Goal: Task Accomplishment & Management: Manage account settings

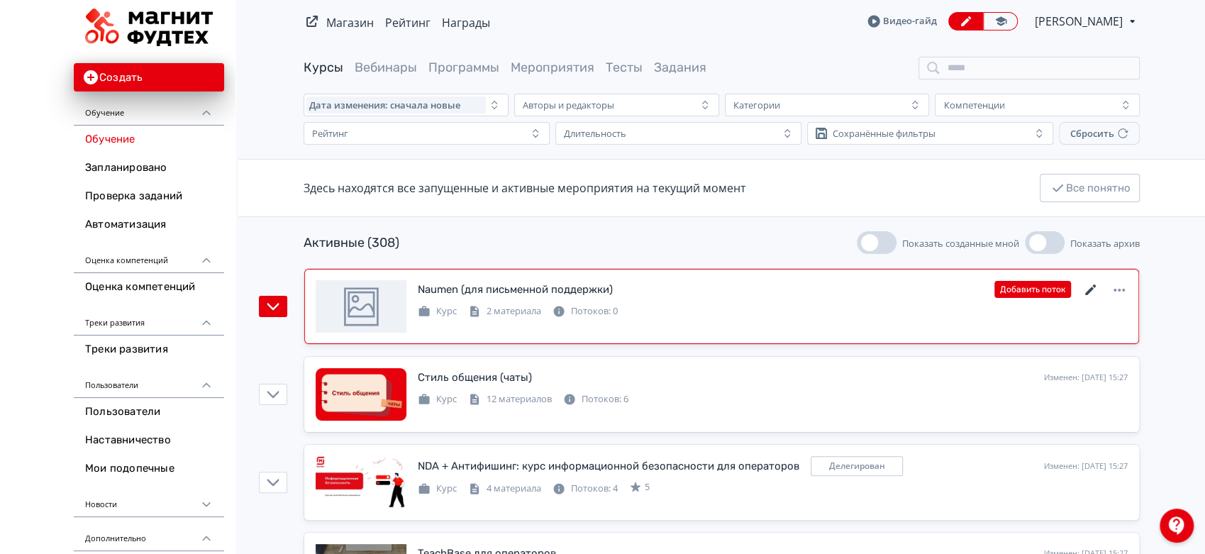
click at [1088, 288] on icon at bounding box center [1090, 290] width 17 height 17
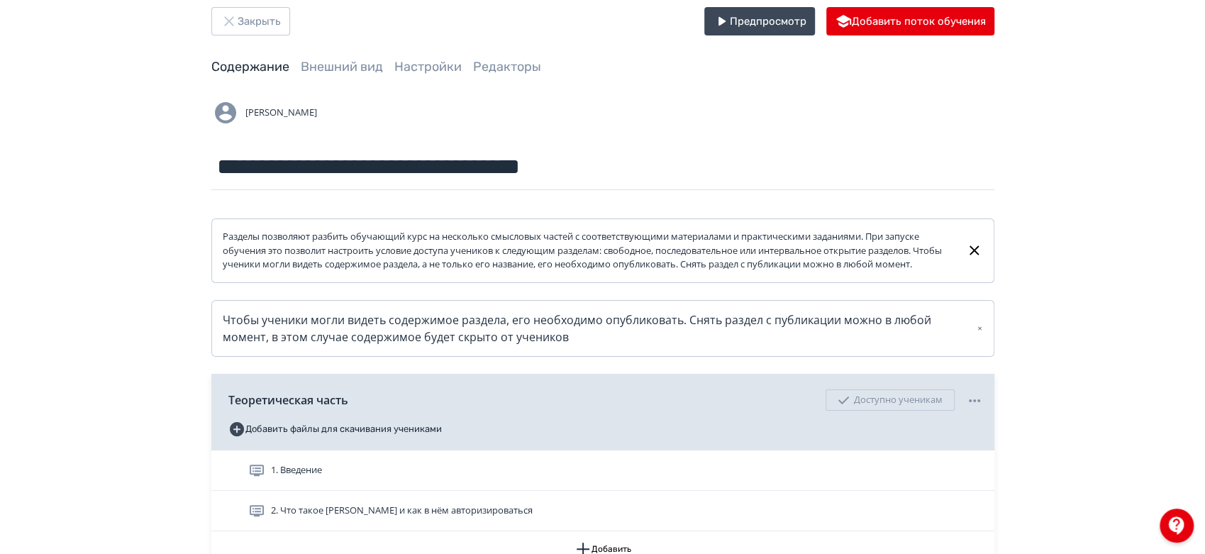
scroll to position [172, 0]
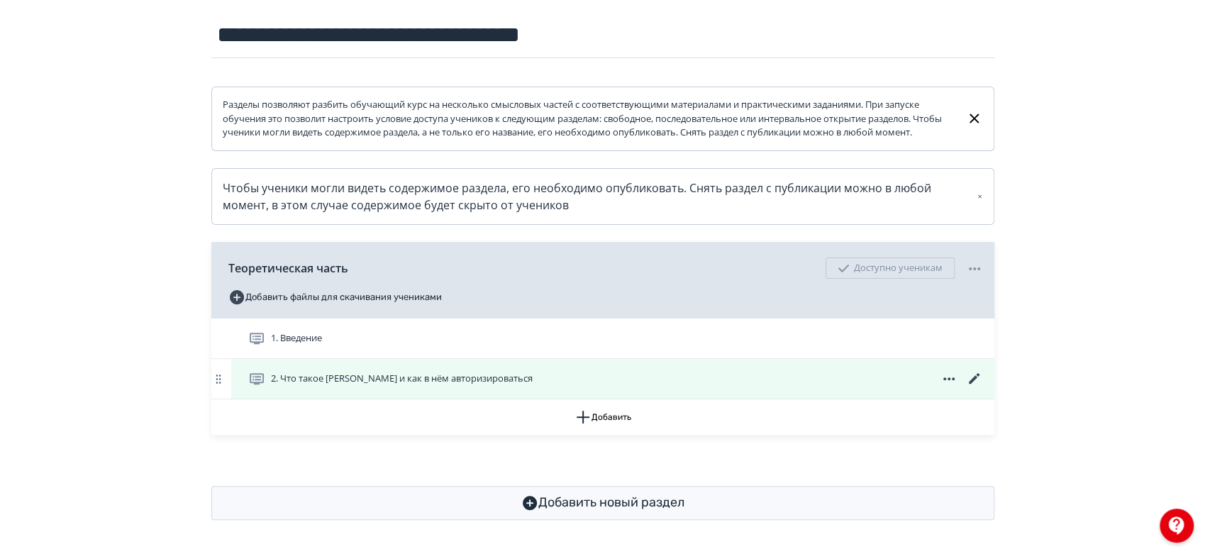
click at [971, 379] on icon at bounding box center [974, 378] width 17 height 17
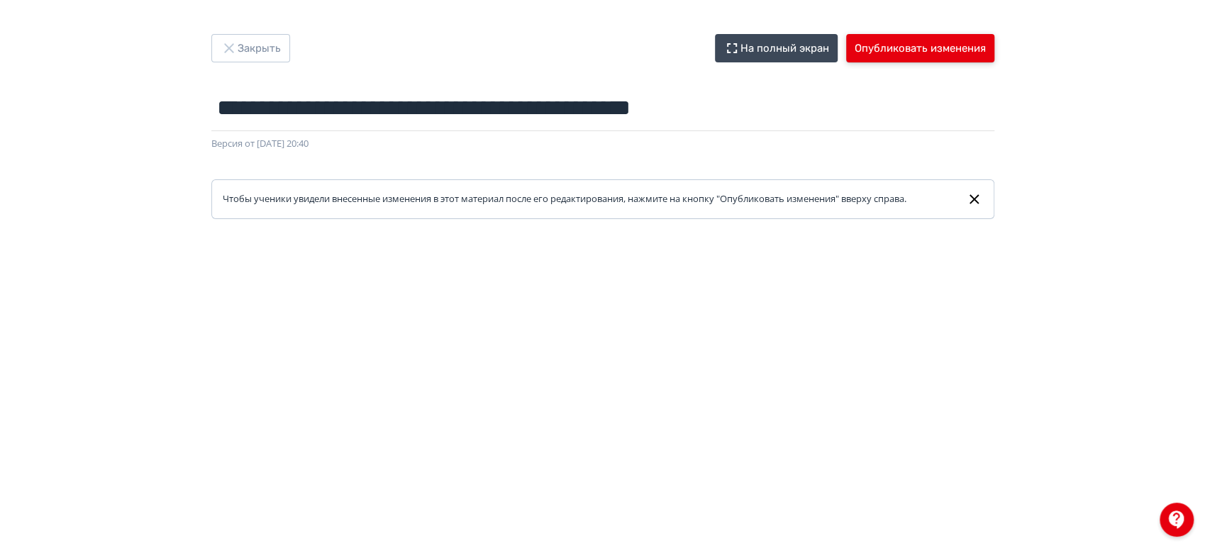
click at [876, 52] on button "Опубликовать изменения" at bounding box center [920, 48] width 148 height 28
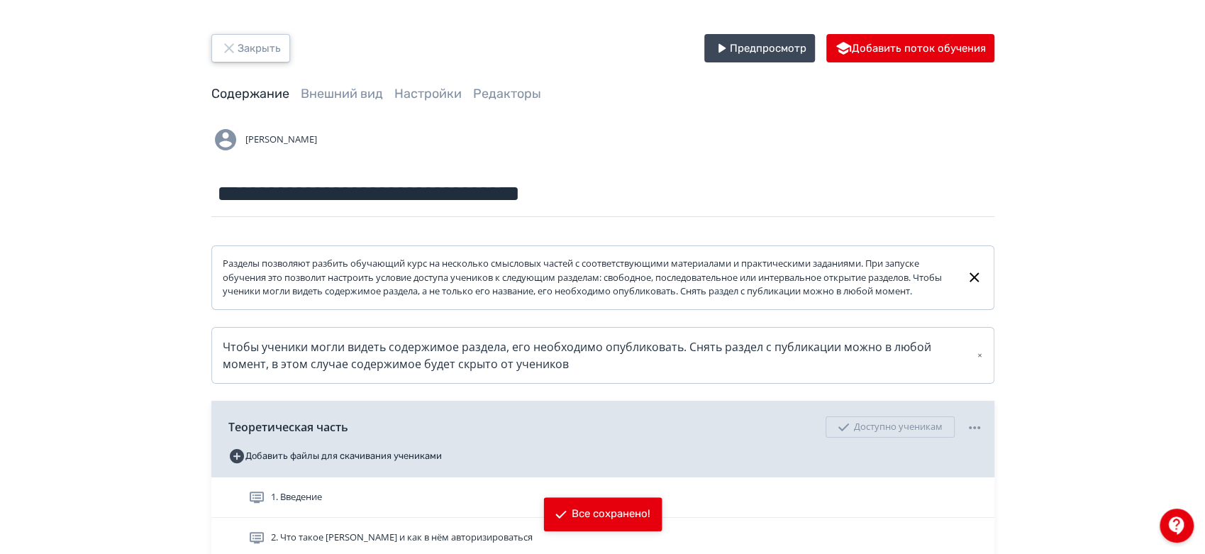
click at [263, 50] on button "Закрыть" at bounding box center [250, 48] width 79 height 28
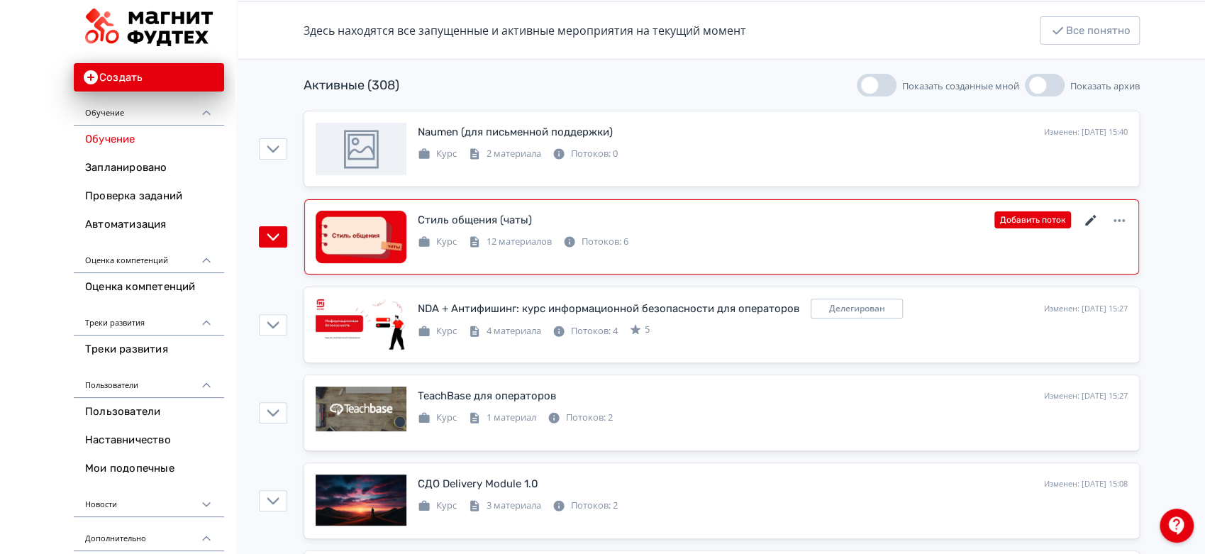
click at [1094, 222] on icon at bounding box center [1090, 220] width 17 height 17
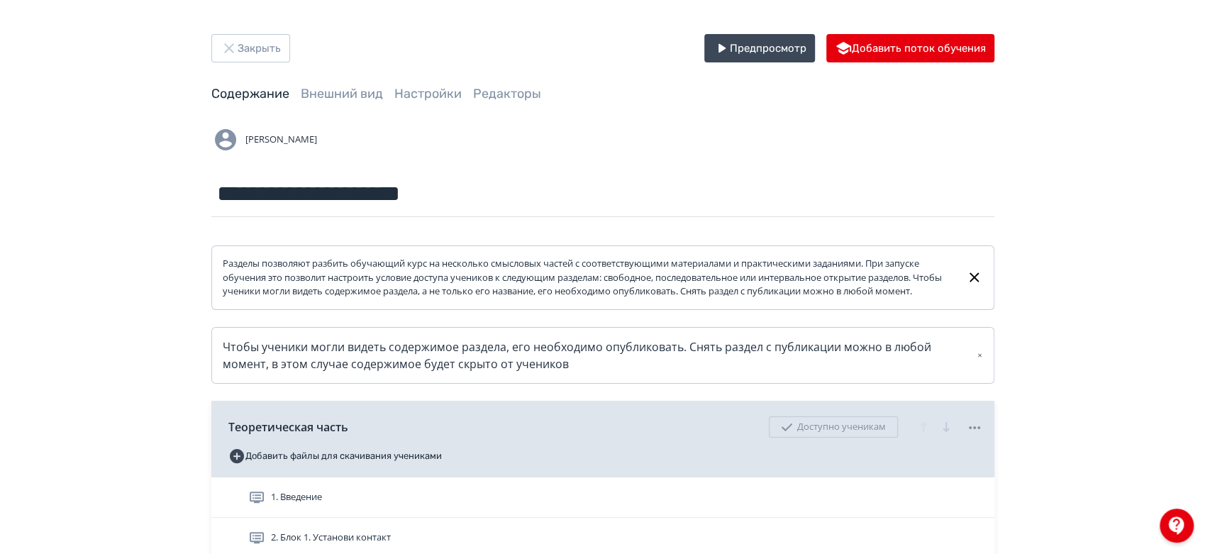
scroll to position [315, 0]
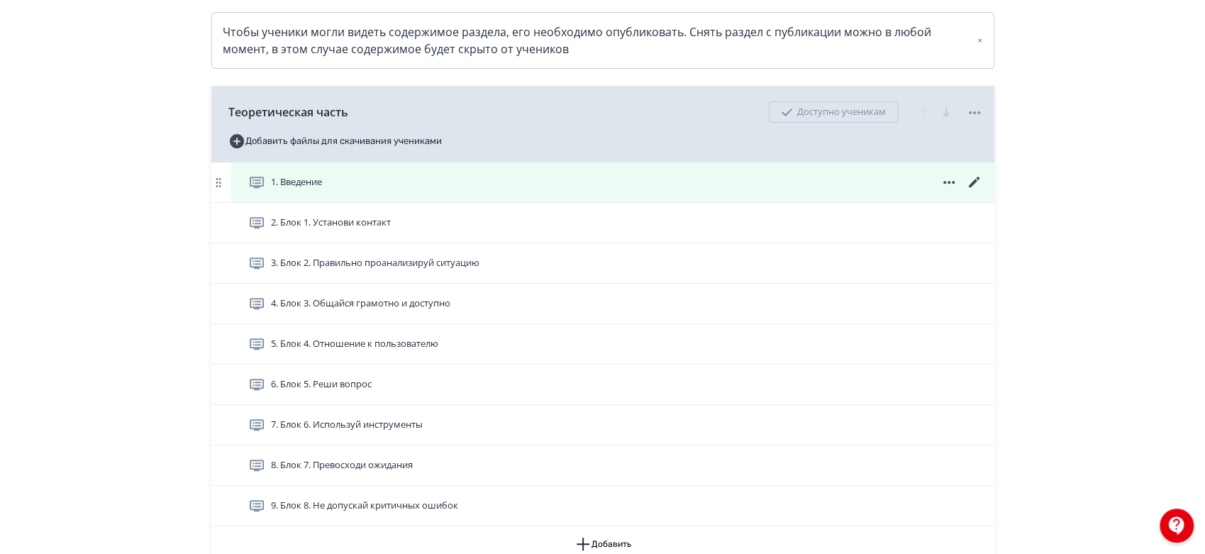
click at [974, 187] on icon at bounding box center [973, 182] width 11 height 11
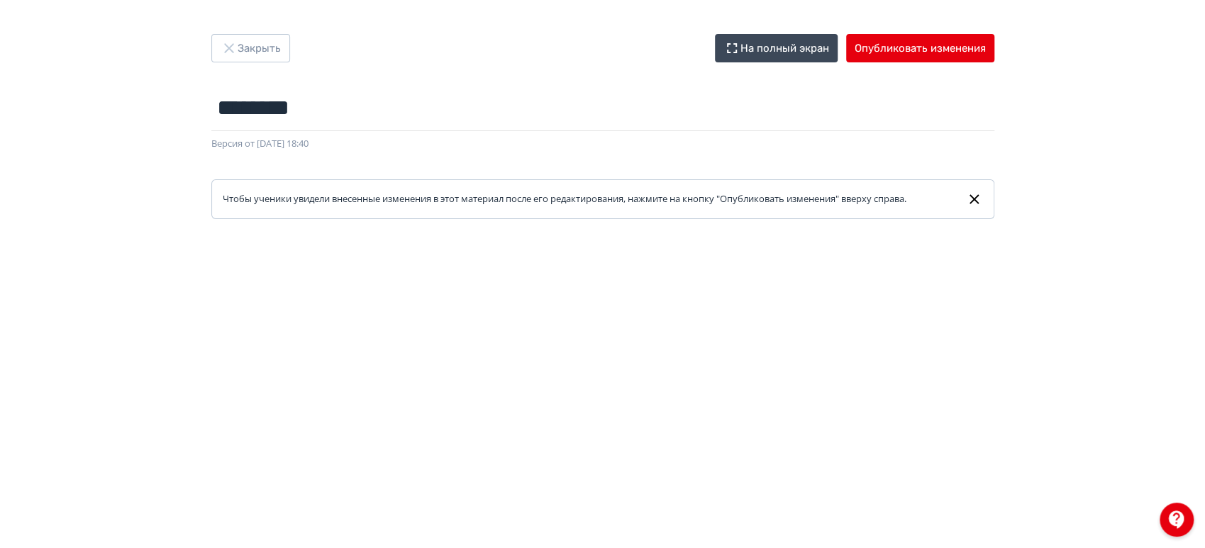
click at [911, 33] on div "Закрыть На полный экран Опубликовать изменения ******** Название задания... Вер…" at bounding box center [602, 274] width 1205 height 548
click at [911, 41] on button "Опубликовать изменения" at bounding box center [920, 48] width 148 height 28
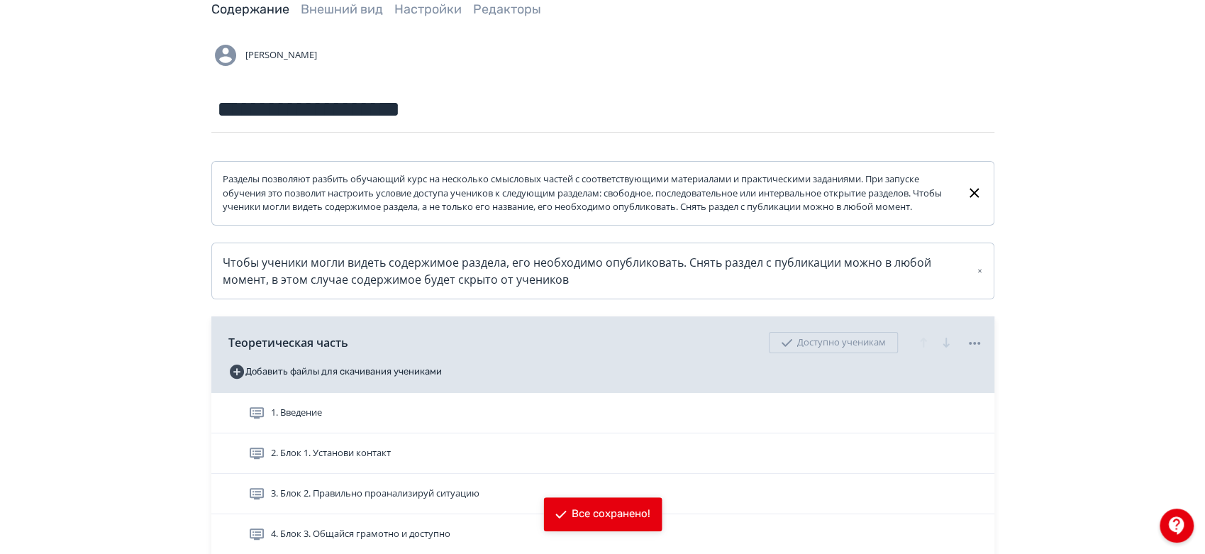
scroll to position [236, 0]
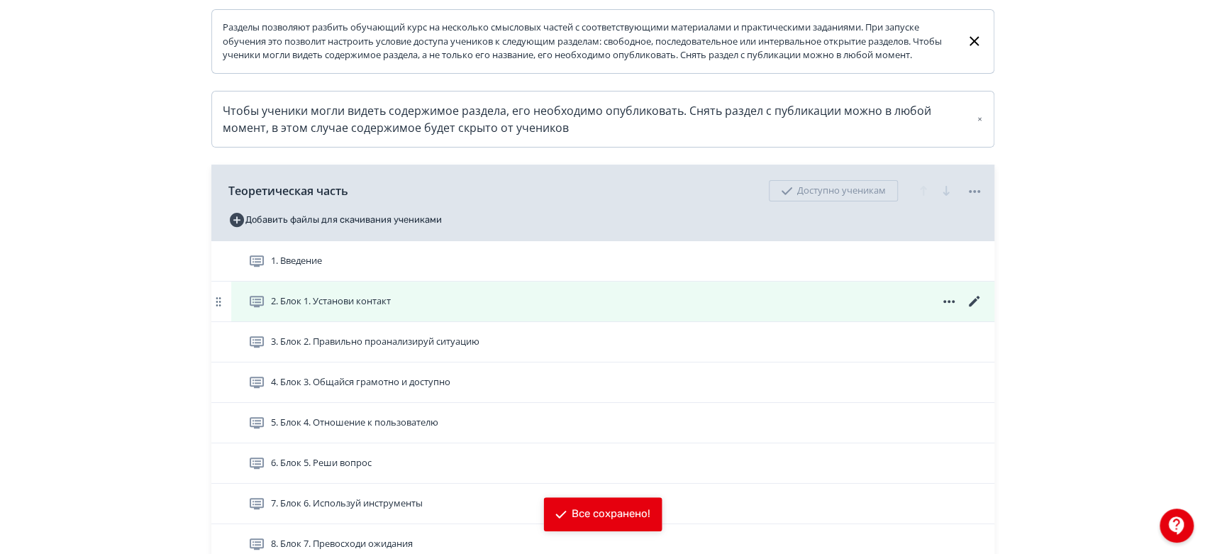
click at [975, 306] on icon at bounding box center [973, 301] width 11 height 11
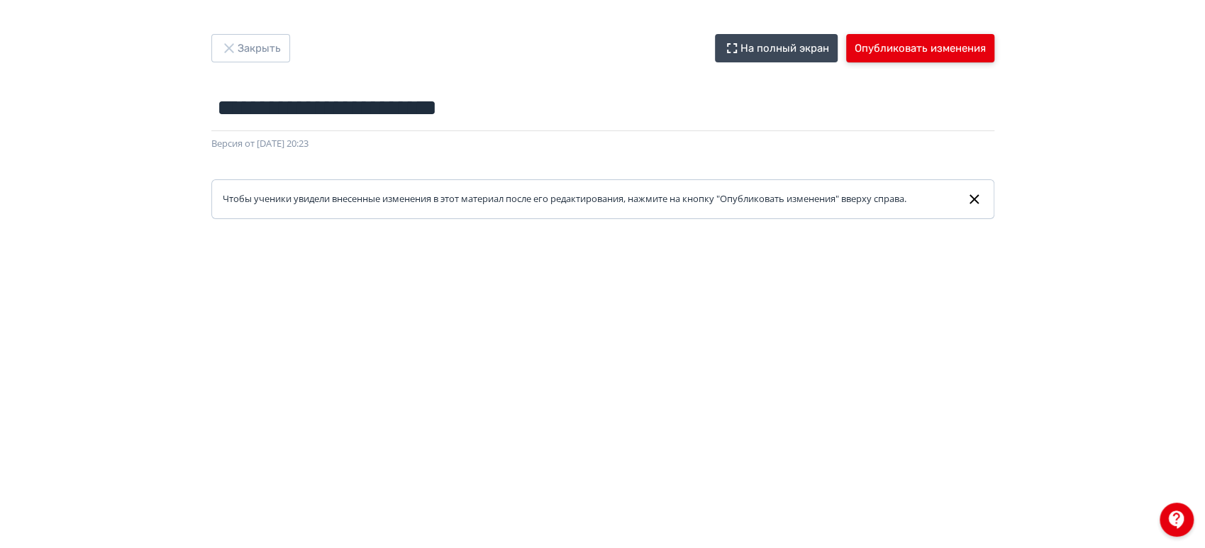
click at [955, 50] on button "Опубликовать изменения" at bounding box center [920, 48] width 148 height 28
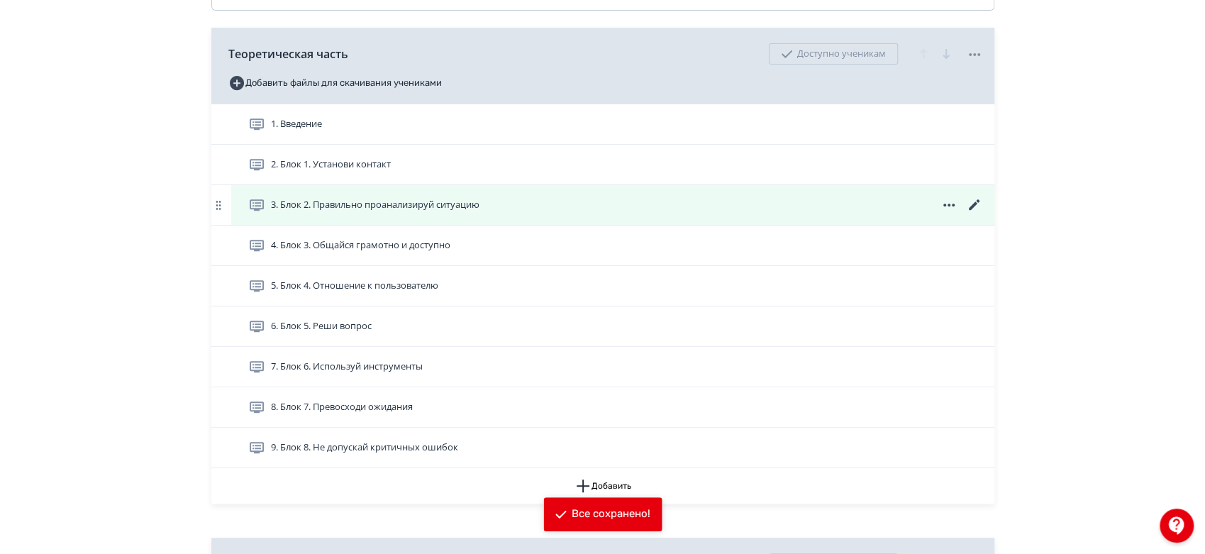
scroll to position [394, 0]
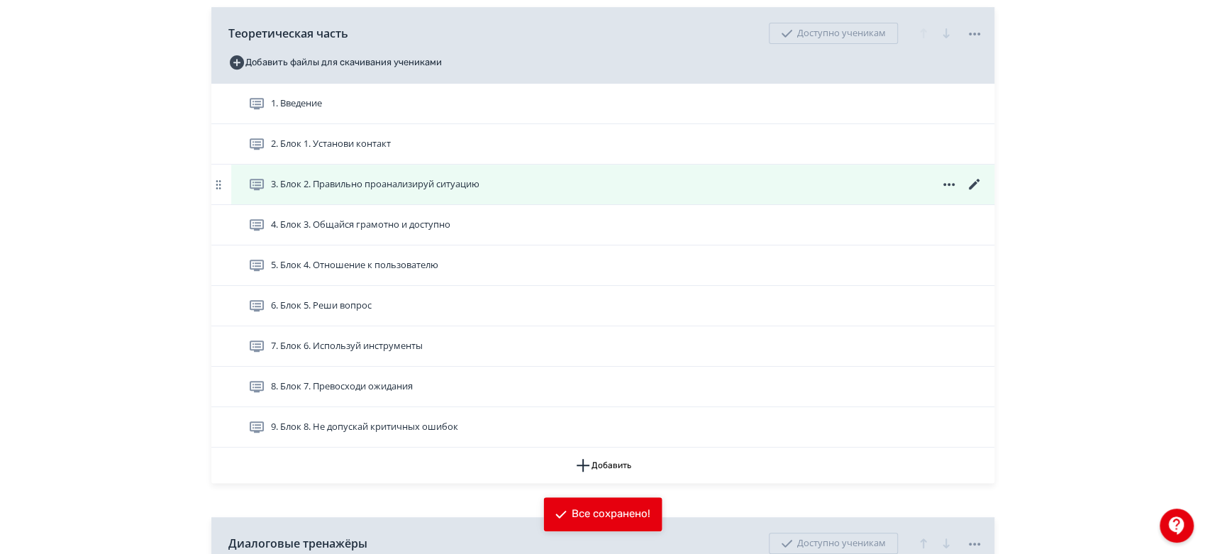
click at [970, 189] on icon at bounding box center [973, 184] width 11 height 11
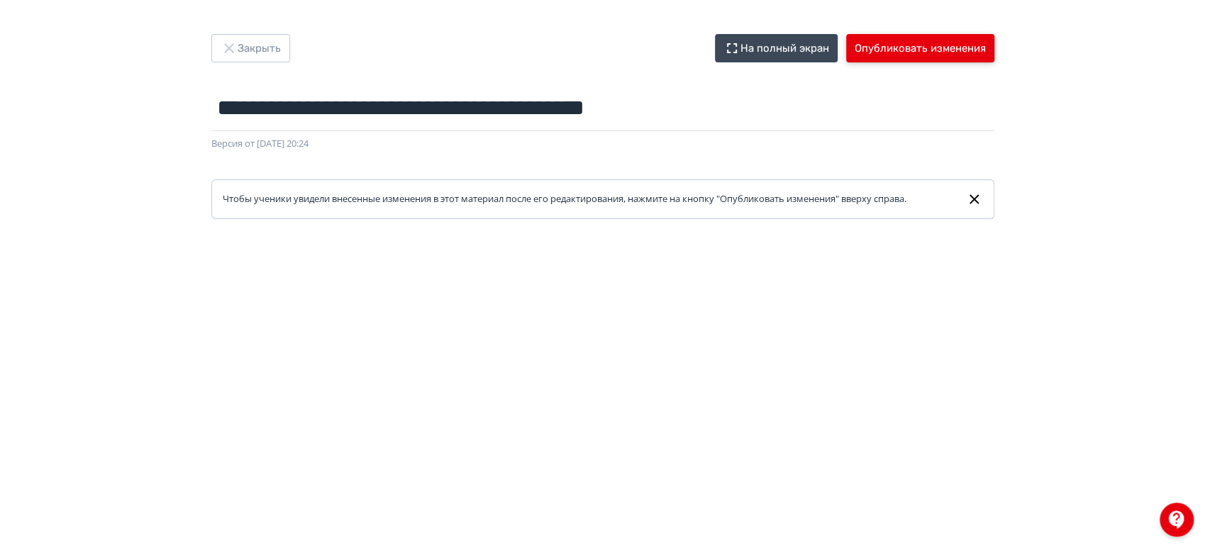
click at [907, 45] on button "Опубликовать изменения" at bounding box center [920, 48] width 148 height 28
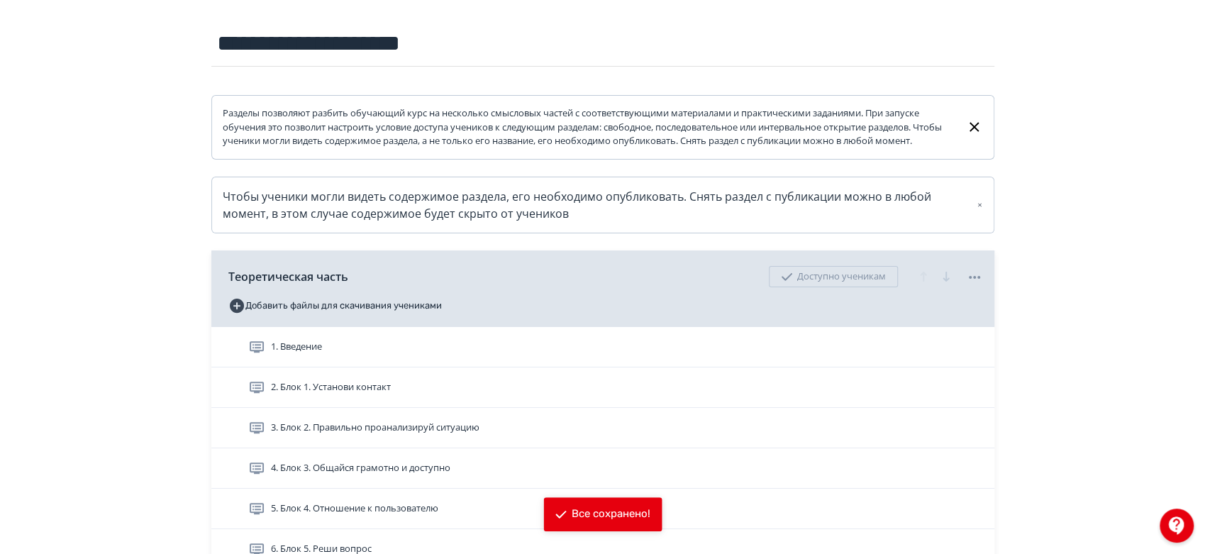
scroll to position [315, 0]
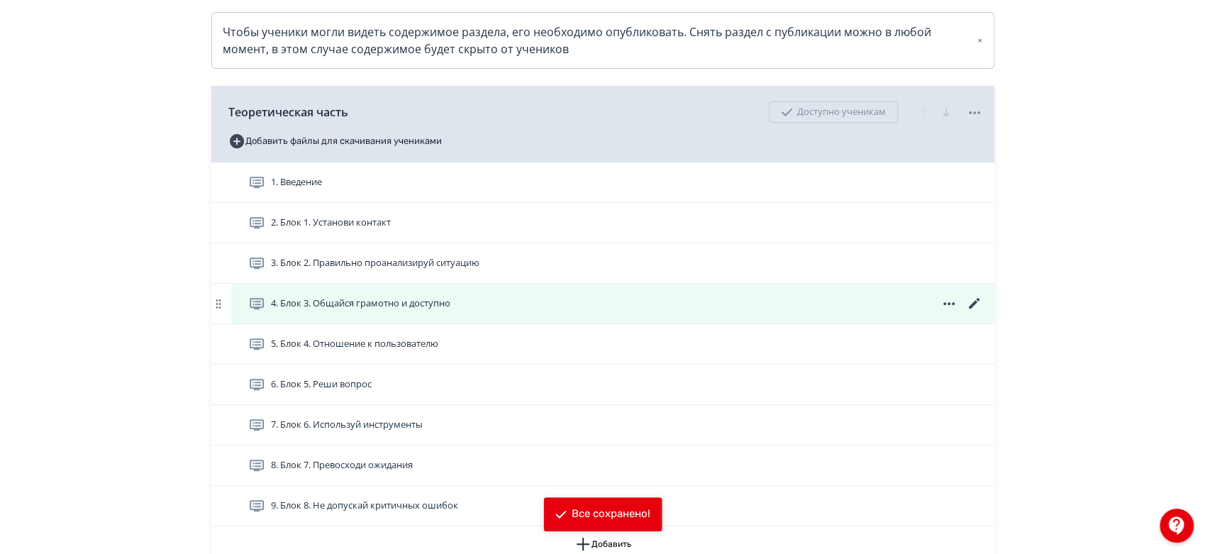
click at [976, 309] on icon at bounding box center [974, 303] width 17 height 17
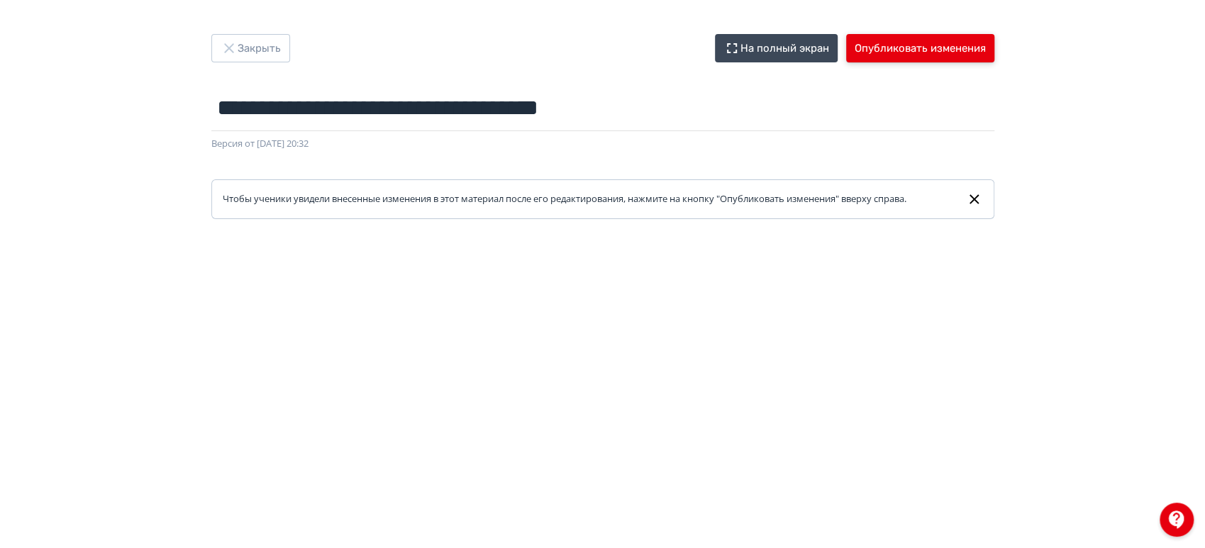
click at [955, 41] on button "Опубликовать изменения" at bounding box center [920, 48] width 148 height 28
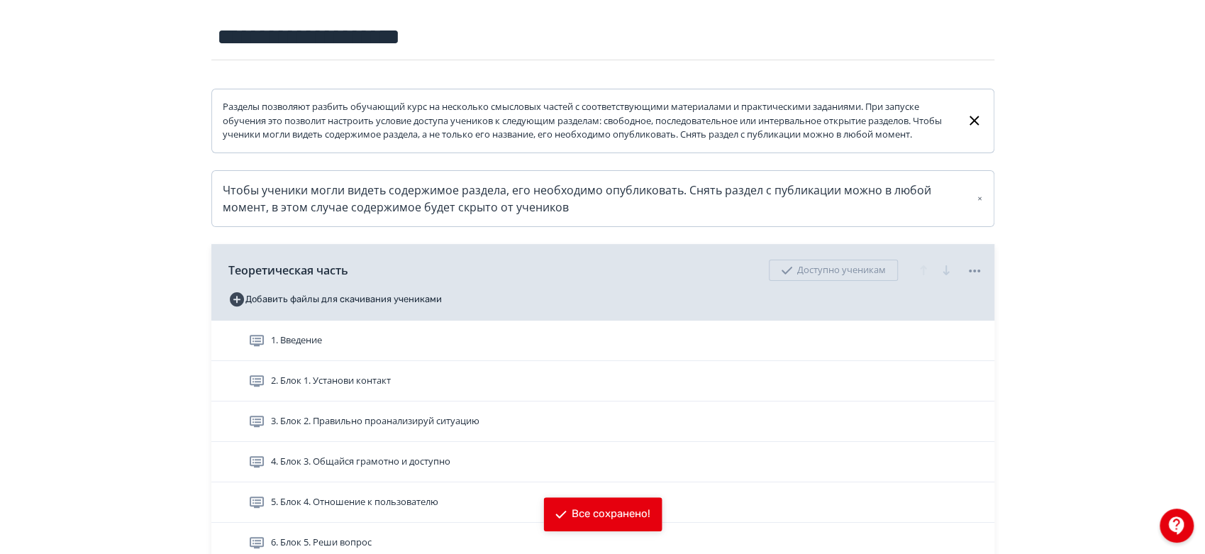
scroll to position [315, 0]
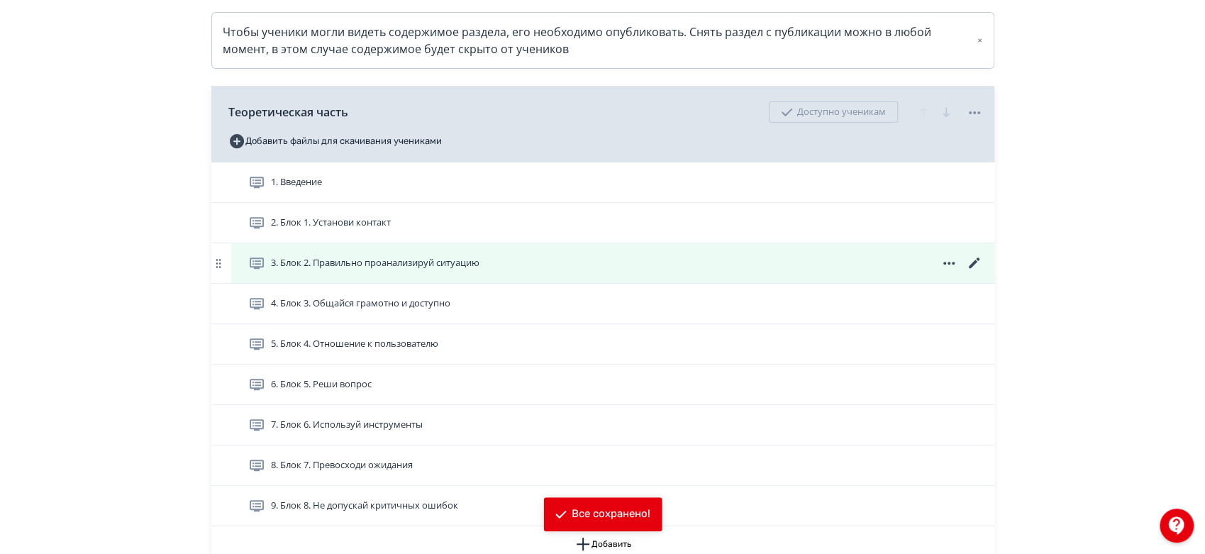
click at [970, 272] on icon at bounding box center [974, 263] width 17 height 17
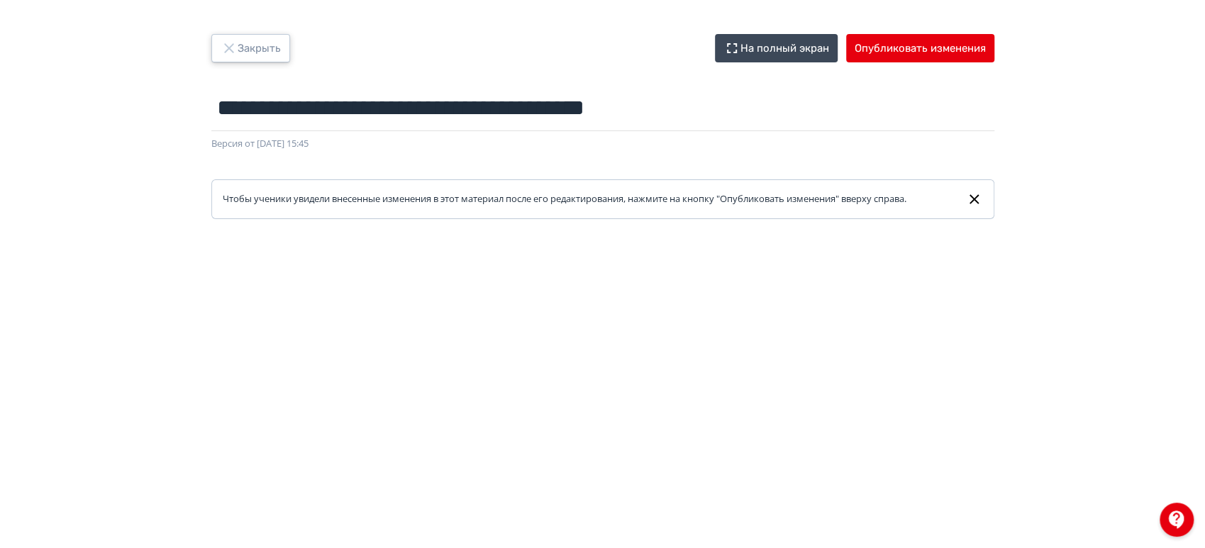
click at [262, 45] on button "Закрыть" at bounding box center [250, 48] width 79 height 28
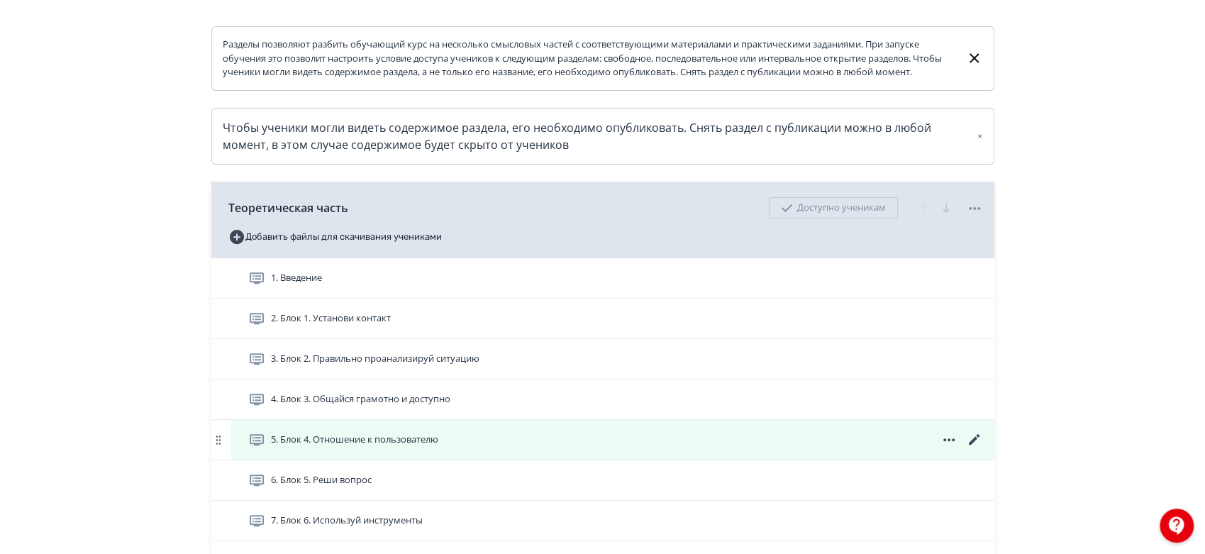
scroll to position [394, 0]
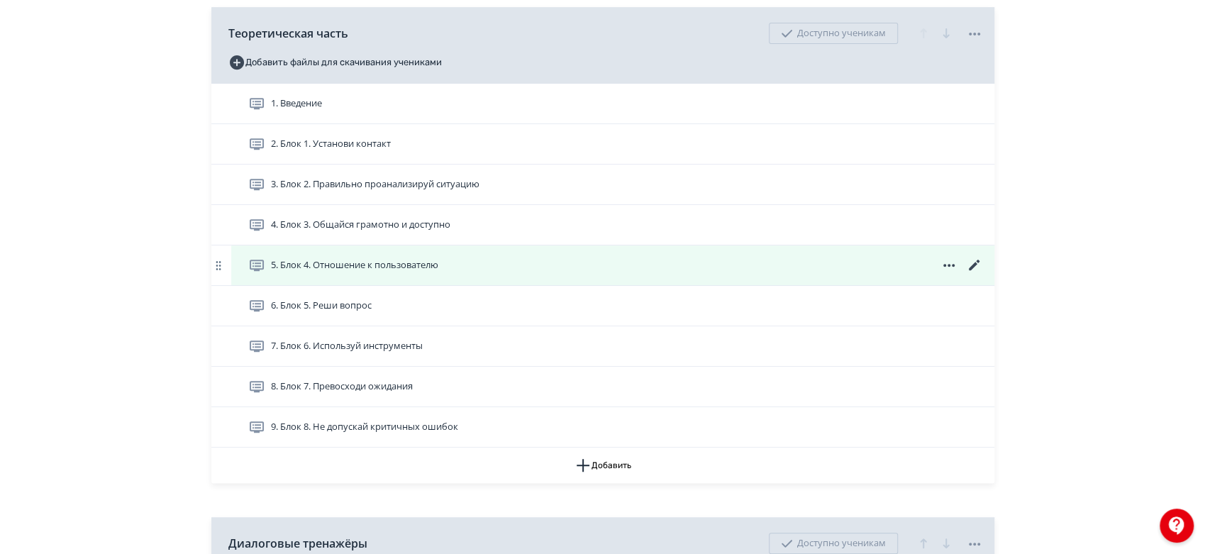
click at [976, 274] on icon at bounding box center [974, 265] width 17 height 17
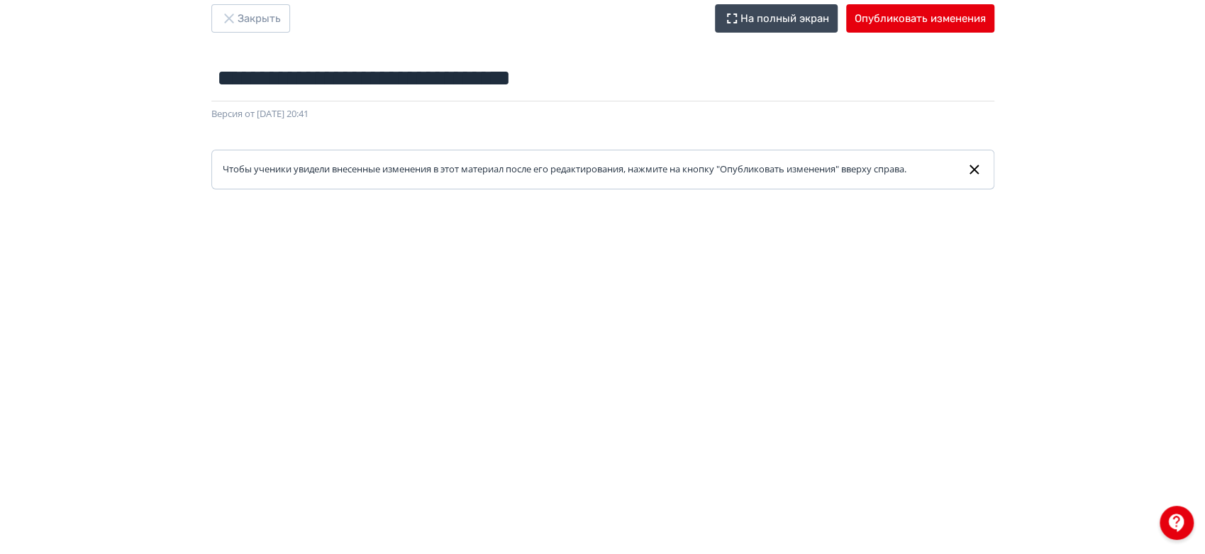
scroll to position [21, 0]
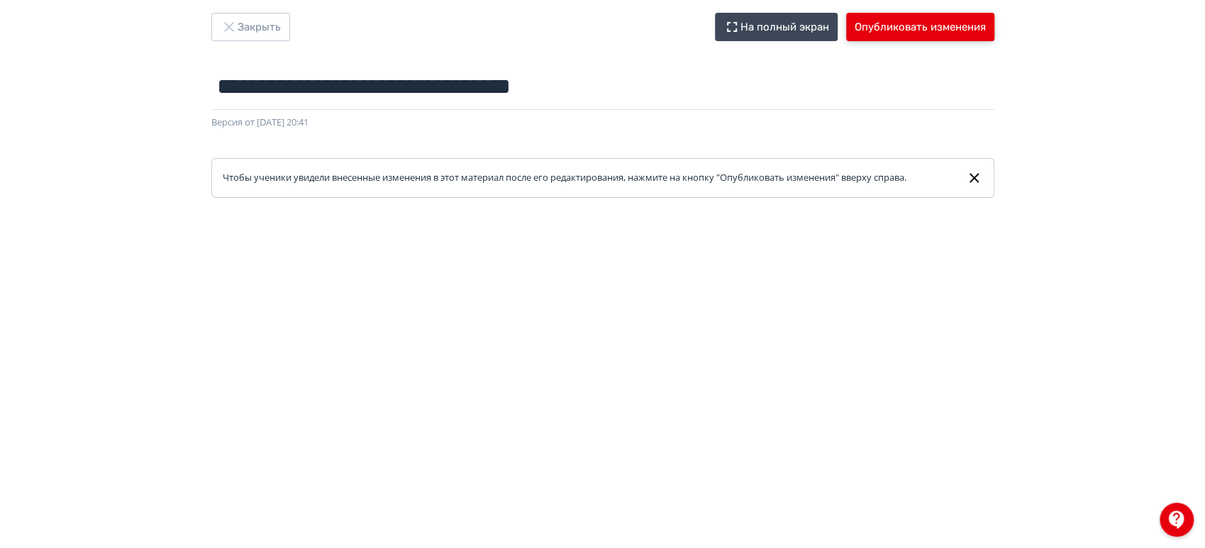
click at [894, 32] on button "Опубликовать изменения" at bounding box center [920, 27] width 148 height 28
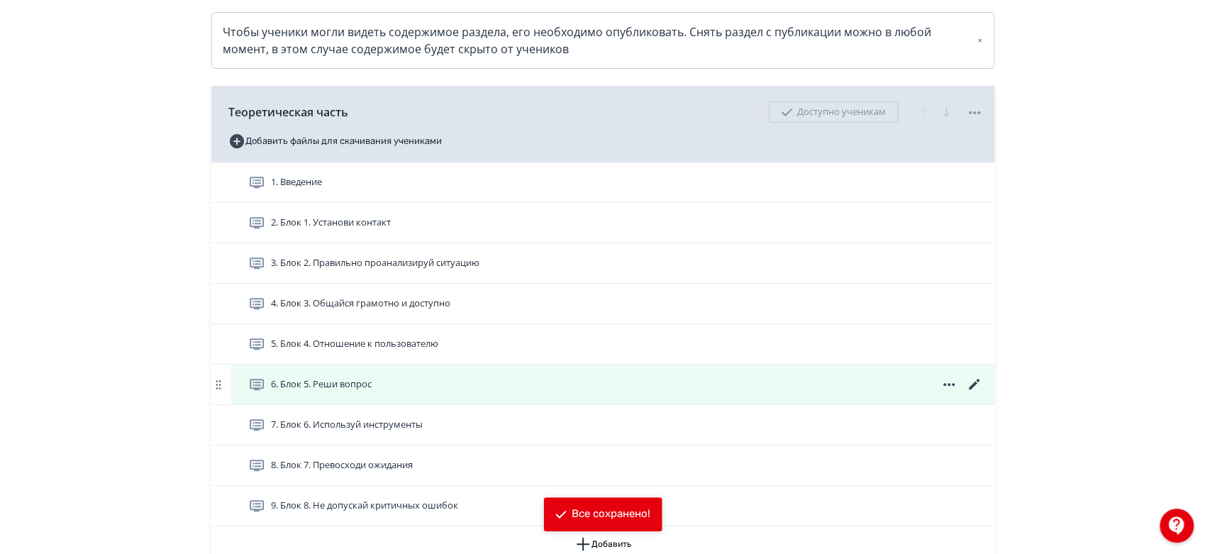
click at [975, 389] on icon at bounding box center [973, 384] width 11 height 11
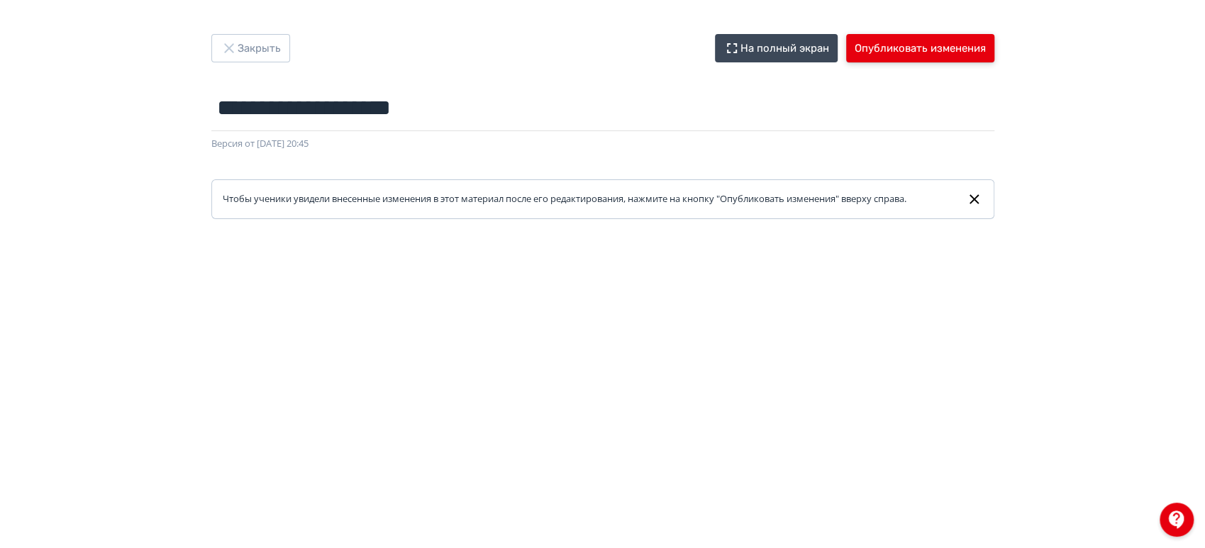
click at [945, 45] on button "Опубликовать изменения" at bounding box center [920, 48] width 148 height 28
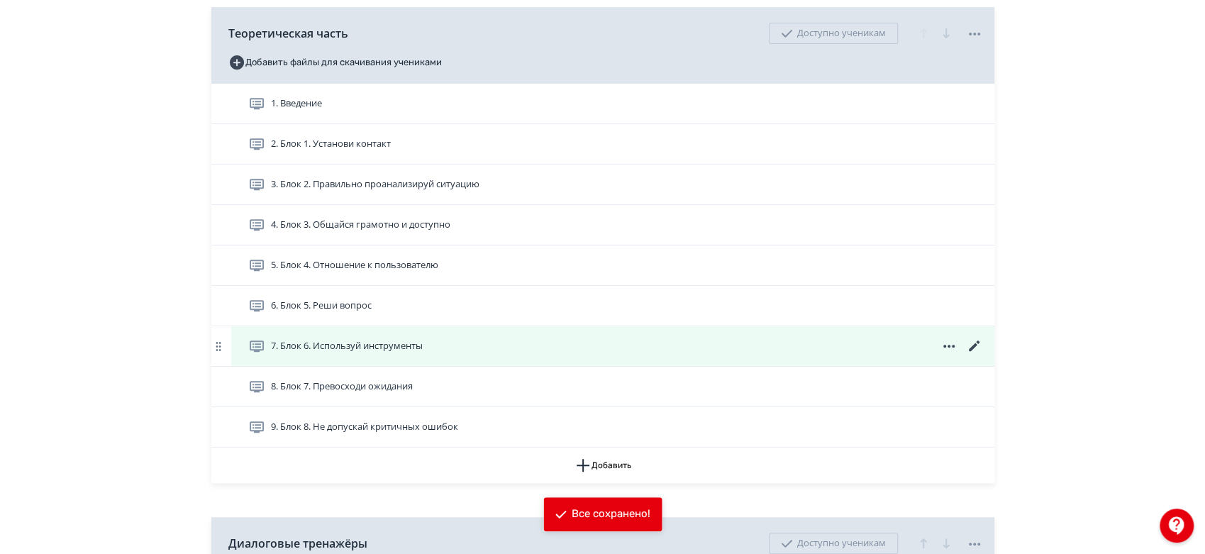
click at [974, 351] on icon at bounding box center [973, 345] width 11 height 11
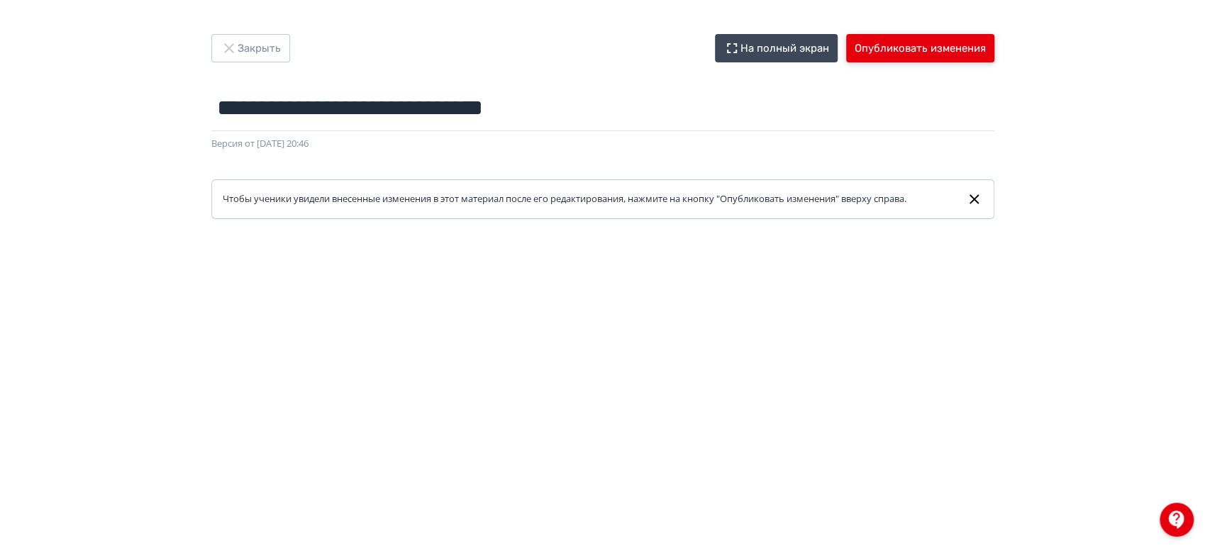
click at [890, 60] on button "Опубликовать изменения" at bounding box center [920, 48] width 148 height 28
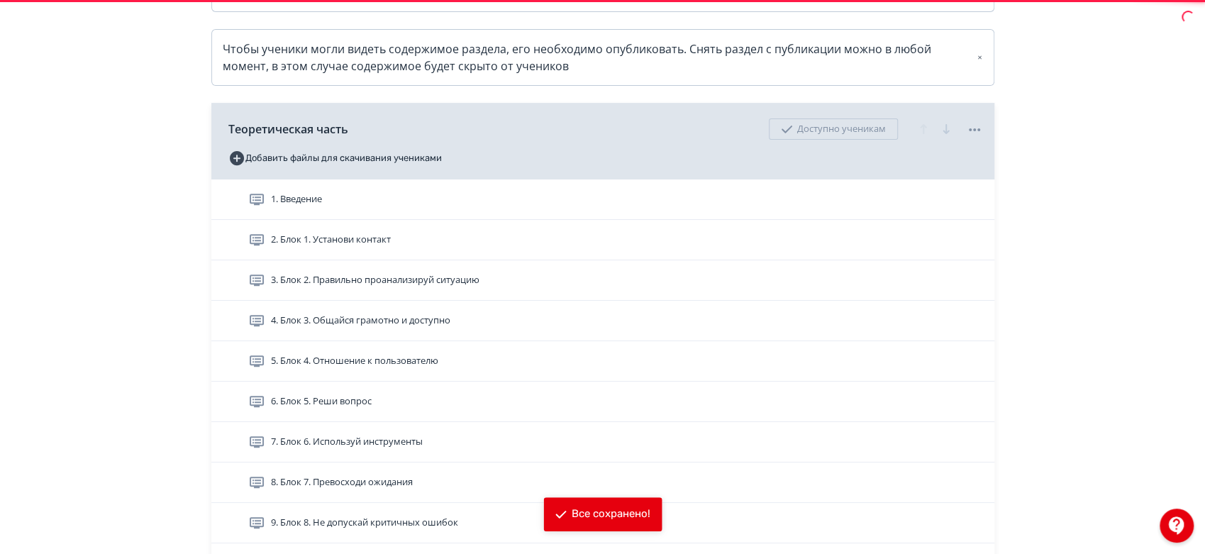
scroll to position [551, 0]
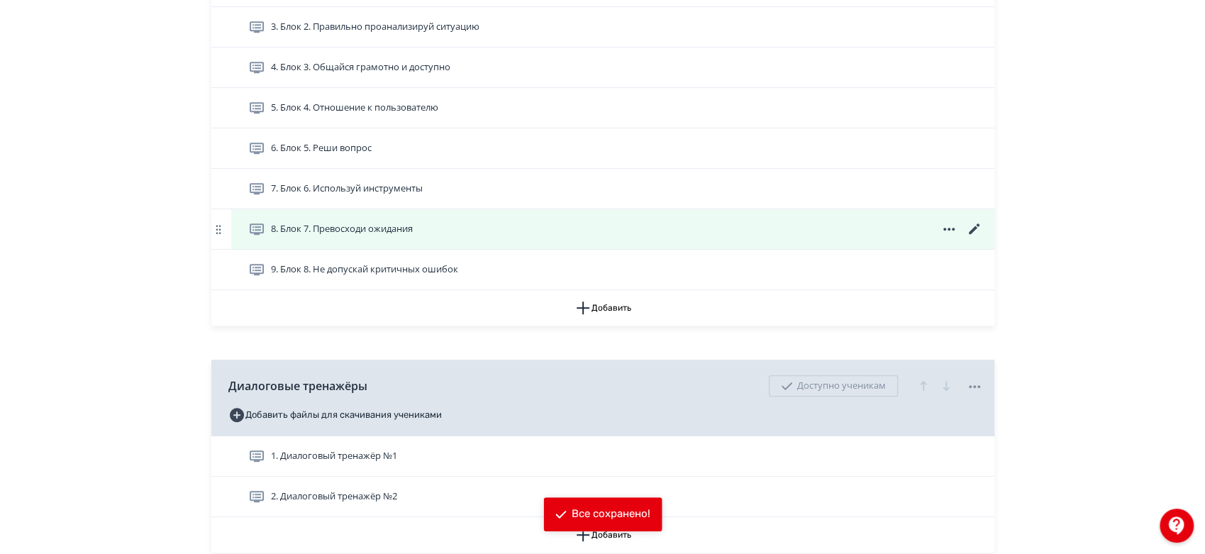
click at [969, 238] on icon at bounding box center [974, 229] width 17 height 17
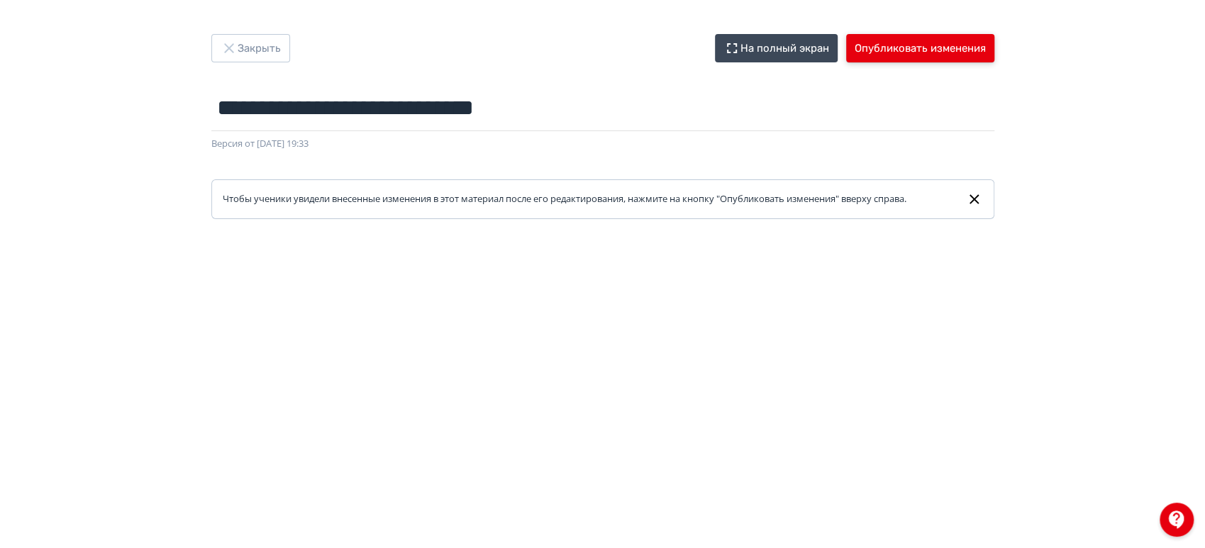
click at [899, 50] on button "Опубликовать изменения" at bounding box center [920, 48] width 148 height 28
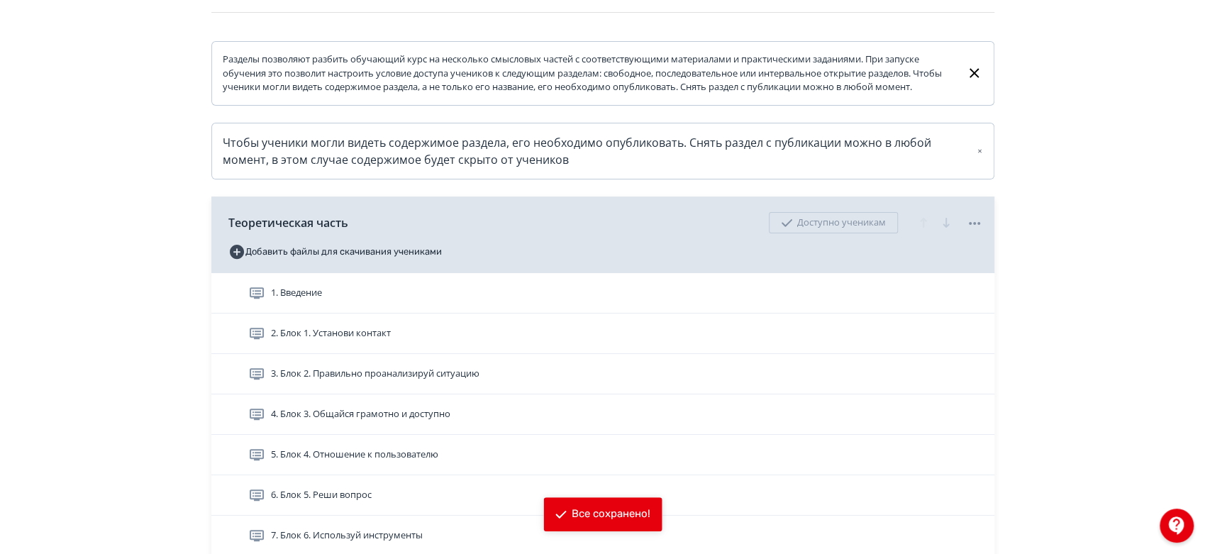
scroll to position [472, 0]
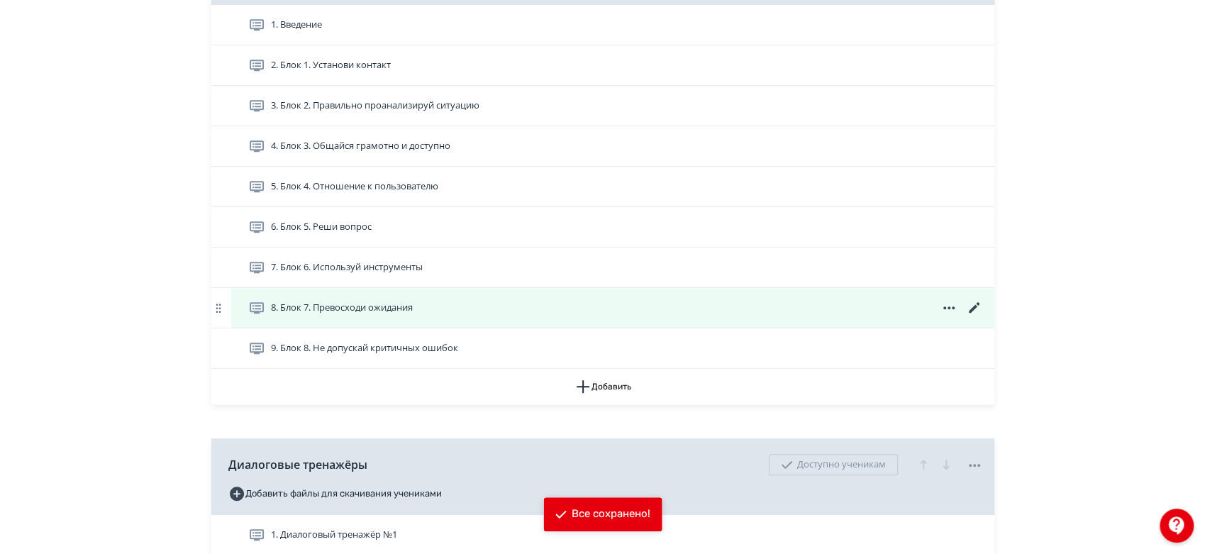
click at [981, 316] on icon at bounding box center [974, 307] width 17 height 17
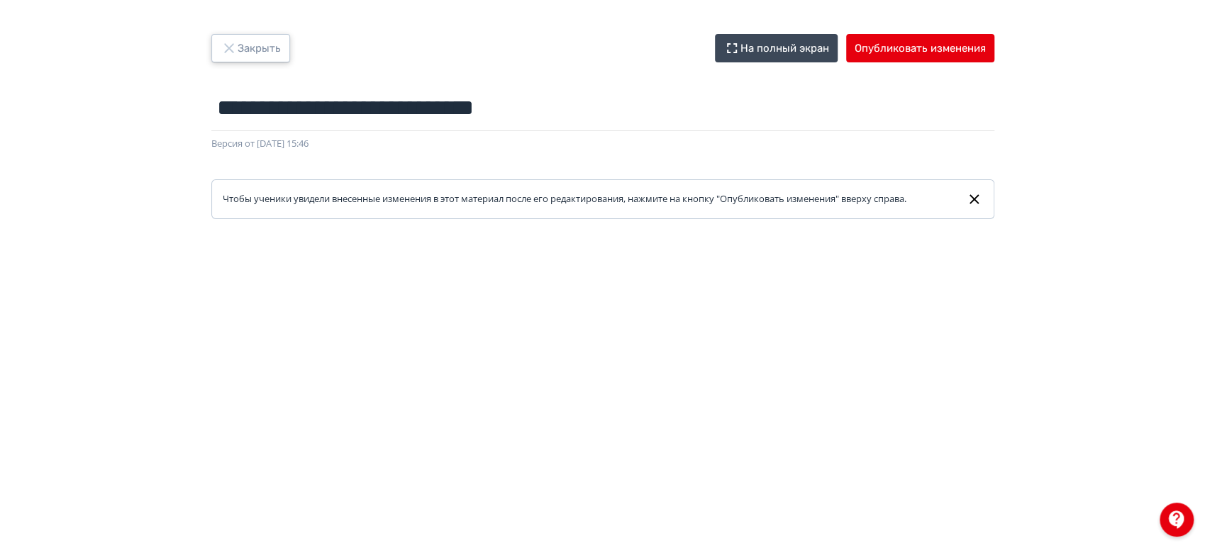
click at [257, 58] on button "Закрыть" at bounding box center [250, 48] width 79 height 28
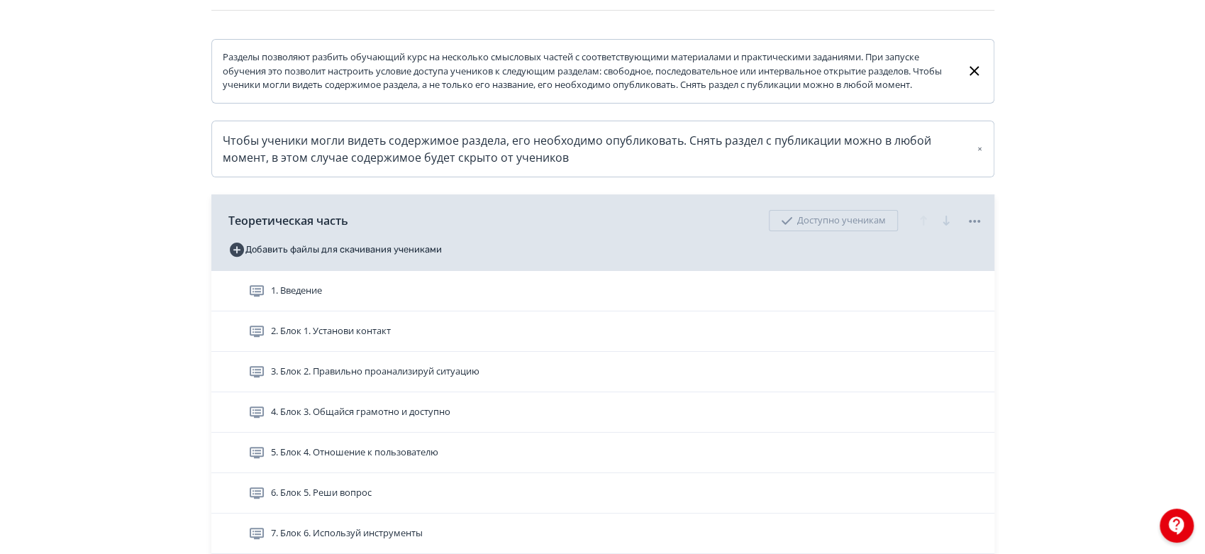
scroll to position [472, 0]
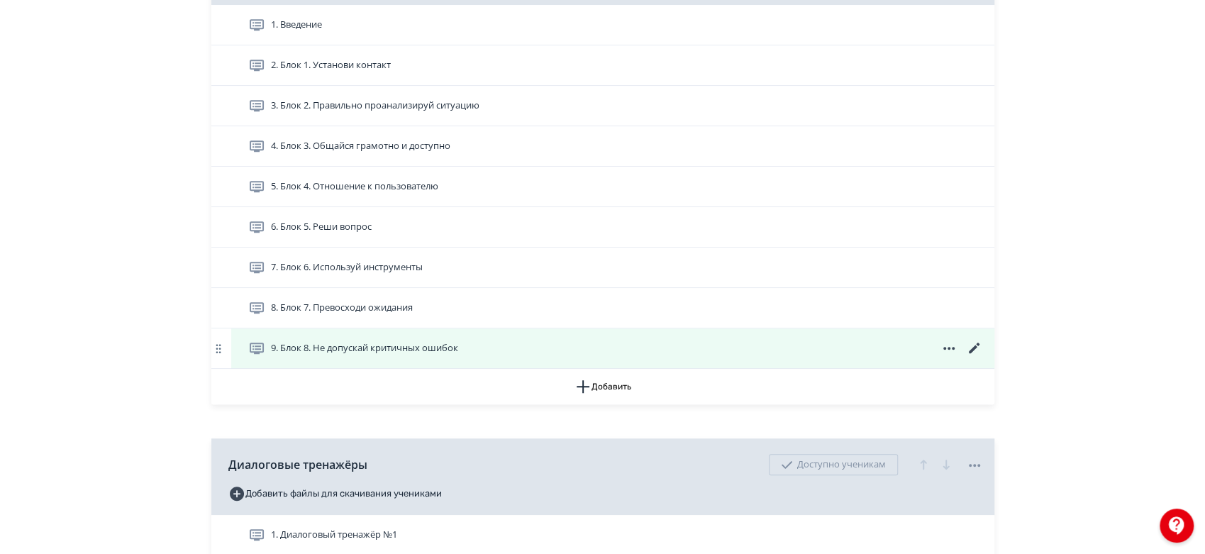
click at [981, 357] on icon at bounding box center [974, 348] width 17 height 17
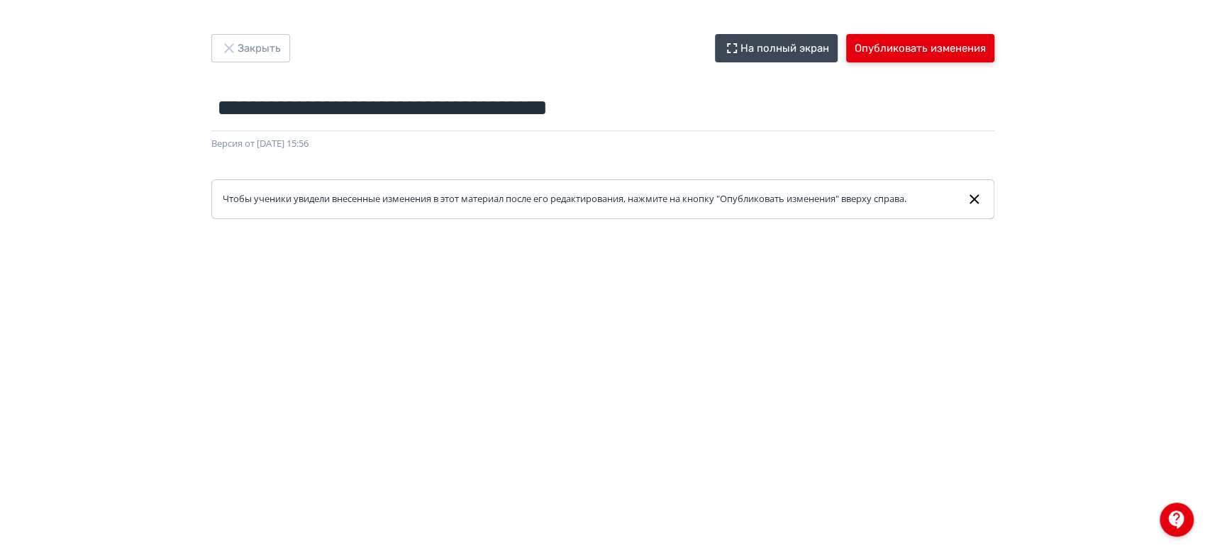
click at [876, 44] on button "Опубликовать изменения" at bounding box center [920, 48] width 148 height 28
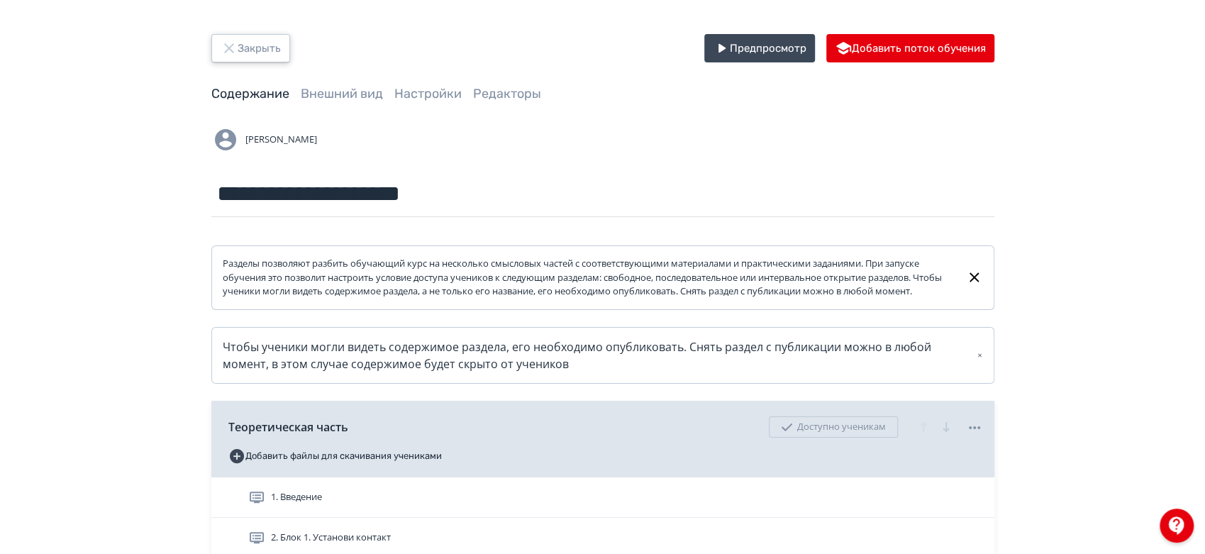
click at [250, 55] on button "Закрыть" at bounding box center [250, 48] width 79 height 28
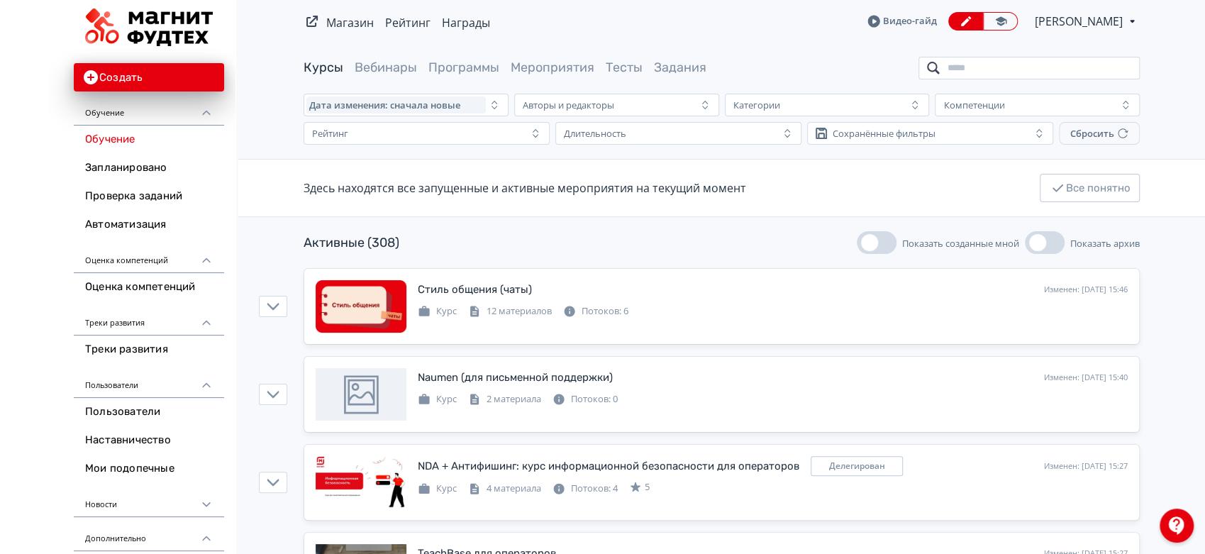
click at [1054, 66] on input "search" at bounding box center [1029, 68] width 221 height 23
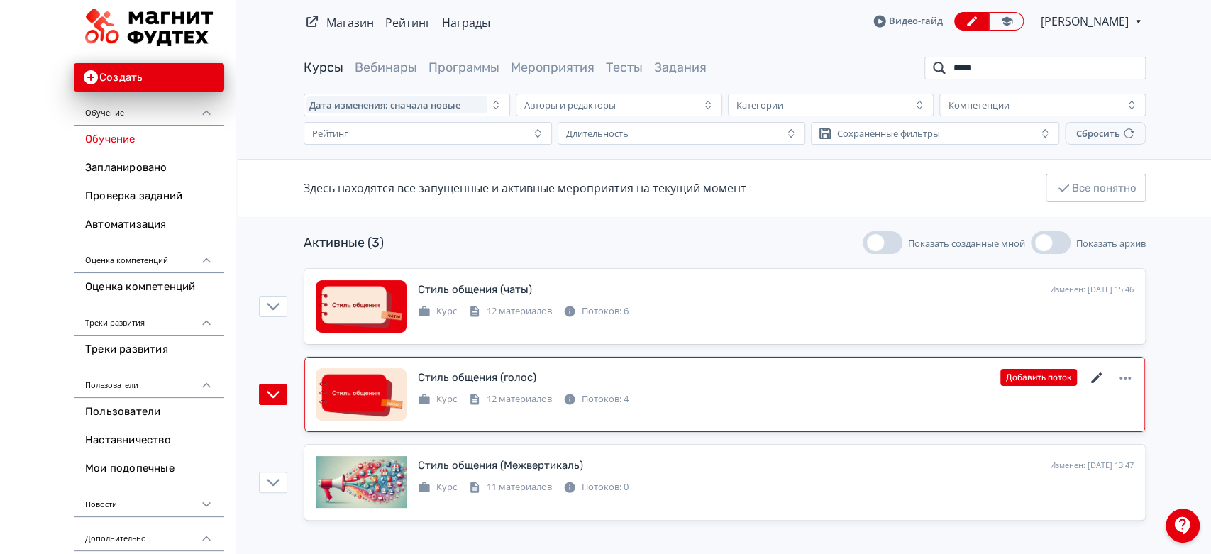
type input "*****"
click at [1099, 377] on icon at bounding box center [1096, 378] width 17 height 17
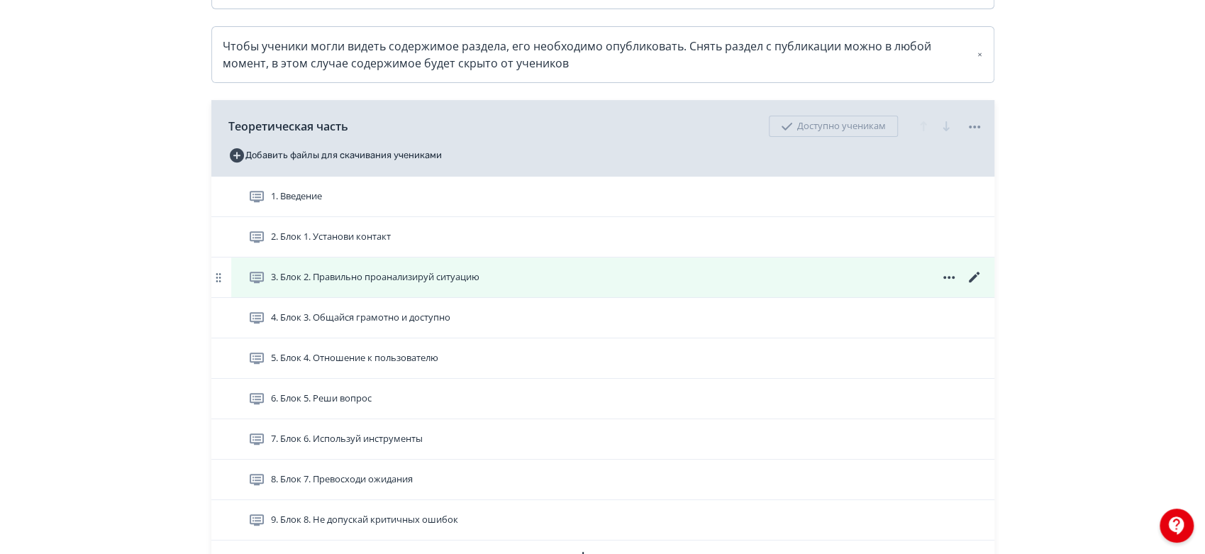
scroll to position [315, 0]
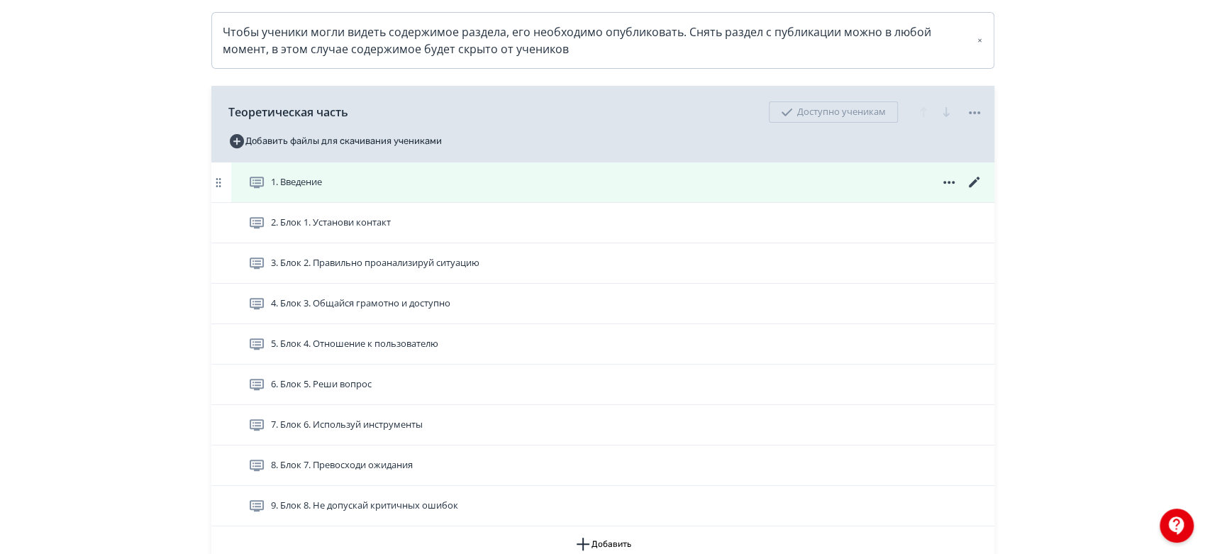
click at [976, 187] on icon at bounding box center [973, 182] width 11 height 11
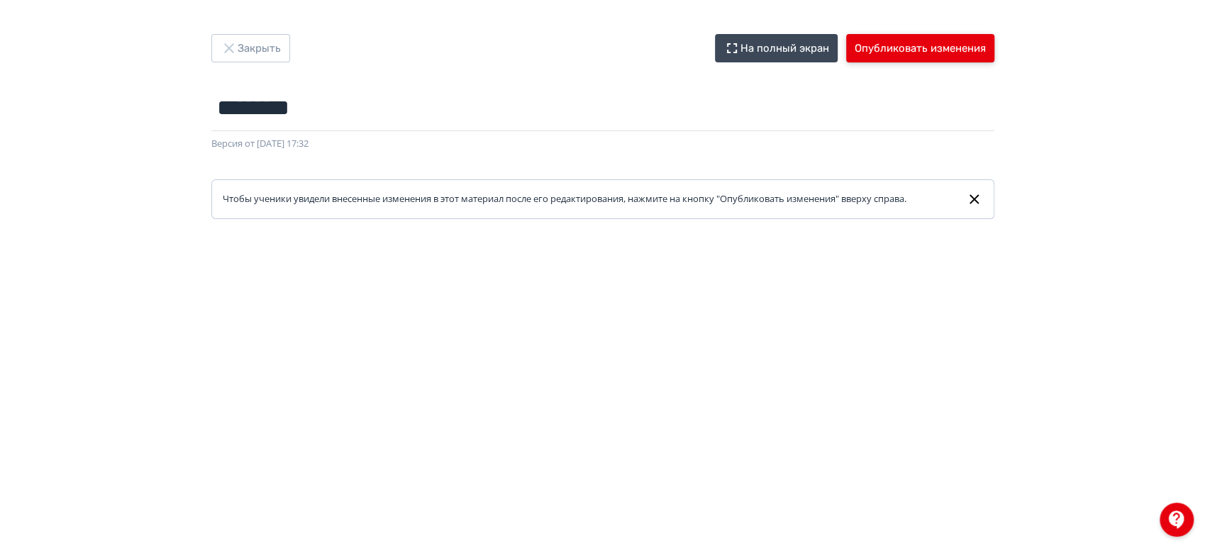
click at [910, 48] on button "Опубликовать изменения" at bounding box center [920, 48] width 148 height 28
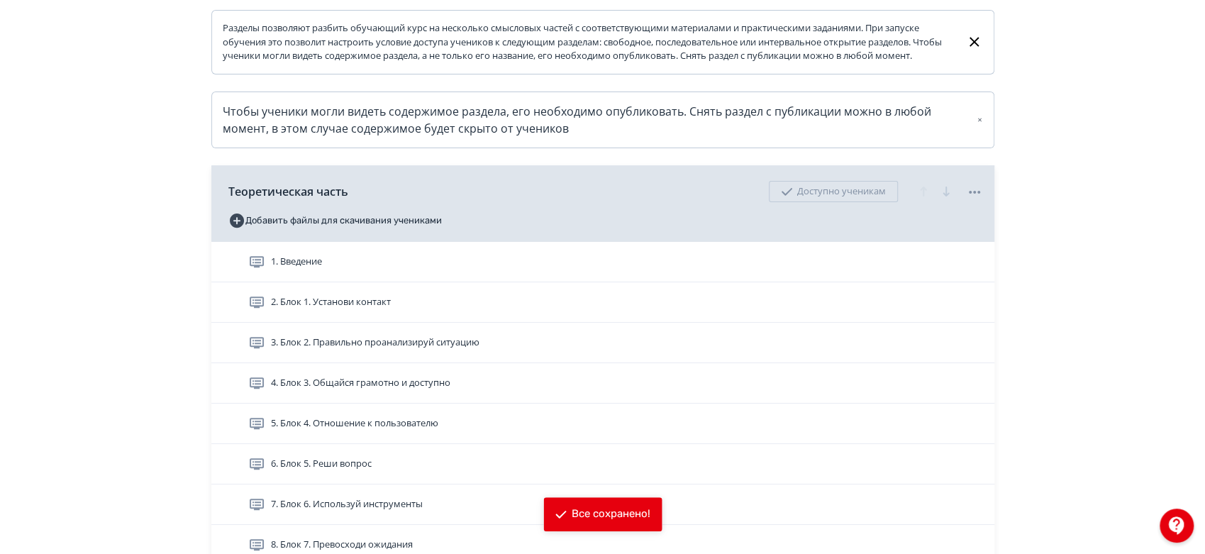
scroll to position [236, 0]
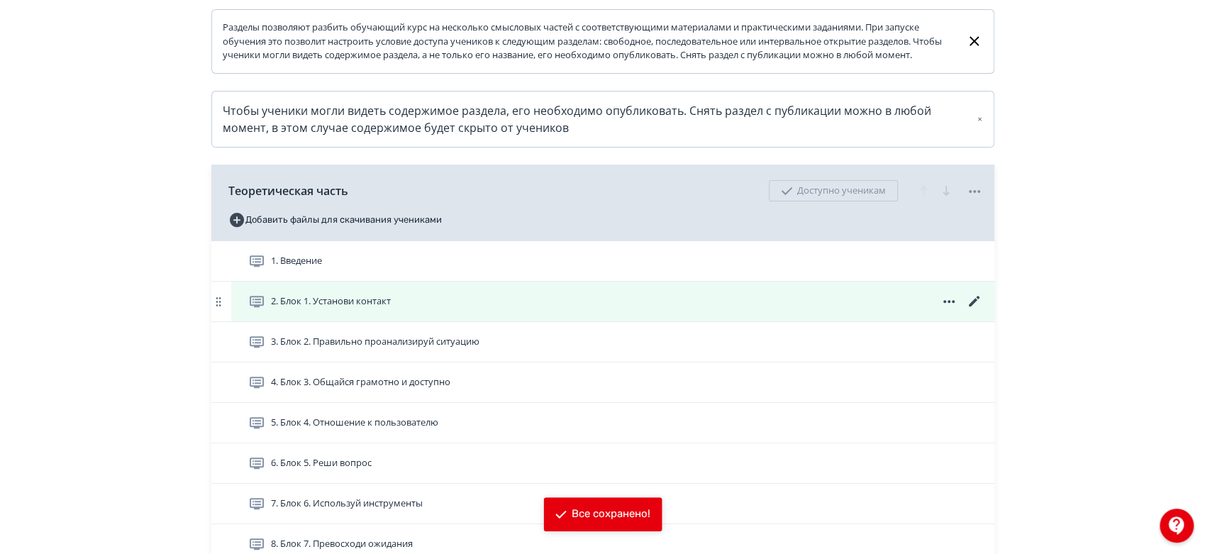
click at [972, 310] on icon at bounding box center [974, 301] width 17 height 17
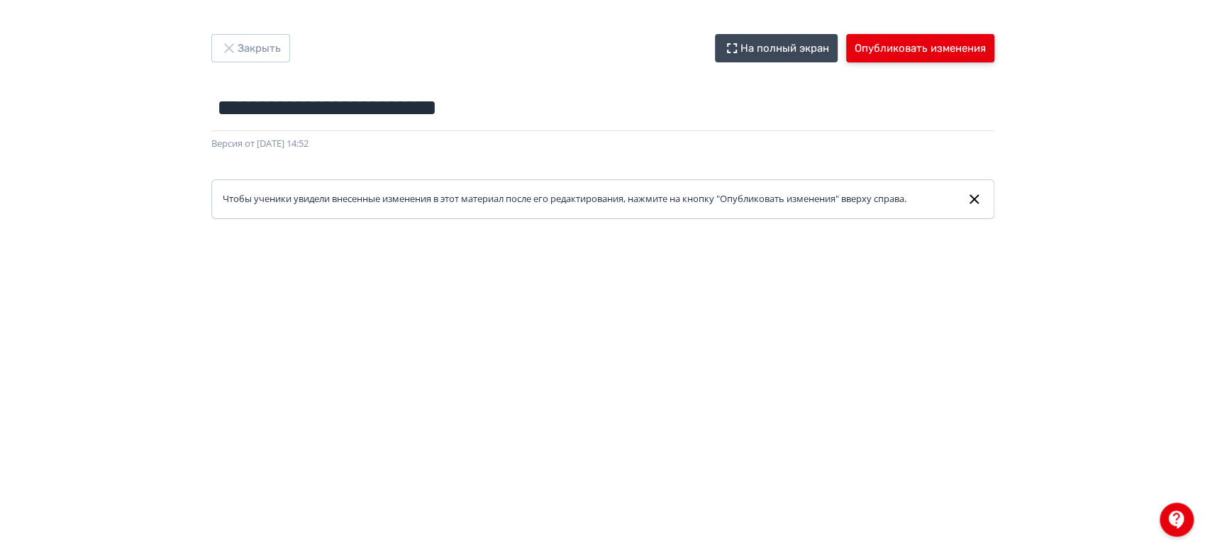
click at [919, 50] on button "Опубликовать изменения" at bounding box center [920, 48] width 148 height 28
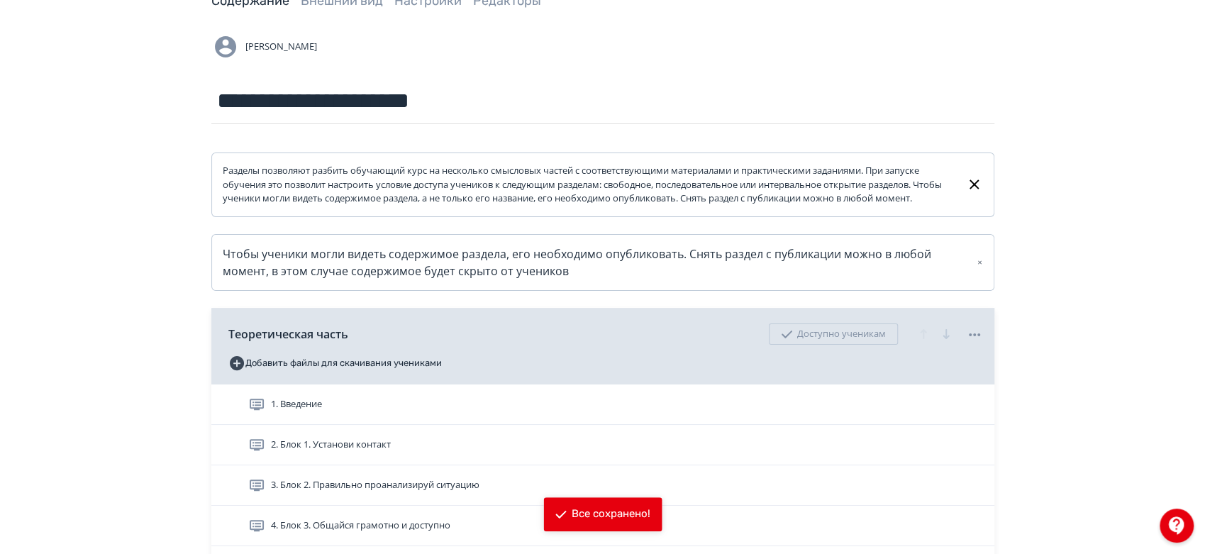
scroll to position [315, 0]
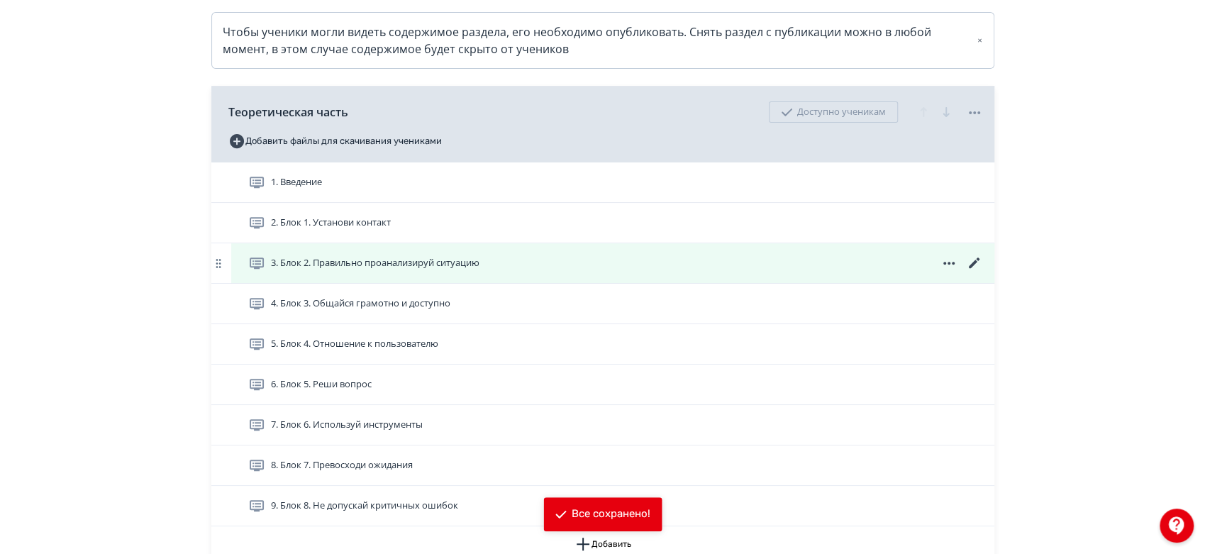
click at [975, 268] on icon at bounding box center [973, 262] width 11 height 11
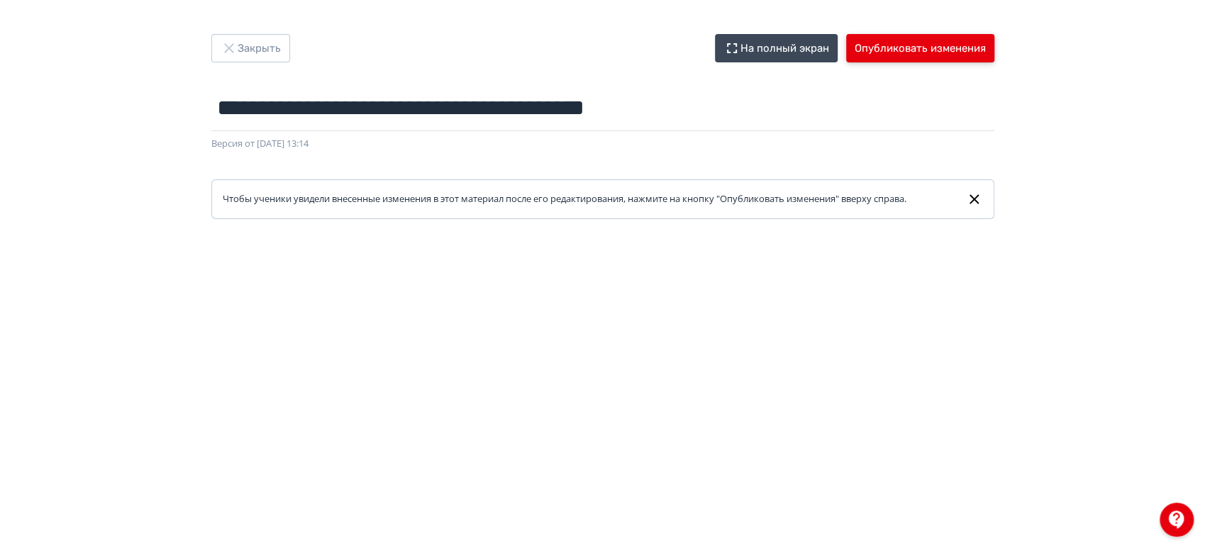
click at [933, 50] on button "Опубликовать изменения" at bounding box center [920, 48] width 148 height 28
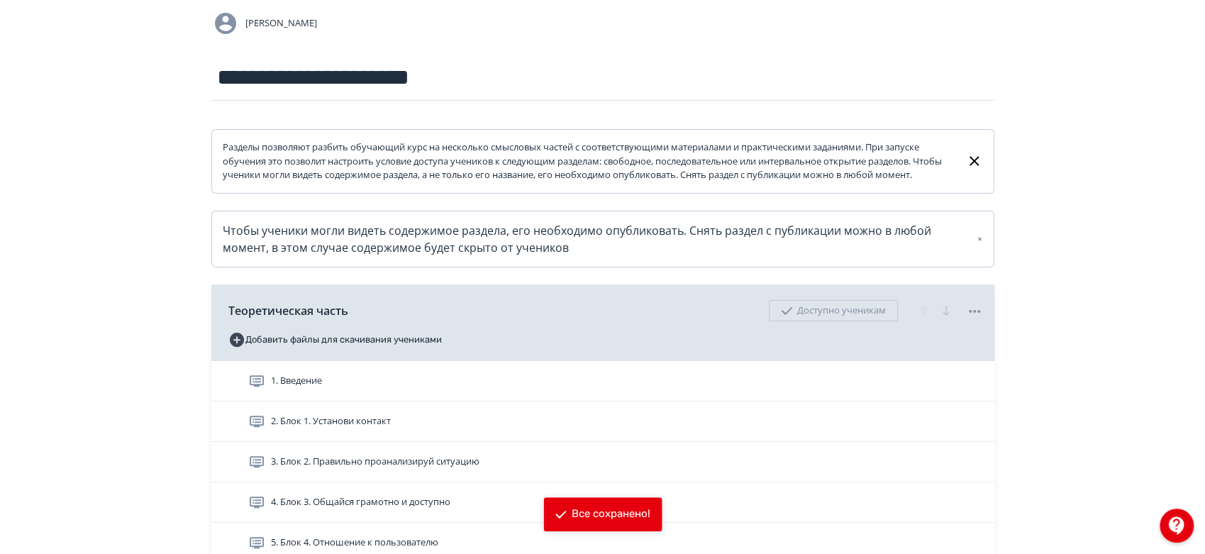
scroll to position [236, 0]
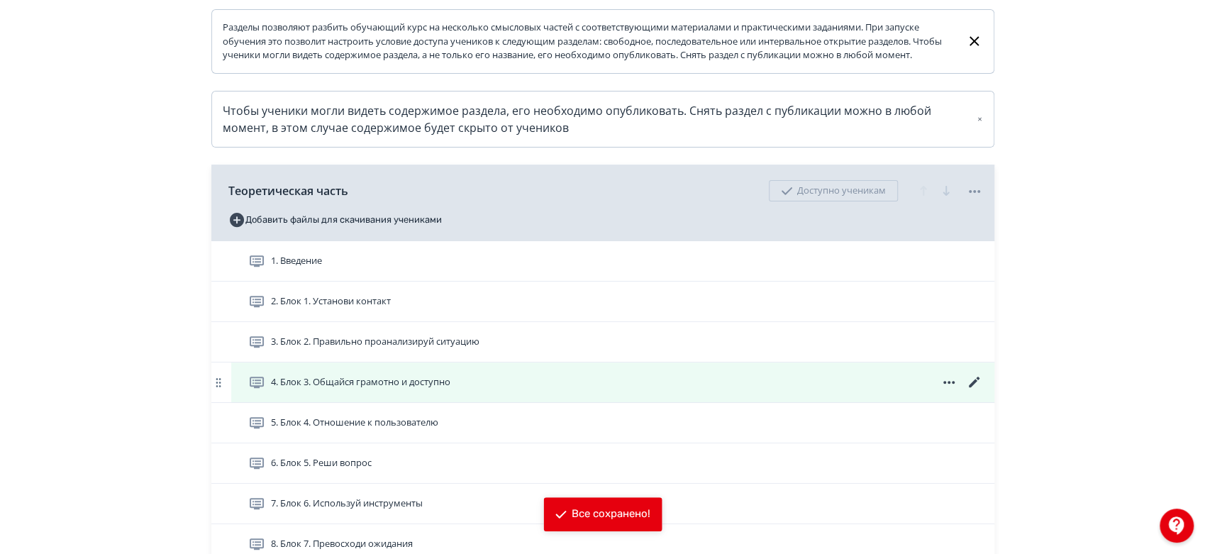
click at [969, 391] on icon at bounding box center [974, 382] width 17 height 17
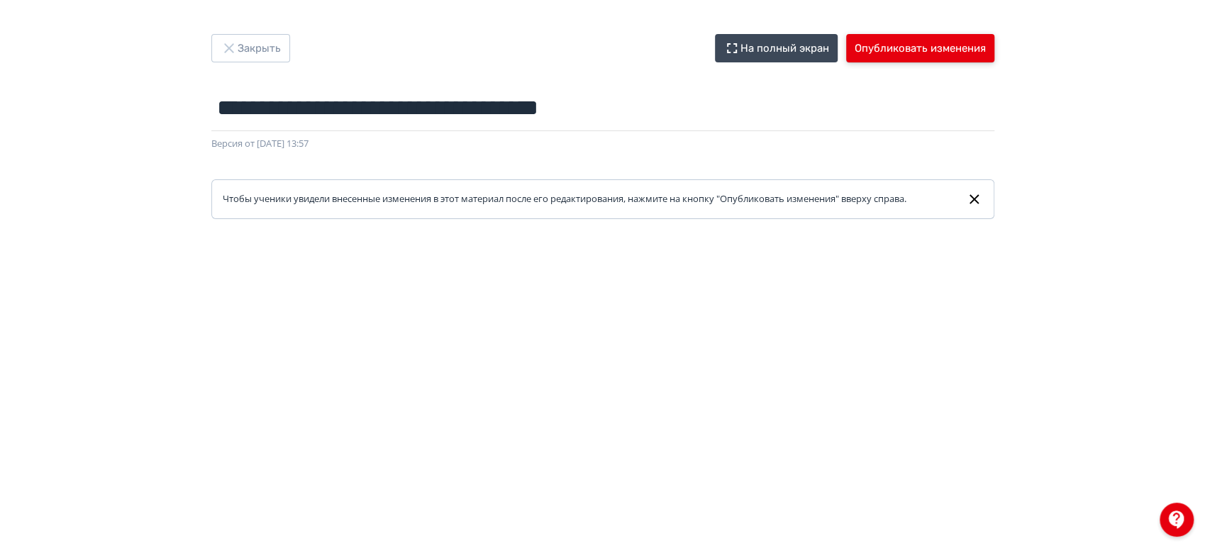
click at [921, 44] on button "Опубликовать изменения" at bounding box center [920, 48] width 148 height 28
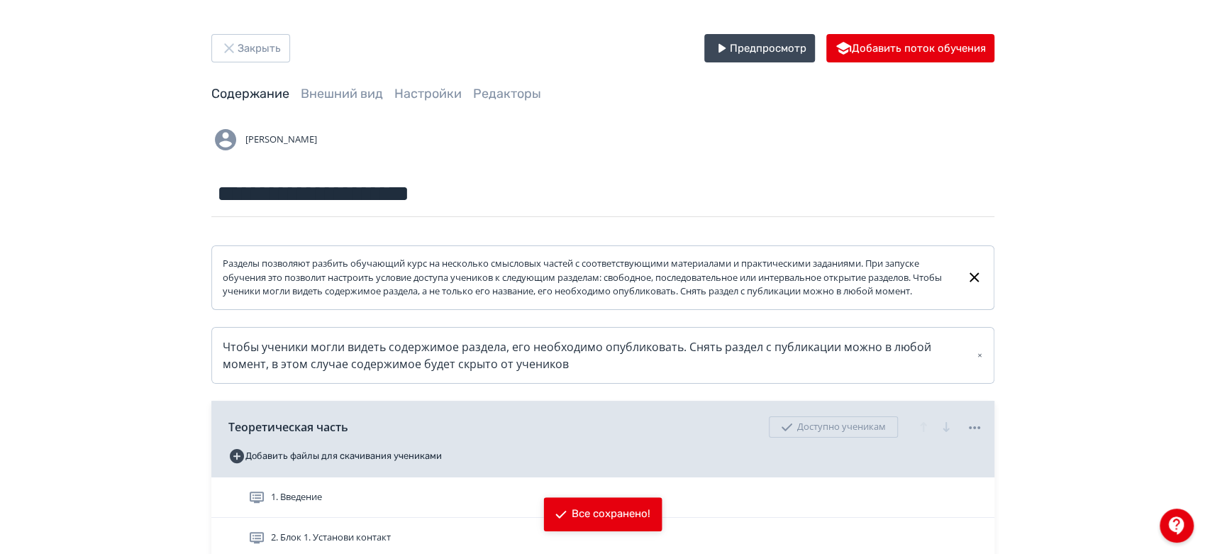
scroll to position [394, 0]
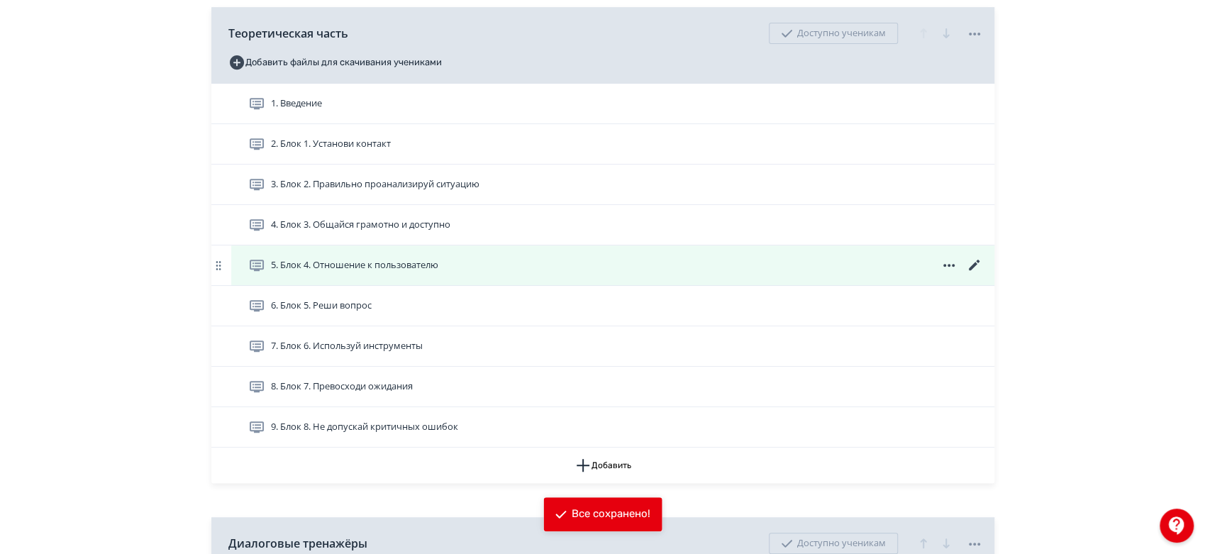
click at [972, 274] on icon at bounding box center [974, 265] width 17 height 17
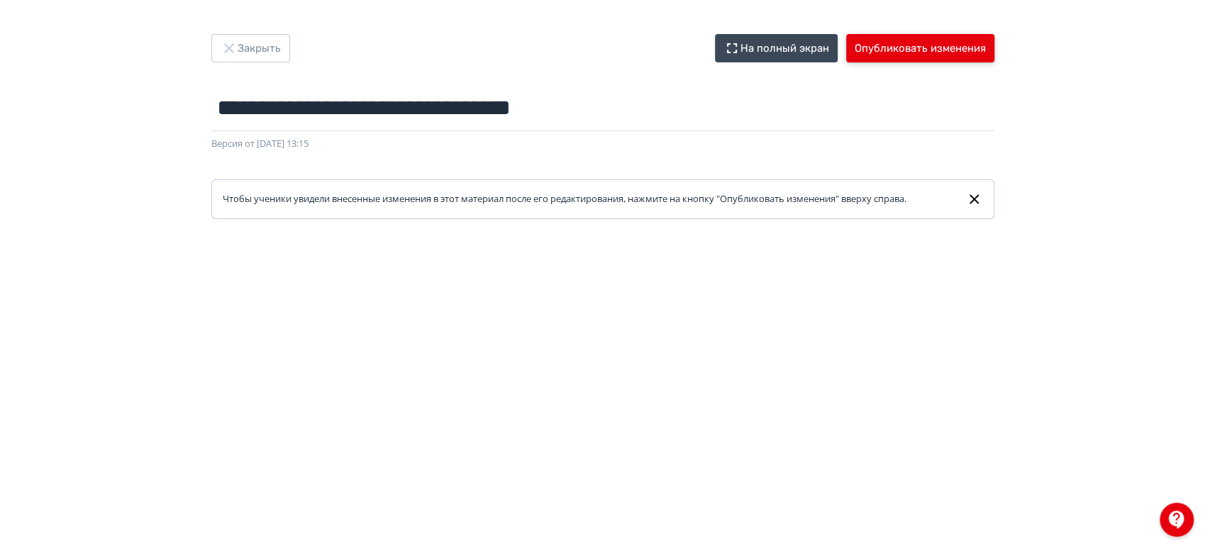
click at [894, 46] on button "Опубликовать изменения" at bounding box center [920, 48] width 148 height 28
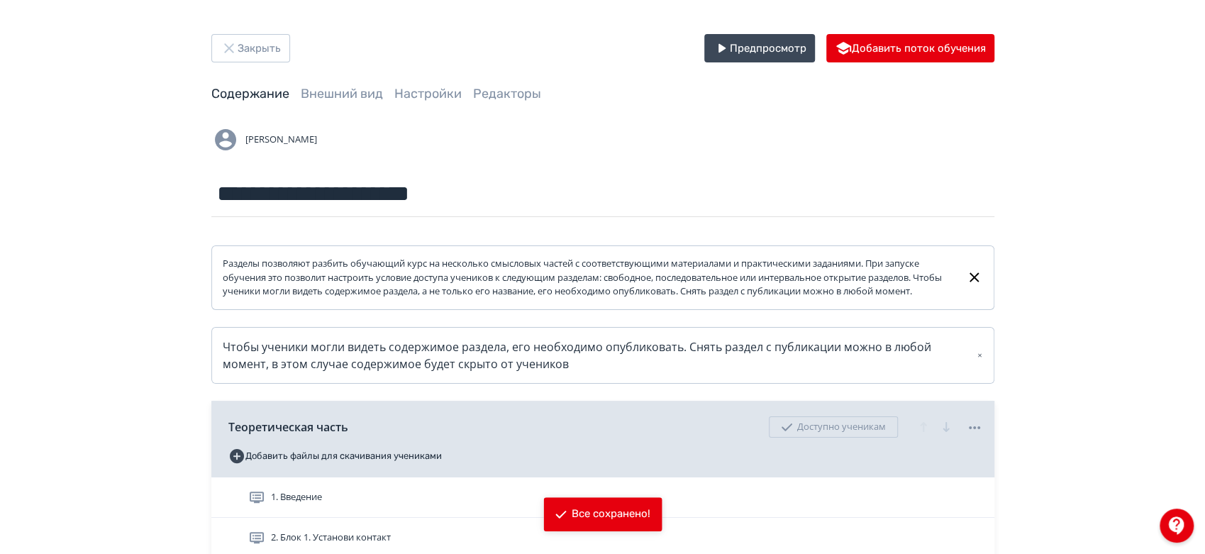
scroll to position [236, 0]
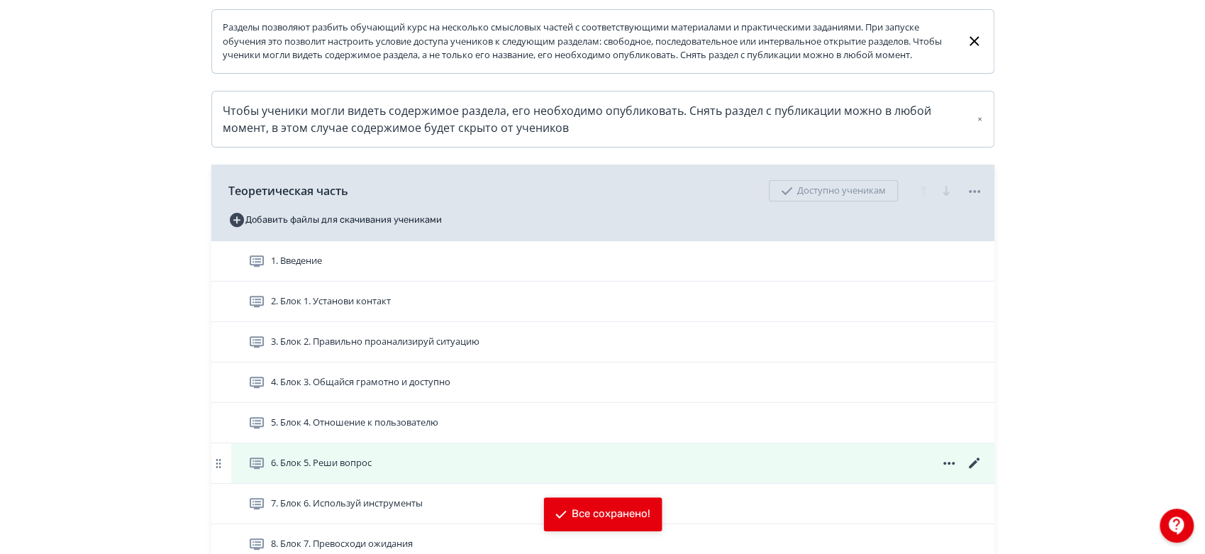
click at [974, 470] on icon at bounding box center [974, 463] width 17 height 17
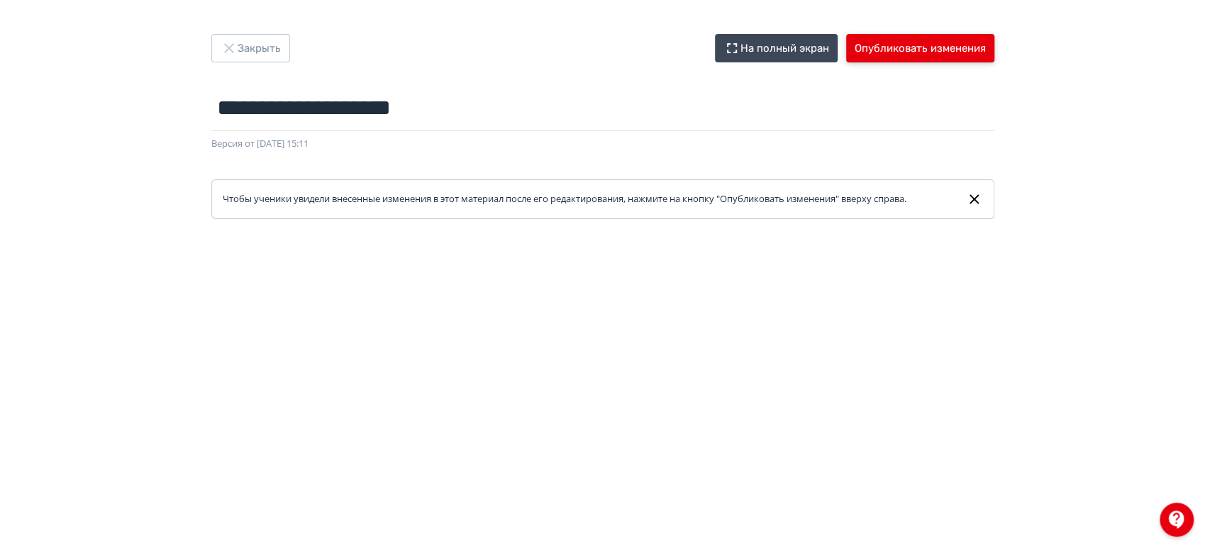
click at [885, 44] on button "Опубликовать изменения" at bounding box center [920, 48] width 148 height 28
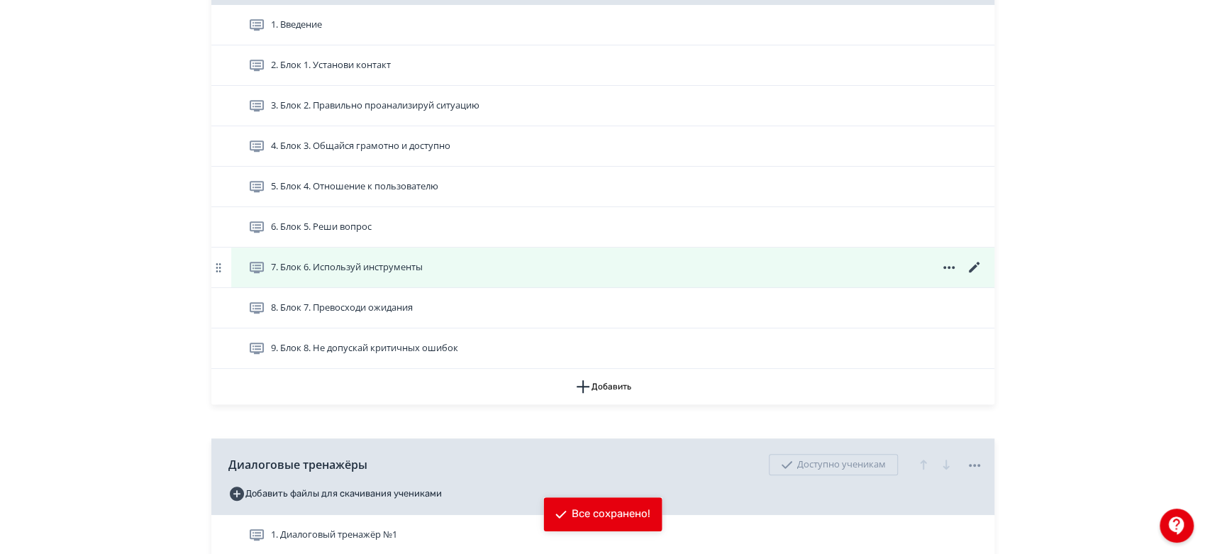
click at [977, 276] on icon at bounding box center [974, 267] width 17 height 17
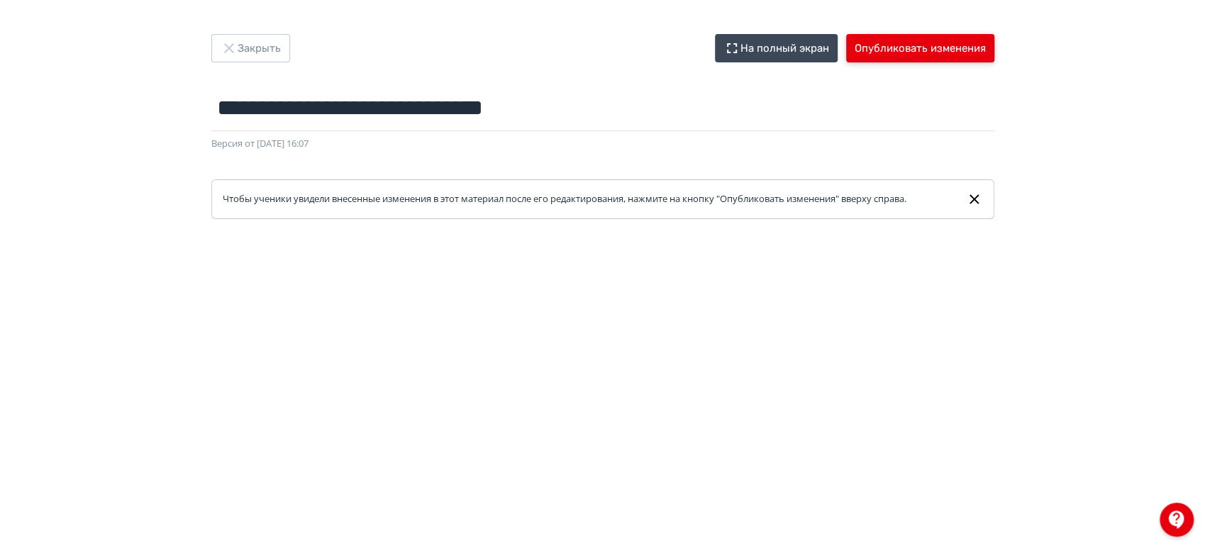
click at [949, 34] on button "Опубликовать изменения" at bounding box center [920, 48] width 148 height 28
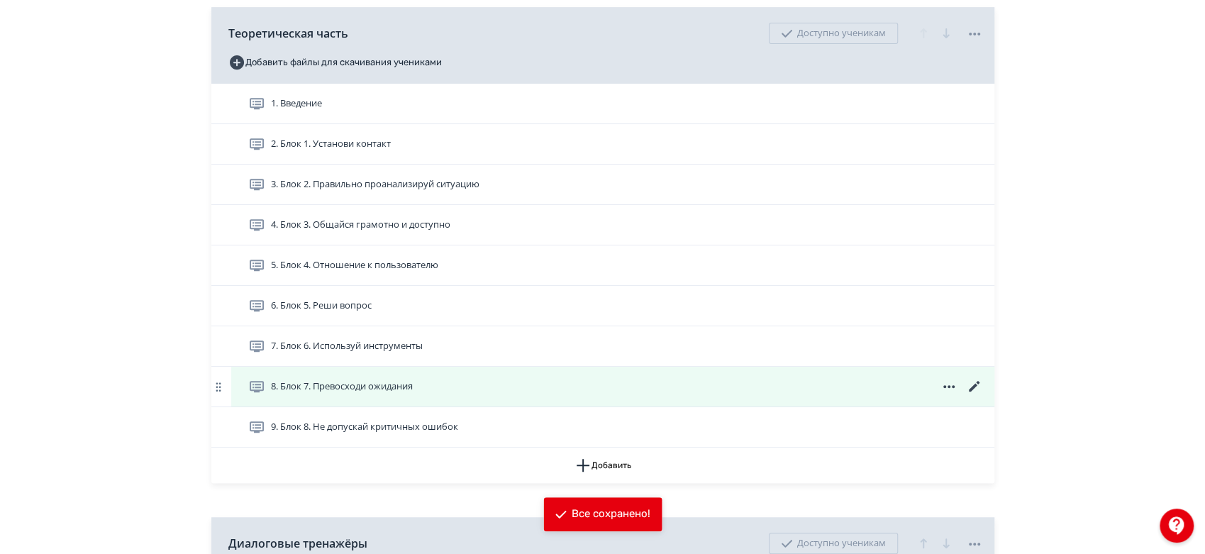
click at [976, 392] on icon at bounding box center [973, 386] width 11 height 11
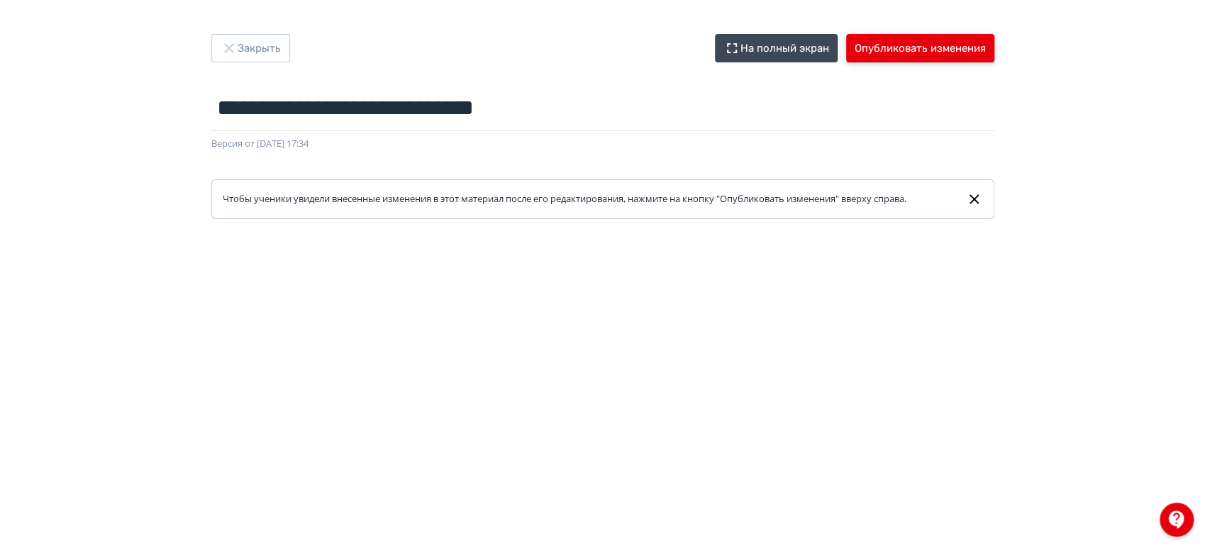
click at [875, 57] on button "Опубликовать изменения" at bounding box center [920, 48] width 148 height 28
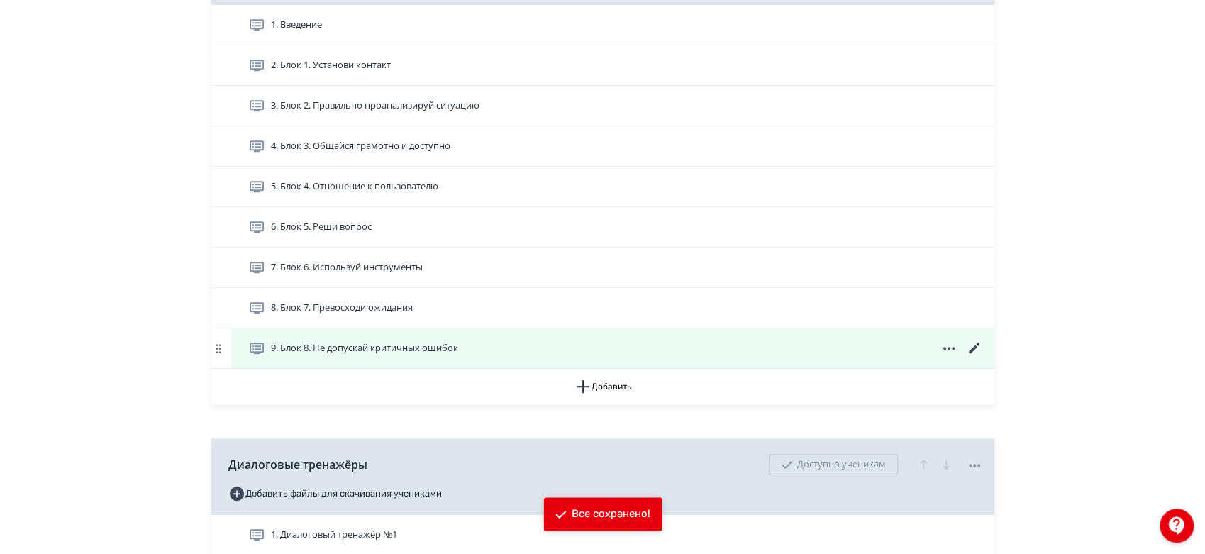
click at [971, 357] on icon at bounding box center [974, 348] width 17 height 17
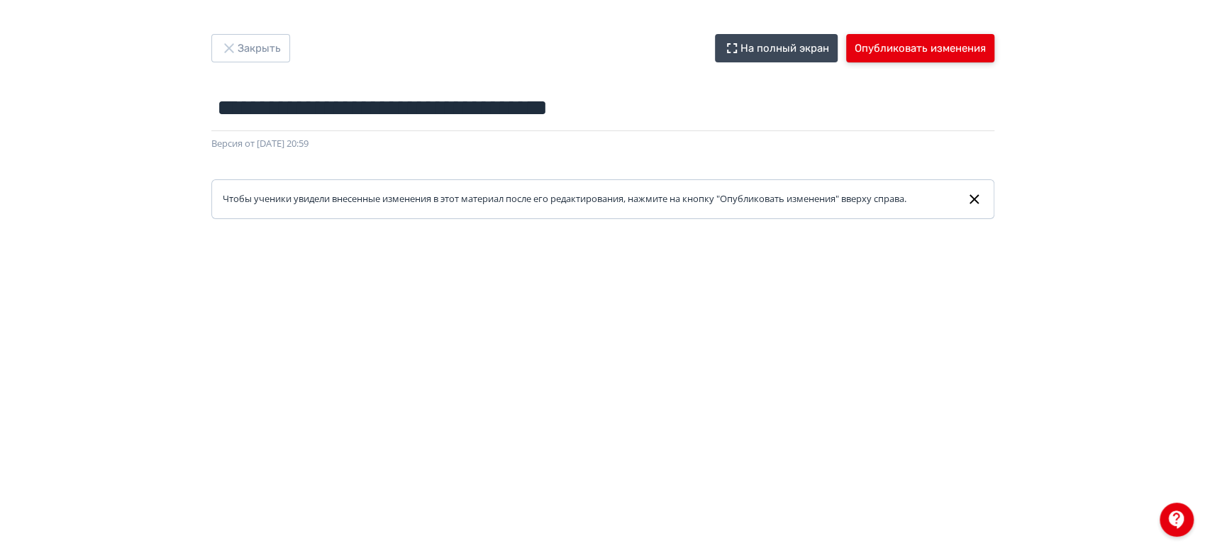
click at [870, 57] on button "Опубликовать изменения" at bounding box center [920, 48] width 148 height 28
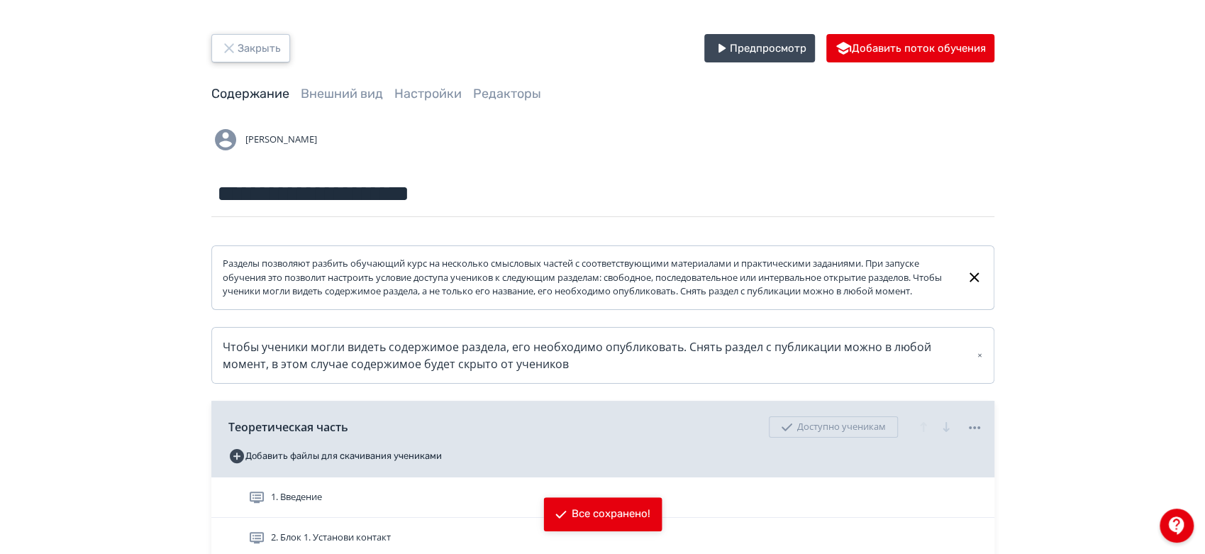
click at [257, 44] on button "Закрыть" at bounding box center [250, 48] width 79 height 28
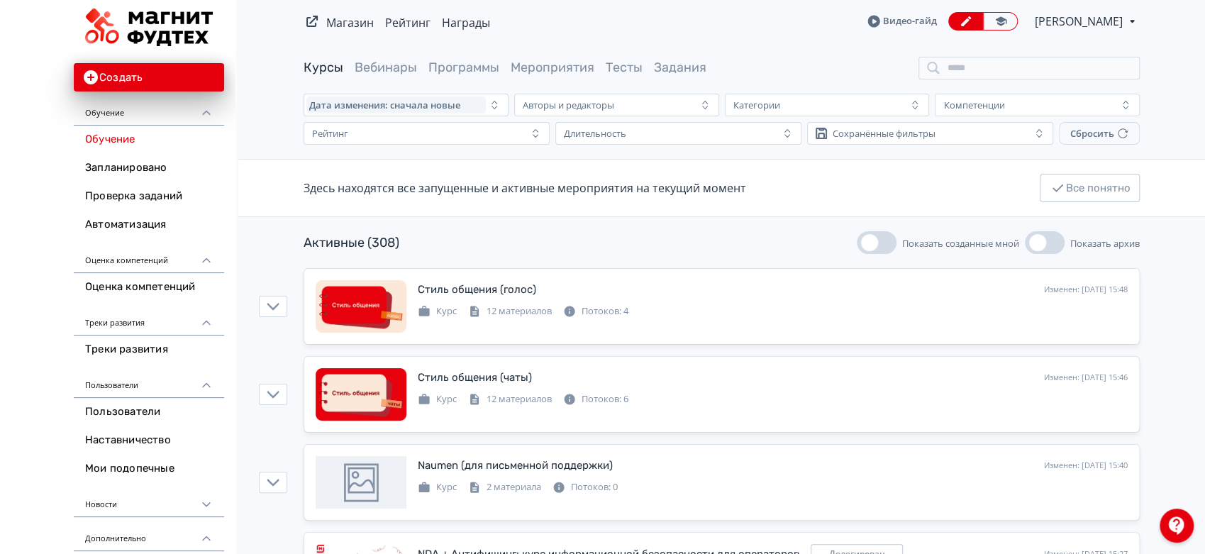
click at [1101, 18] on span "[PERSON_NAME]" at bounding box center [1080, 21] width 90 height 17
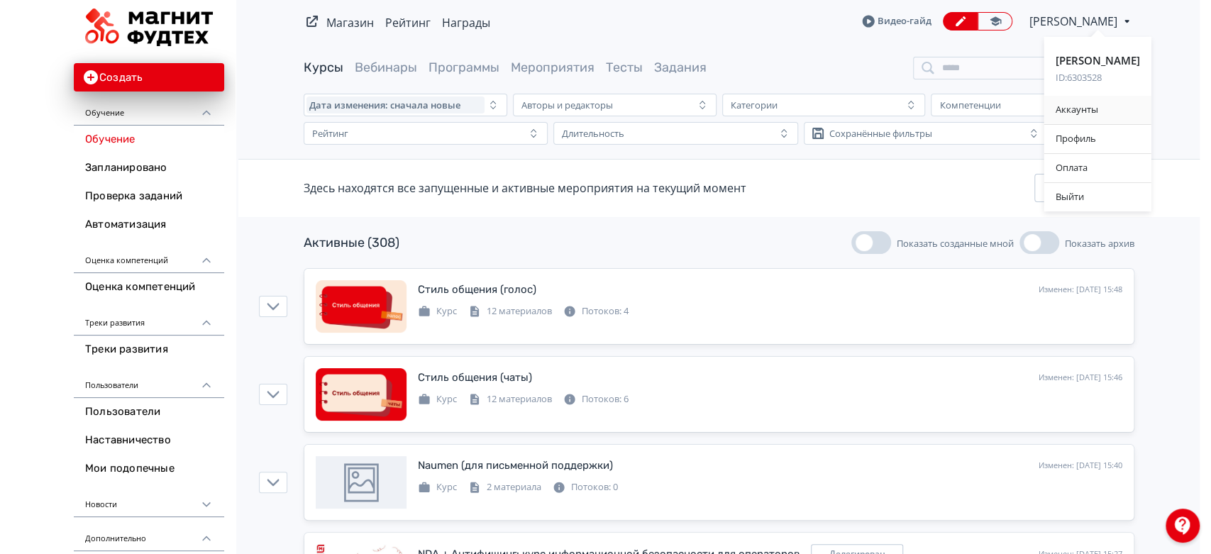
click at [1095, 108] on div "Аккаунты" at bounding box center [1097, 110] width 107 height 28
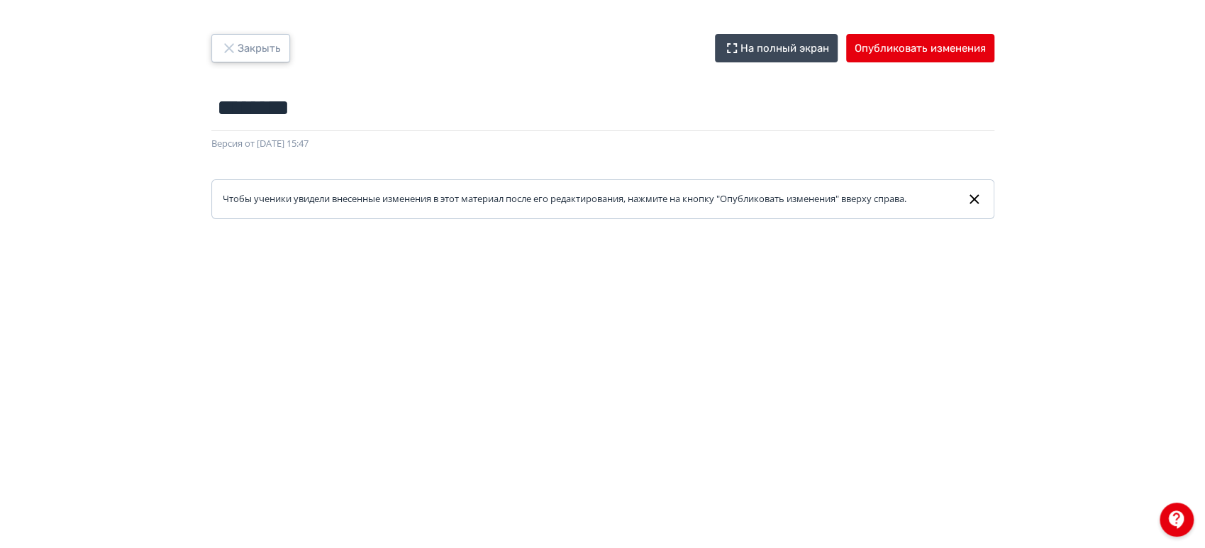
click at [265, 45] on button "Закрыть" at bounding box center [250, 48] width 79 height 28
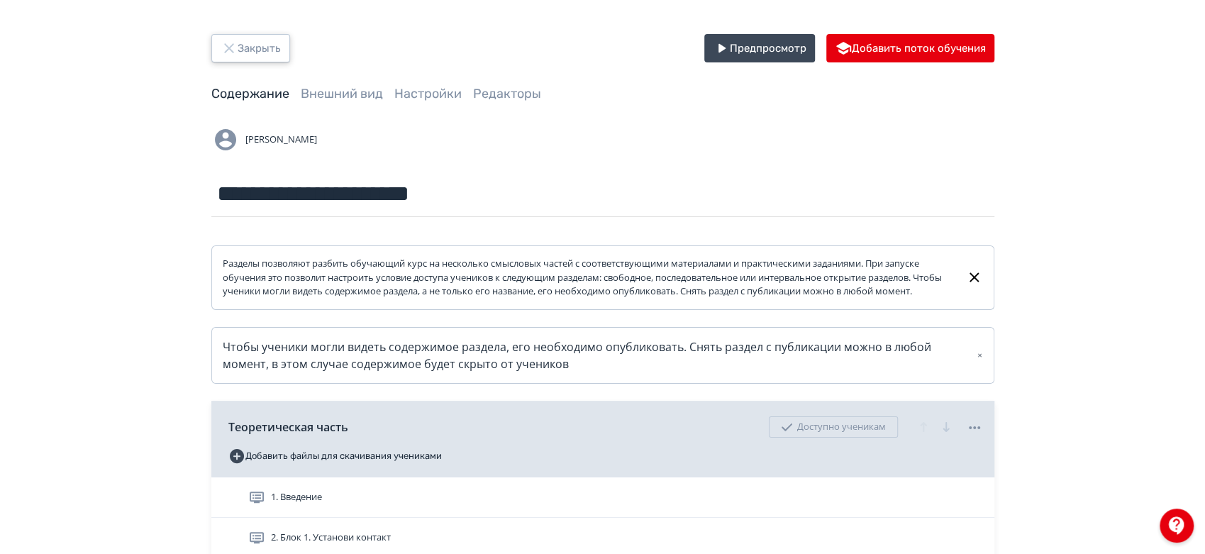
click at [265, 45] on button "Закрыть" at bounding box center [250, 48] width 79 height 28
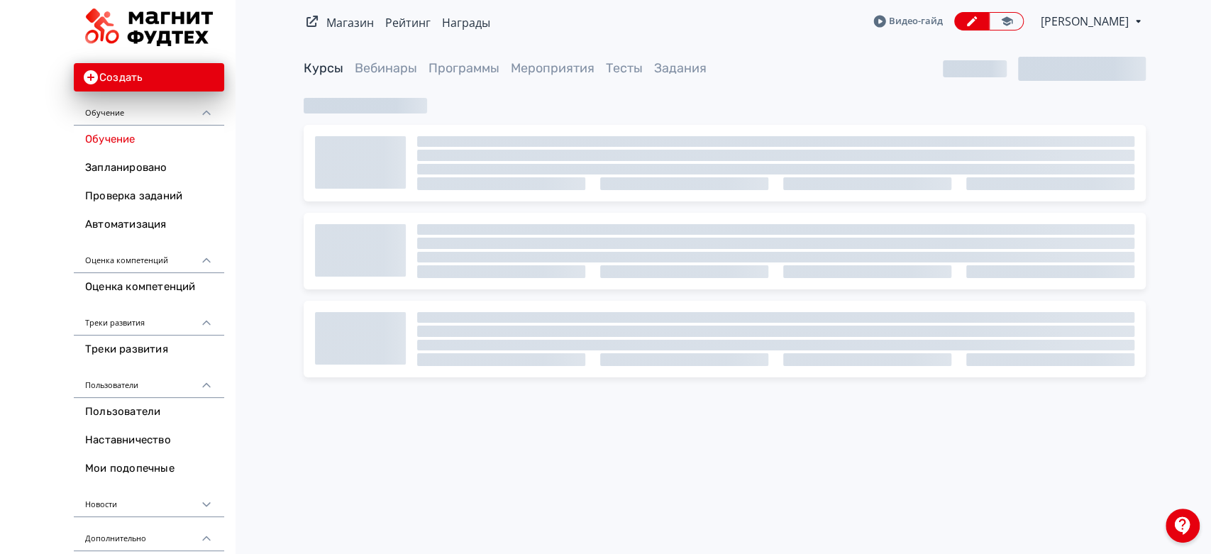
click at [1094, 33] on div "Магазин Рейтинг Награды Видео-гайд Анна Ивачева PRO Повысьте эффективность плат…" at bounding box center [725, 21] width 842 height 43
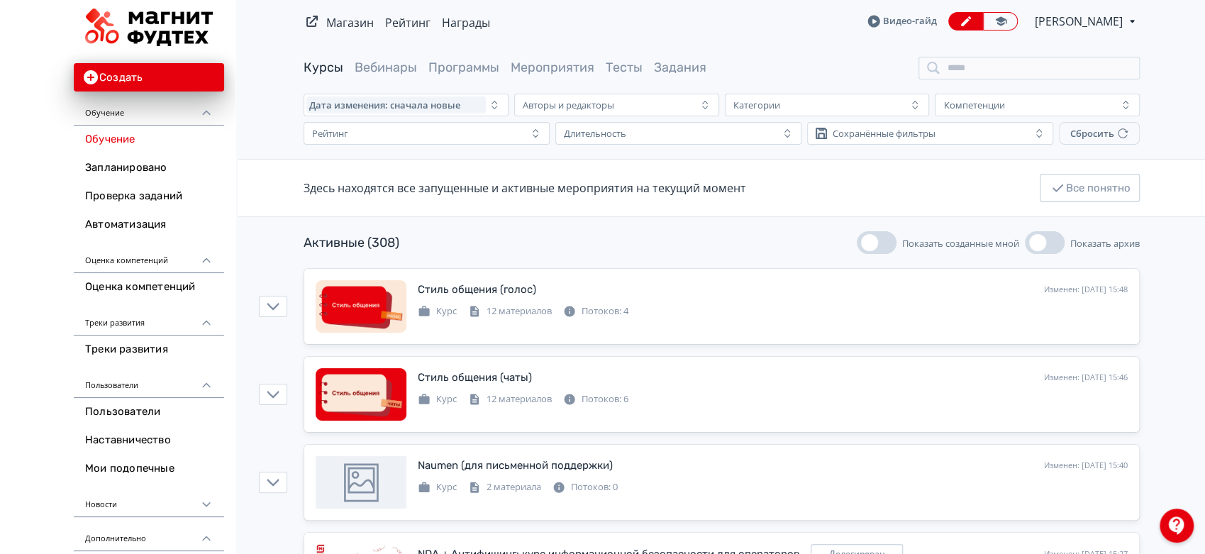
click at [1097, 26] on span "[PERSON_NAME]" at bounding box center [1080, 21] width 90 height 17
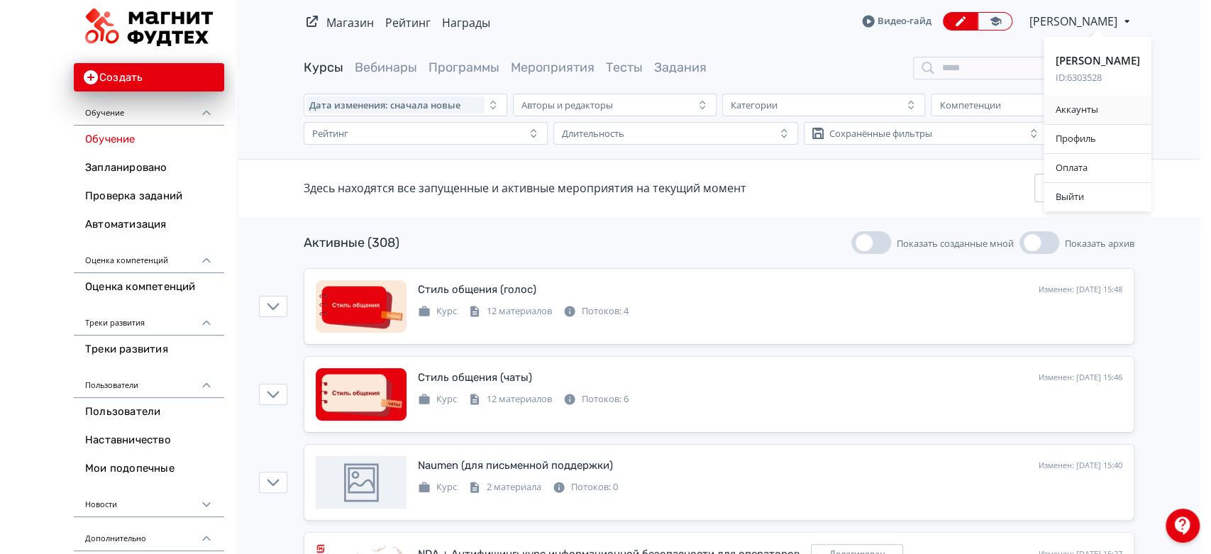
click at [1102, 99] on div "Аккаунты" at bounding box center [1097, 110] width 107 height 28
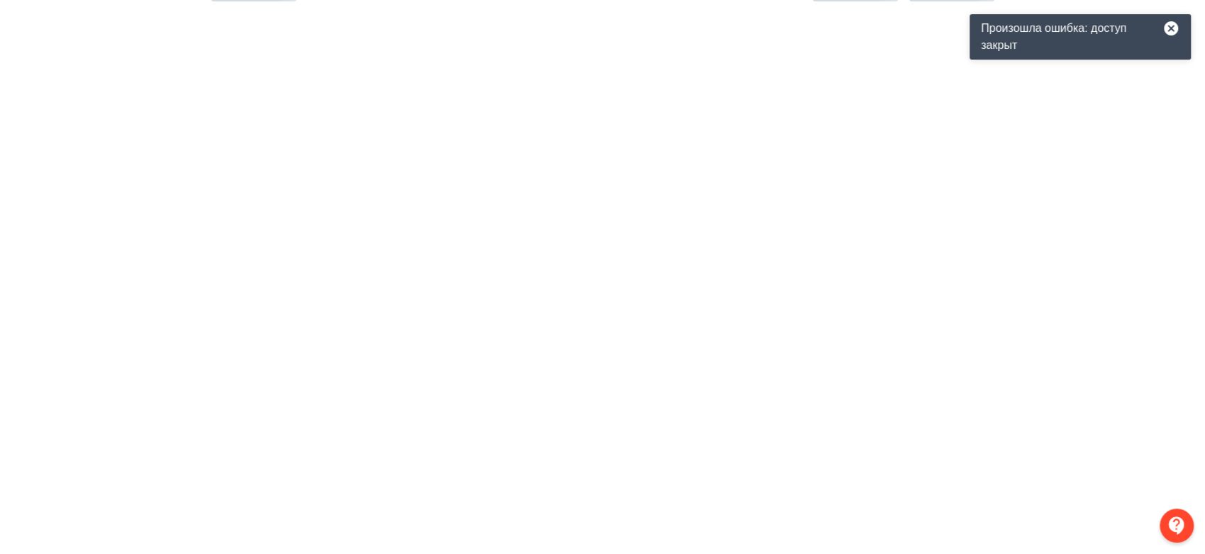
scroll to position [96, 0]
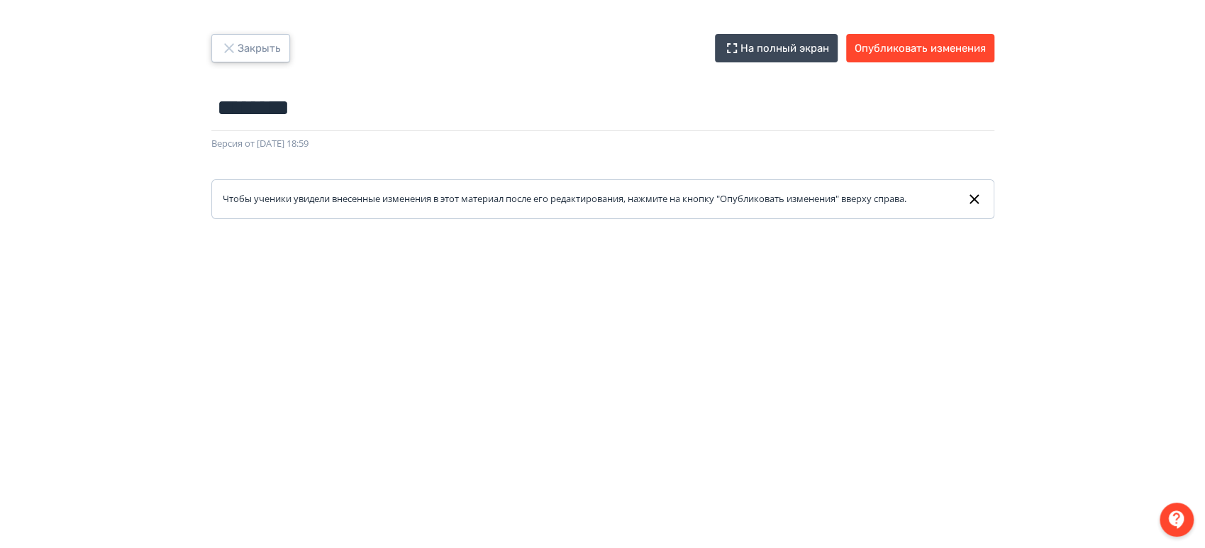
click at [265, 48] on button "Закрыть" at bounding box center [250, 48] width 79 height 28
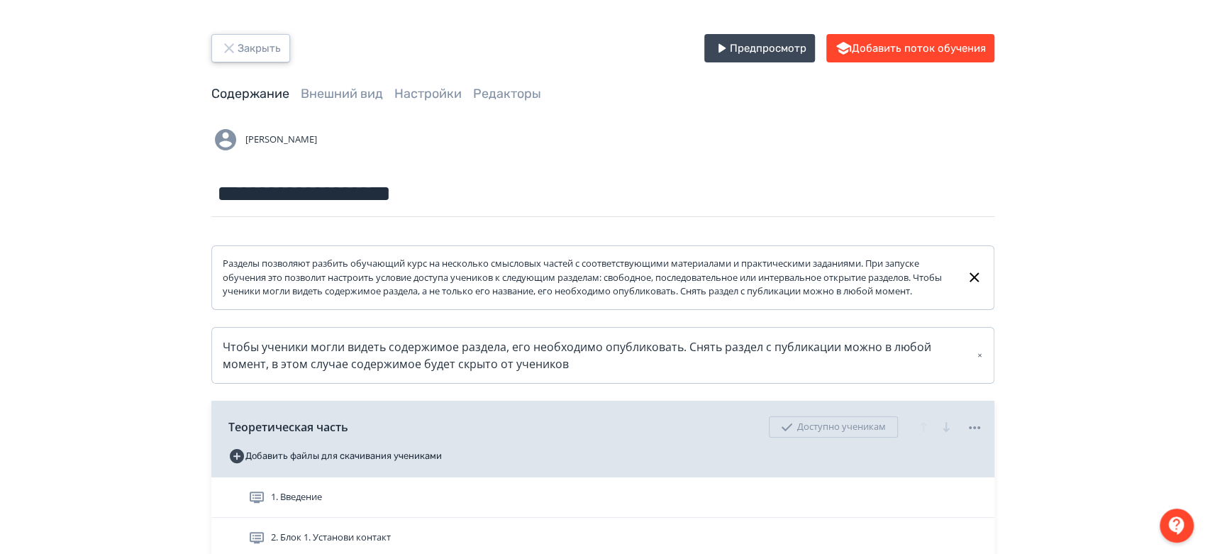
click at [265, 52] on button "Закрыть" at bounding box center [250, 48] width 79 height 28
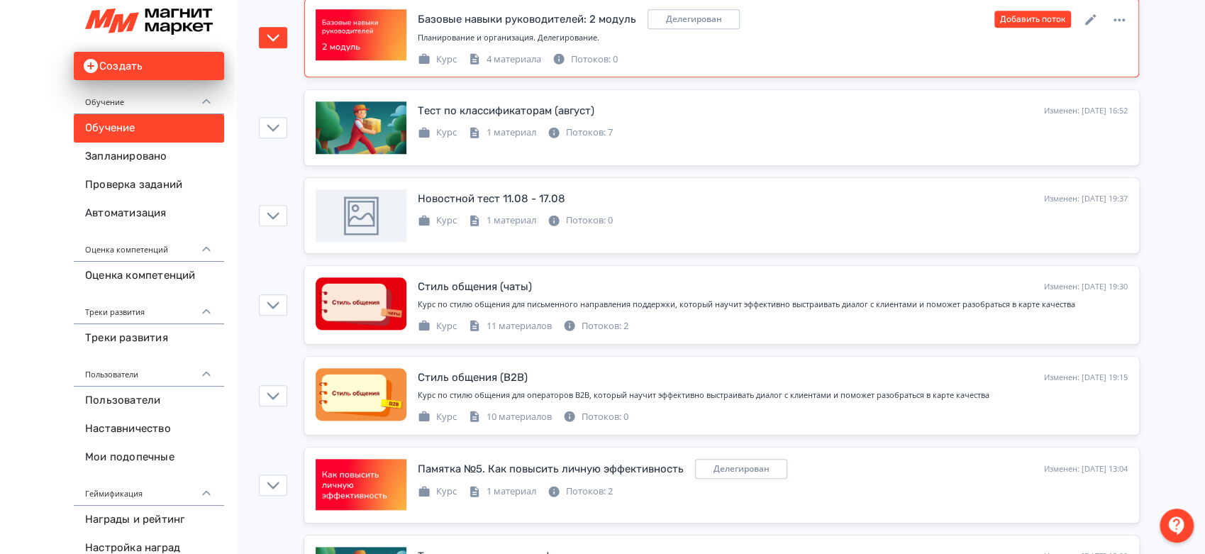
scroll to position [1024, 0]
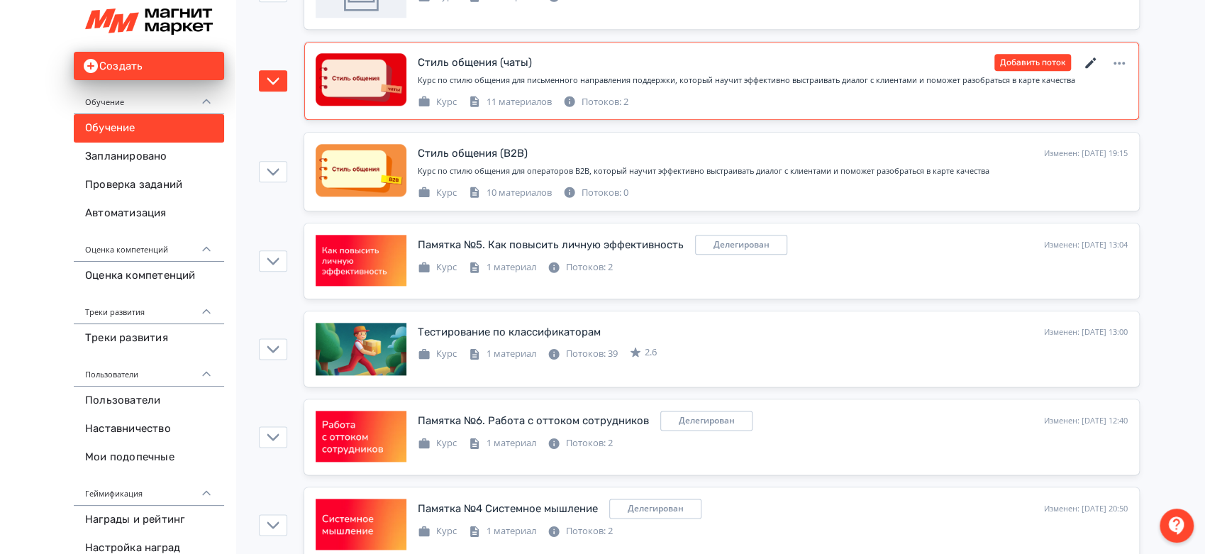
click at [1088, 62] on icon at bounding box center [1090, 62] width 11 height 11
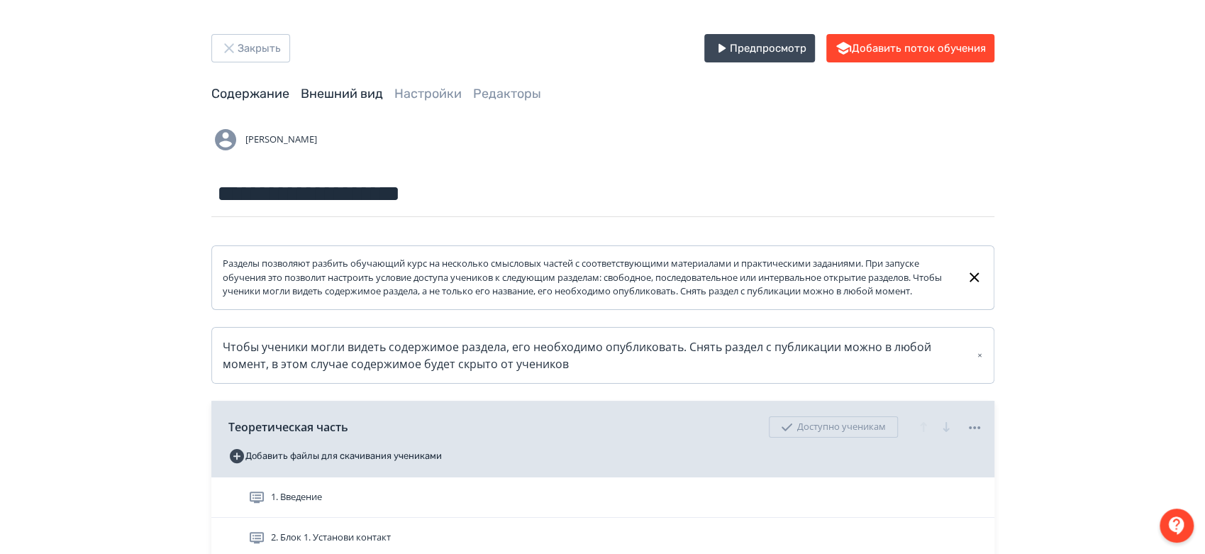
click at [336, 94] on link "Внешний вид" at bounding box center [342, 94] width 82 height 16
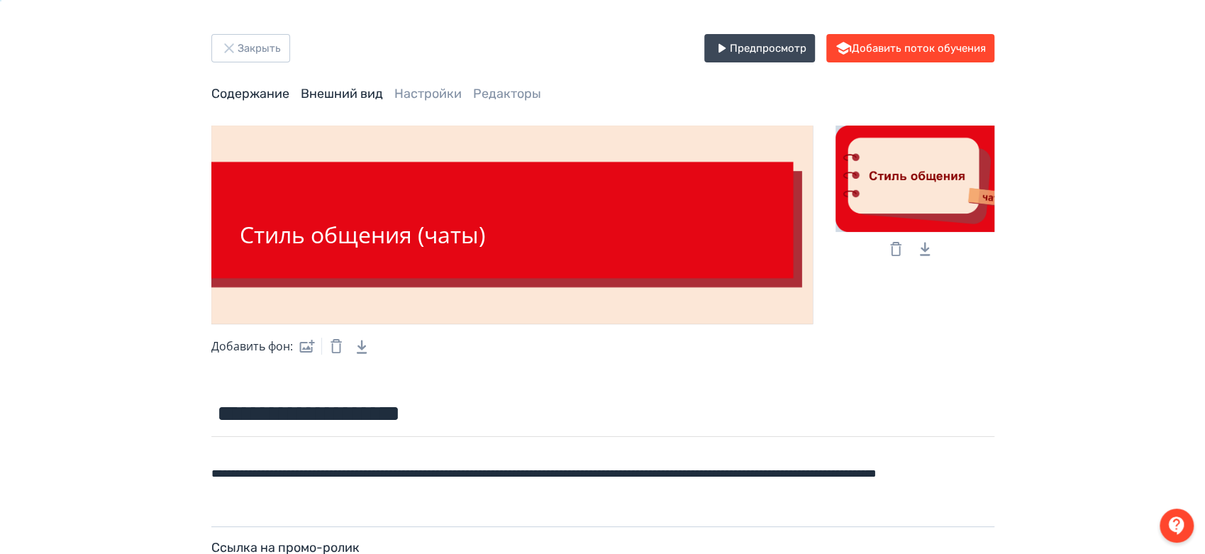
click at [275, 89] on link "Содержание" at bounding box center [250, 94] width 78 height 16
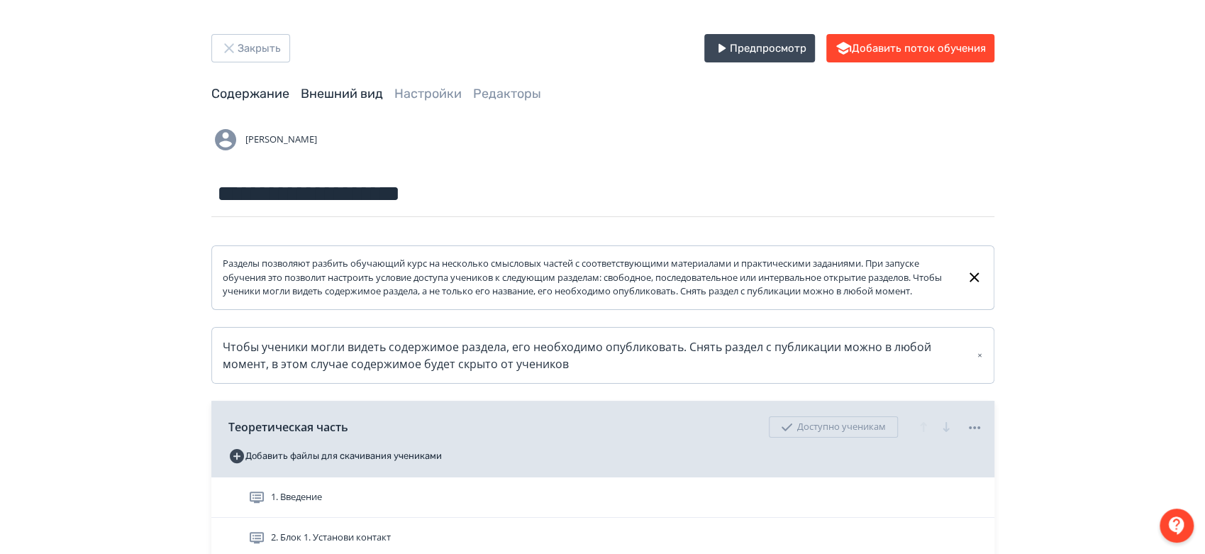
click at [334, 90] on link "Внешний вид" at bounding box center [342, 94] width 82 height 16
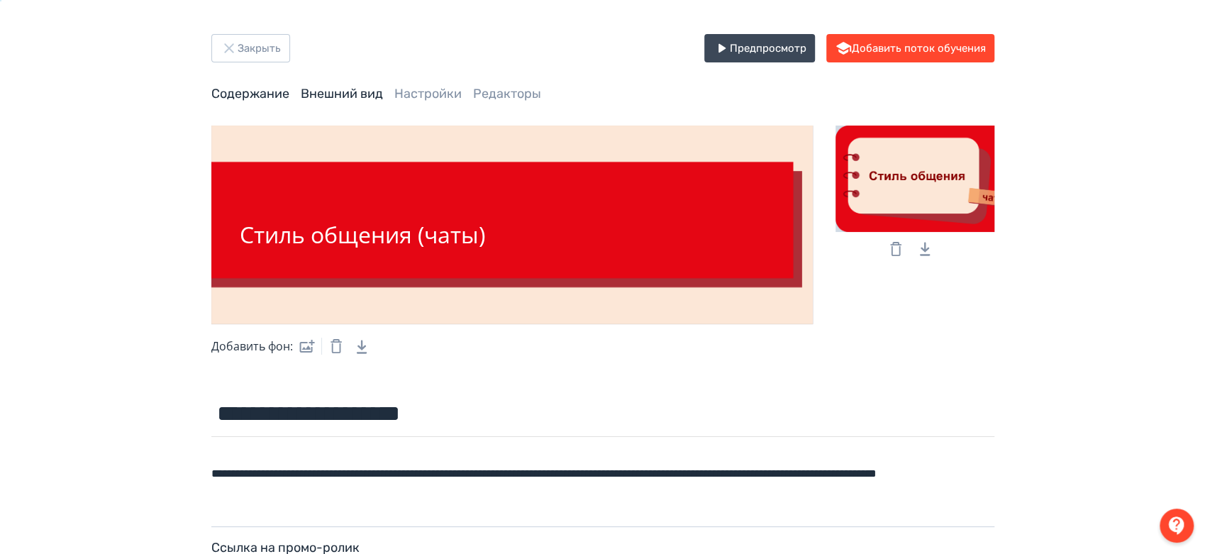
click at [282, 89] on link "Содержание" at bounding box center [250, 94] width 78 height 16
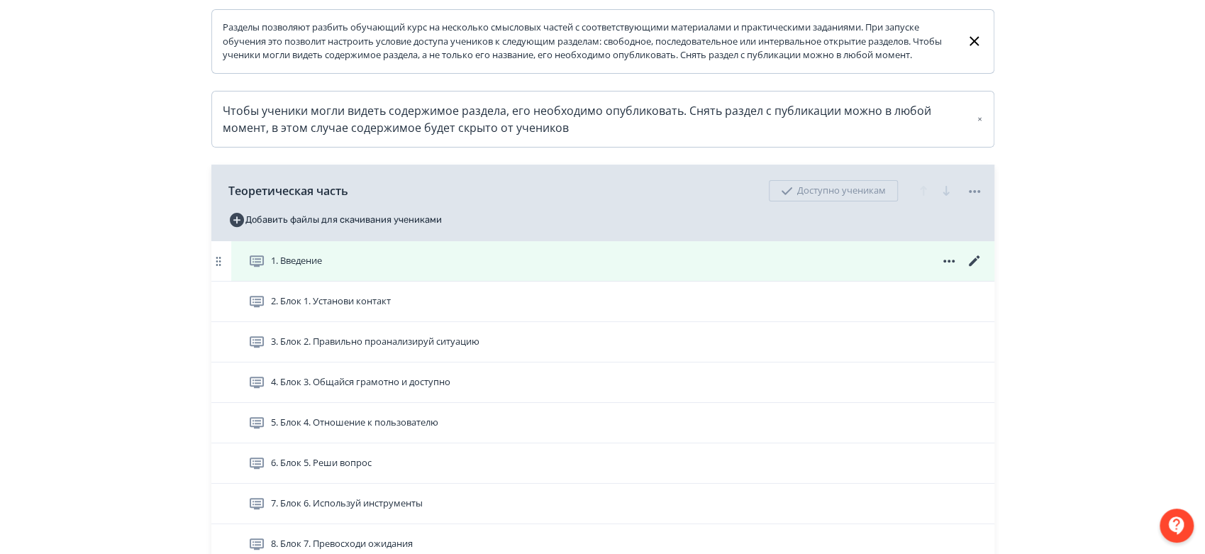
click at [974, 266] on icon at bounding box center [973, 260] width 11 height 11
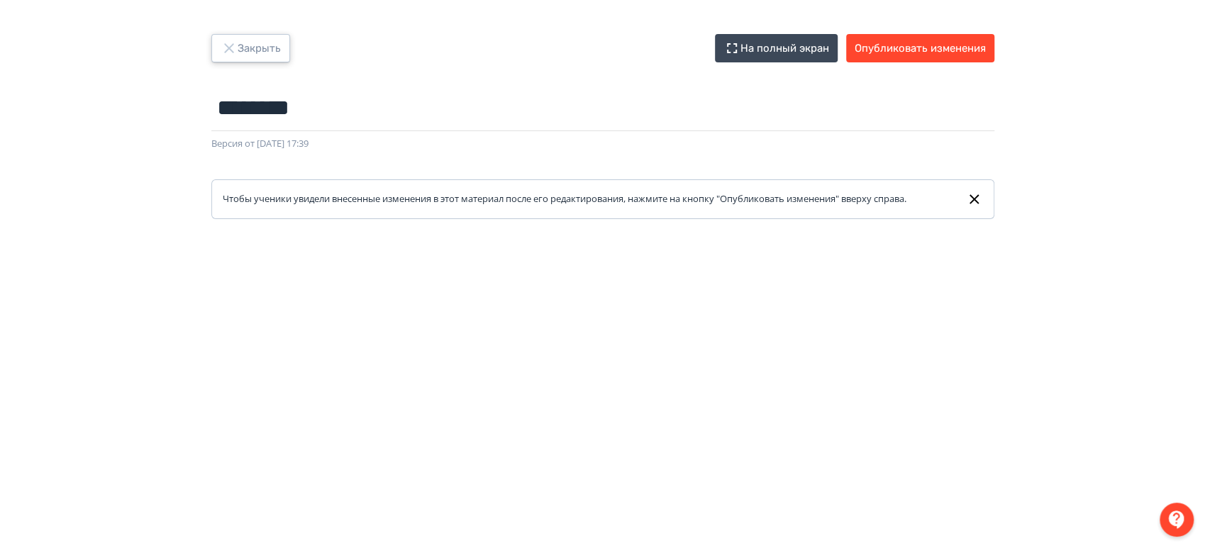
click at [272, 44] on button "Закрыть" at bounding box center [250, 48] width 79 height 28
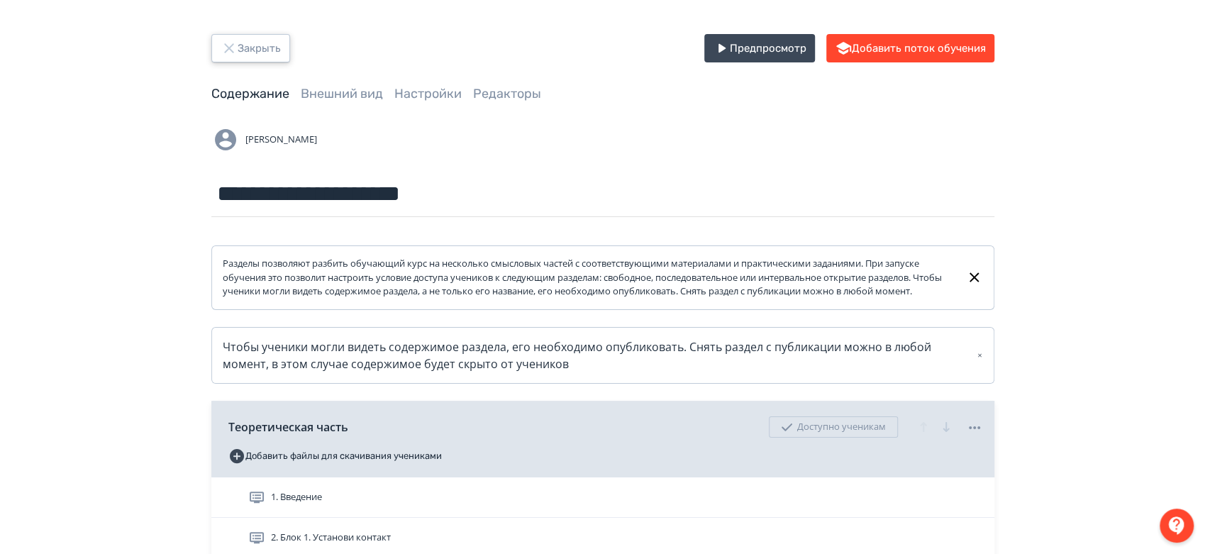
click at [260, 51] on button "Закрыть" at bounding box center [250, 48] width 79 height 28
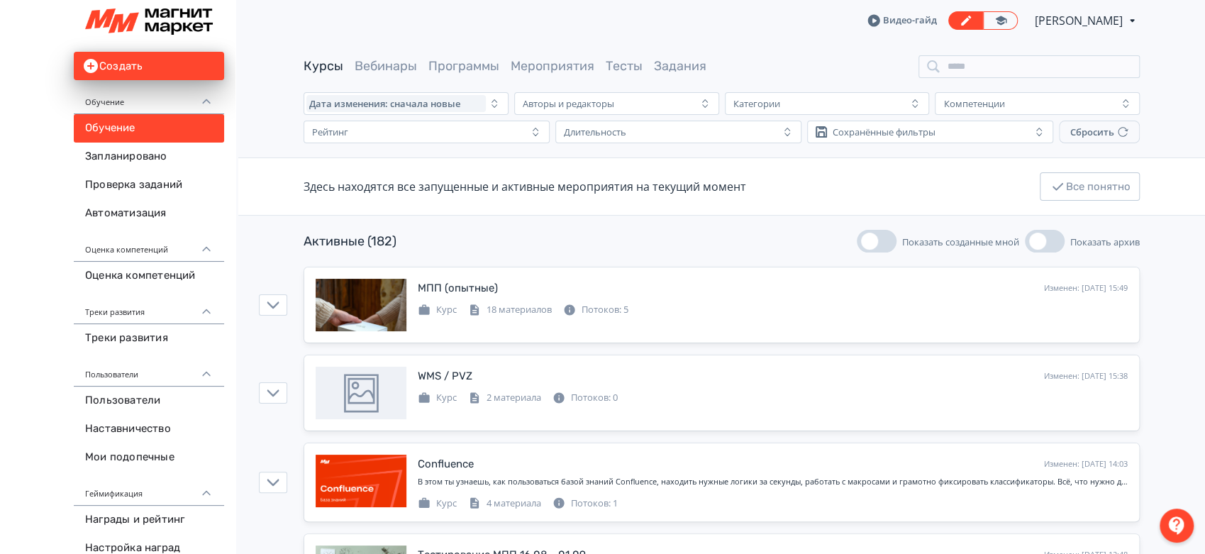
click at [1074, 23] on span "[PERSON_NAME]" at bounding box center [1080, 20] width 90 height 17
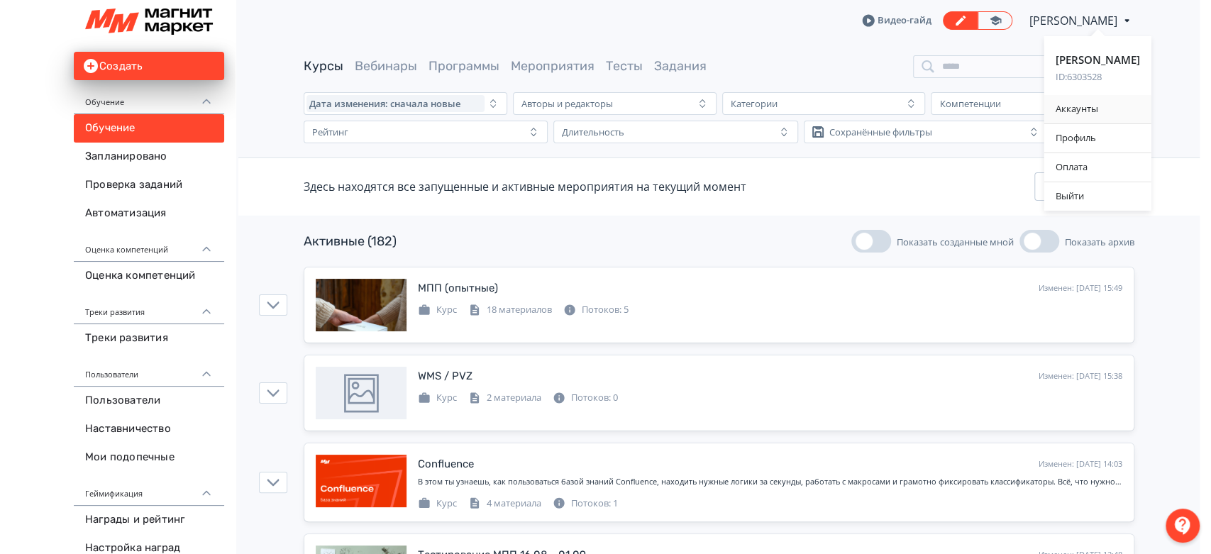
click at [1116, 112] on div "Аккаунты" at bounding box center [1097, 109] width 107 height 28
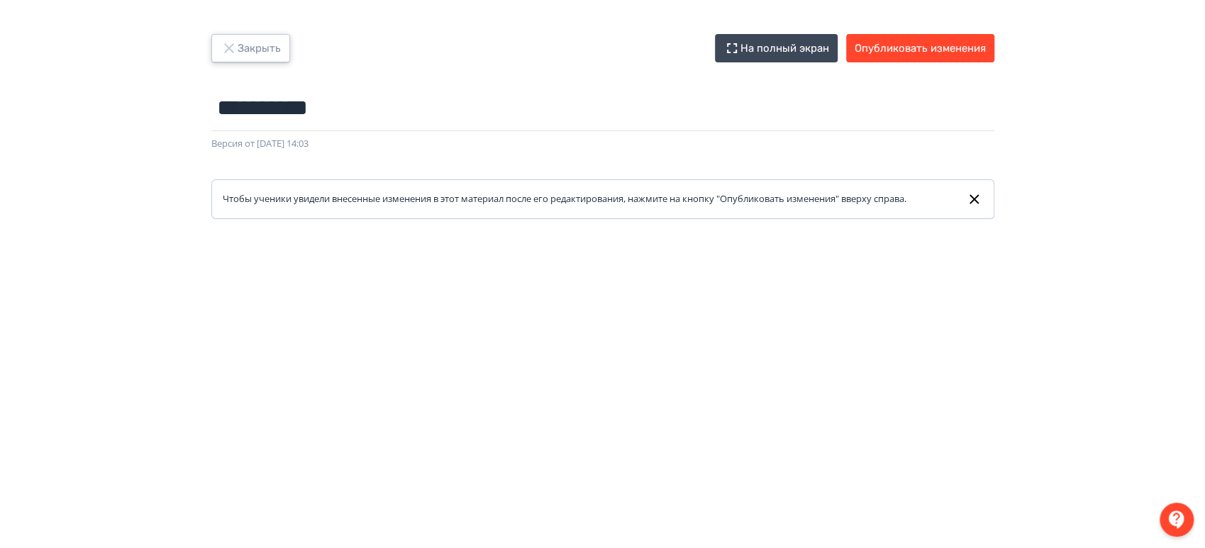
click at [267, 54] on button "Закрыть" at bounding box center [250, 48] width 79 height 28
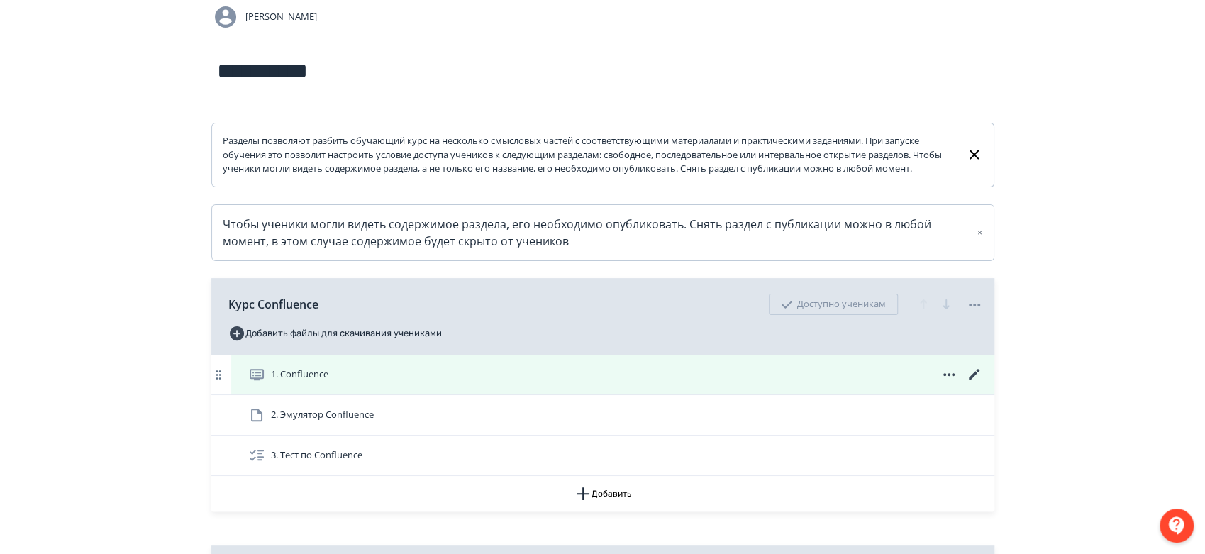
scroll to position [236, 0]
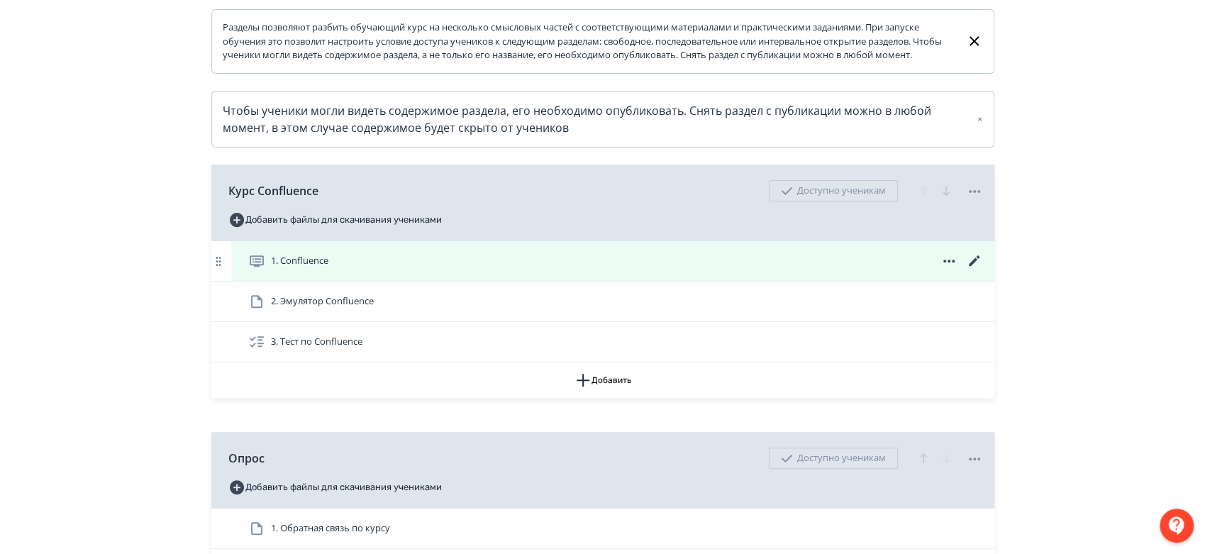
click at [972, 266] on icon at bounding box center [973, 260] width 11 height 11
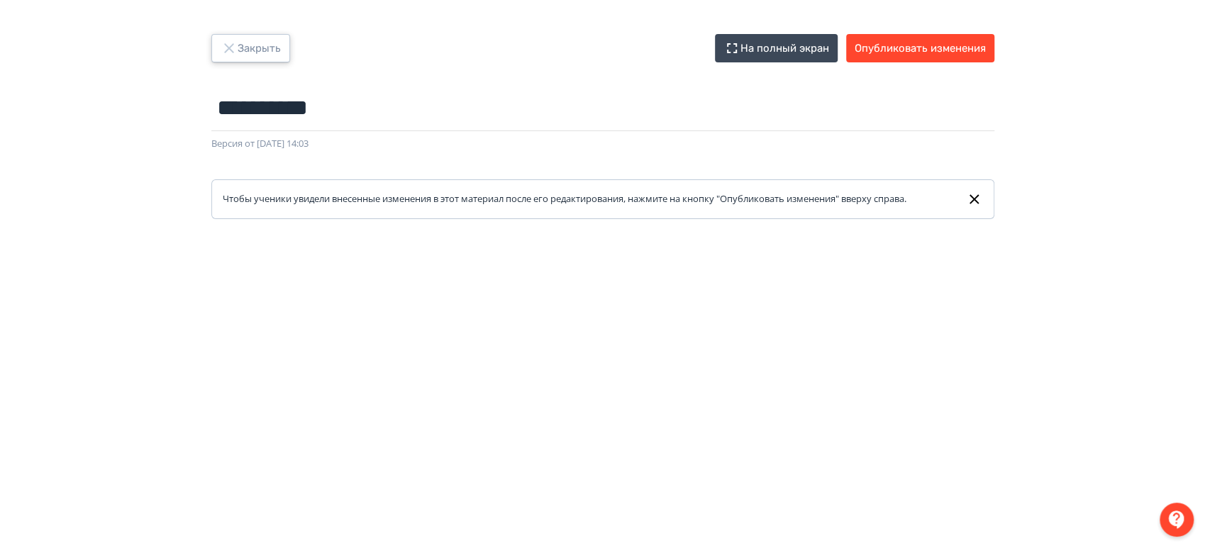
click at [222, 45] on icon "button" at bounding box center [229, 48] width 17 height 17
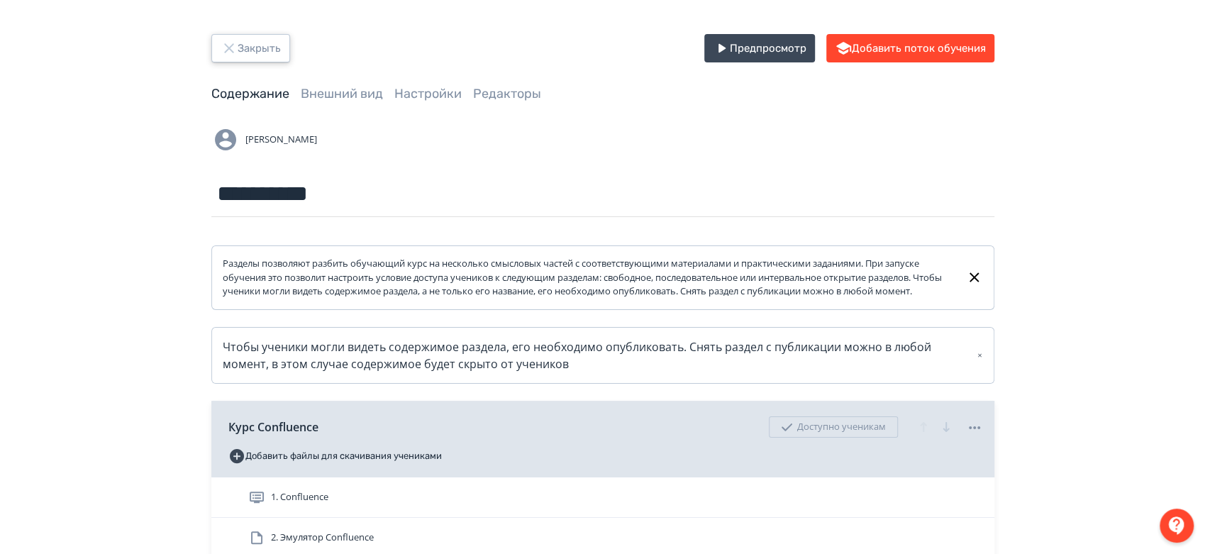
click at [258, 39] on button "Закрыть" at bounding box center [250, 48] width 79 height 28
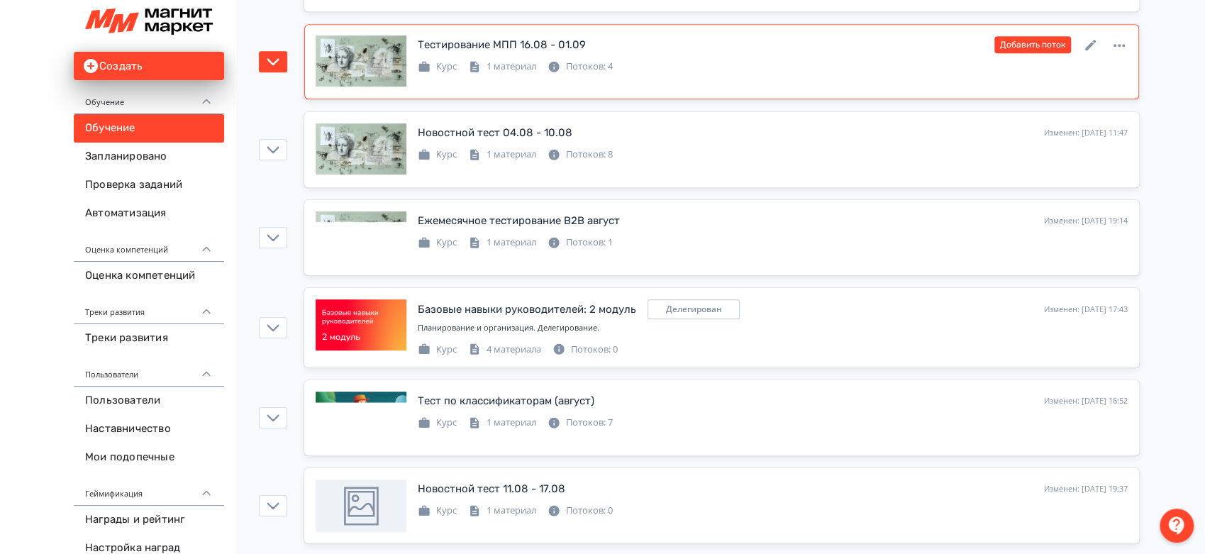
scroll to position [867, 0]
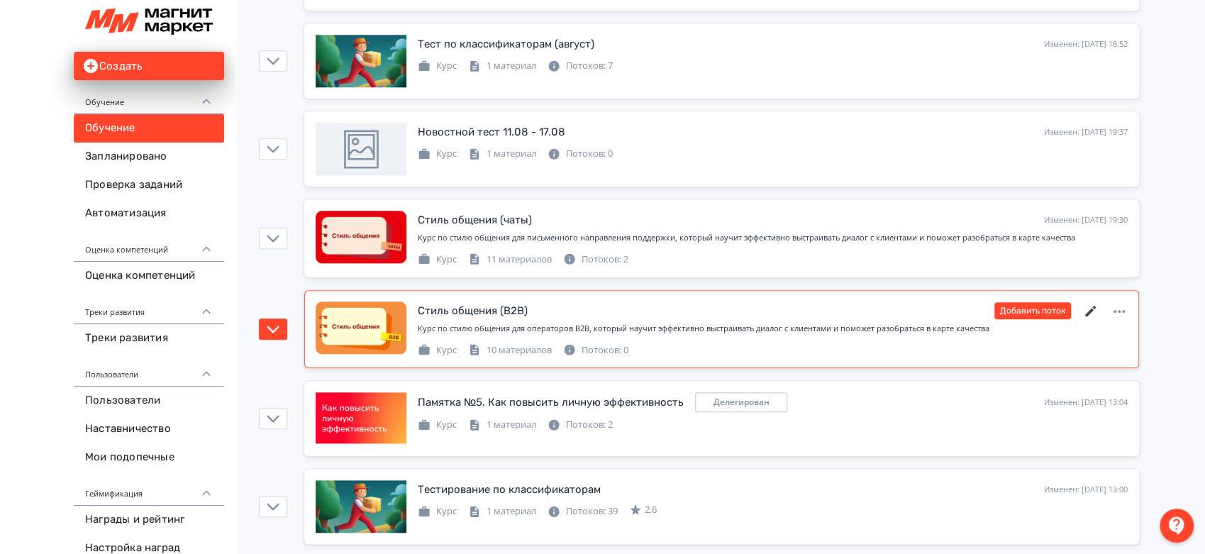
click at [1095, 310] on icon at bounding box center [1090, 311] width 17 height 17
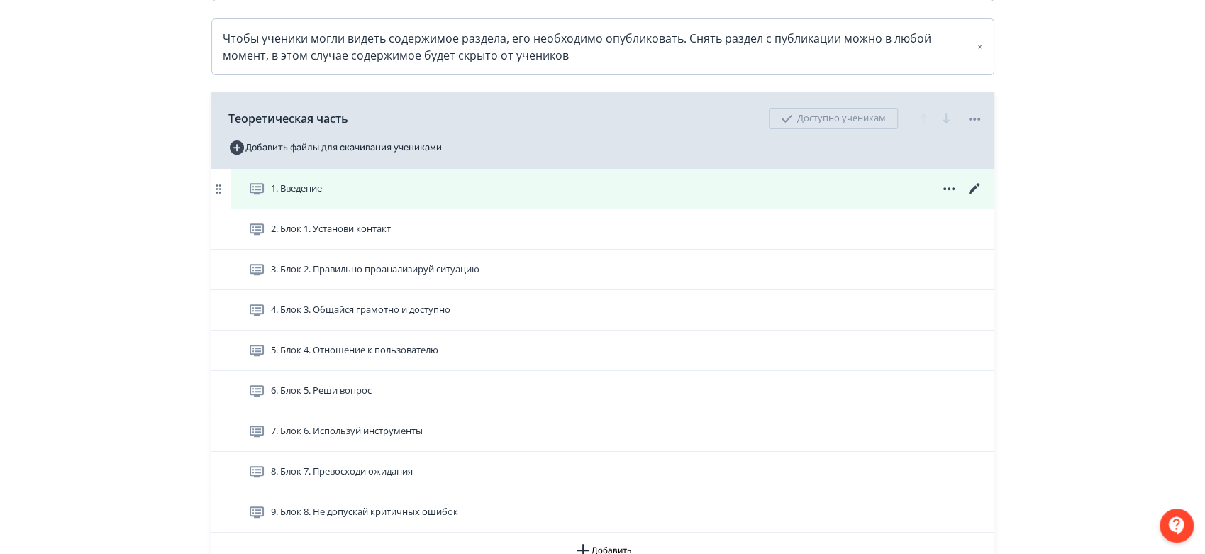
scroll to position [315, 0]
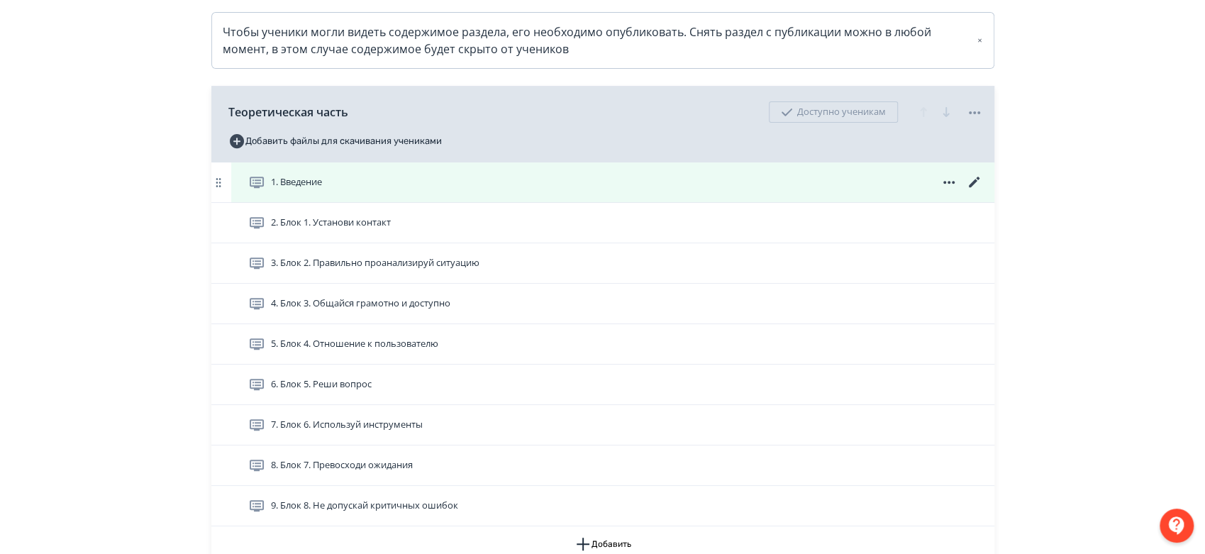
click at [674, 189] on div "1. Введение" at bounding box center [615, 182] width 735 height 17
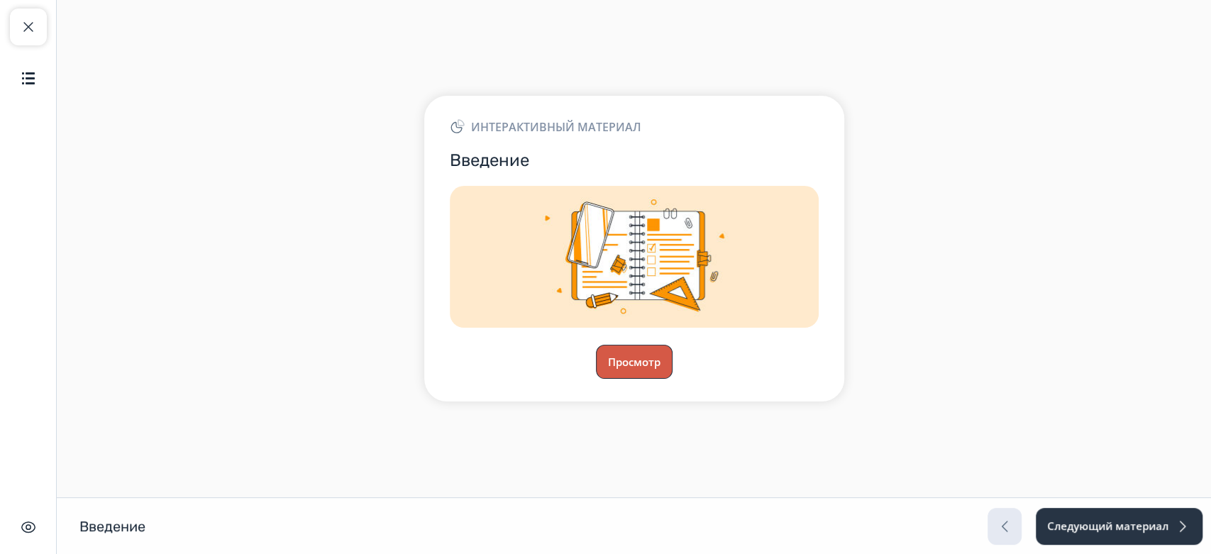
click at [647, 348] on button "Просмотр" at bounding box center [634, 362] width 77 height 34
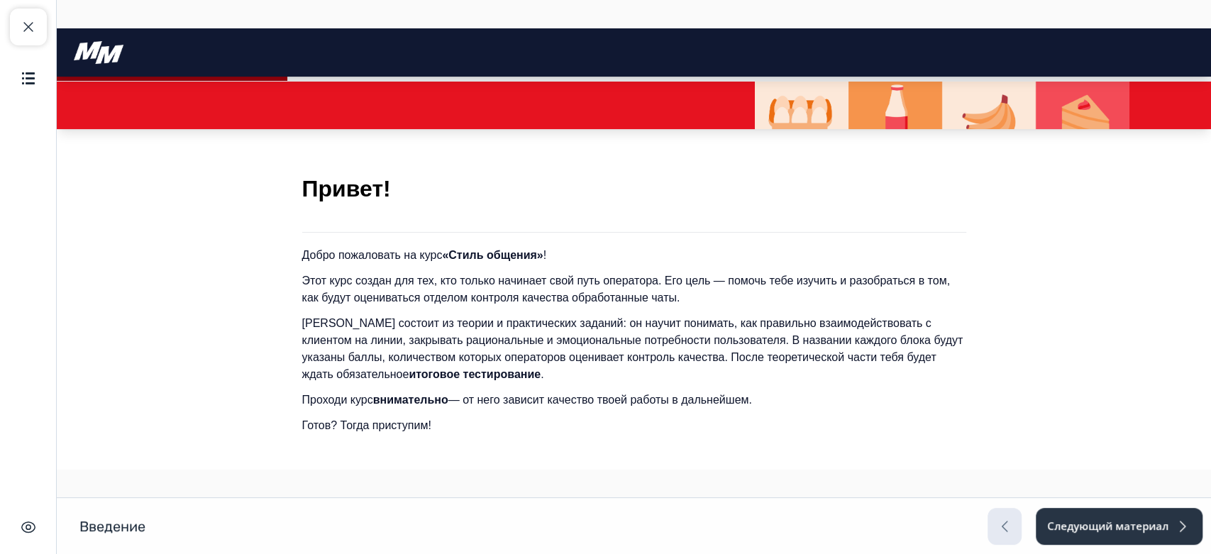
scroll to position [309, 0]
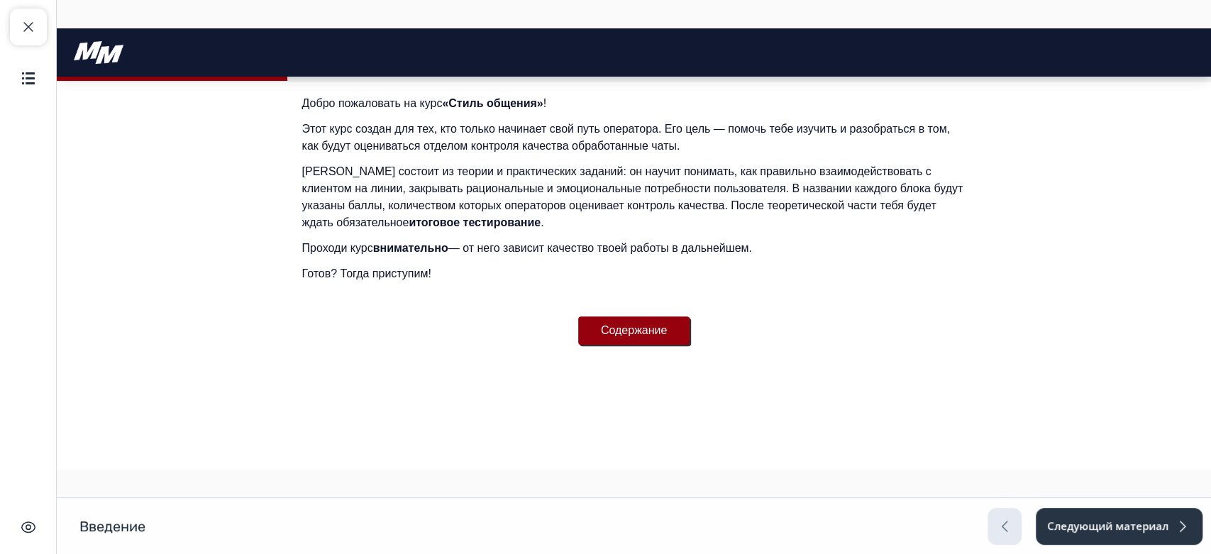
click at [658, 328] on button "Содержание" at bounding box center [634, 330] width 112 height 28
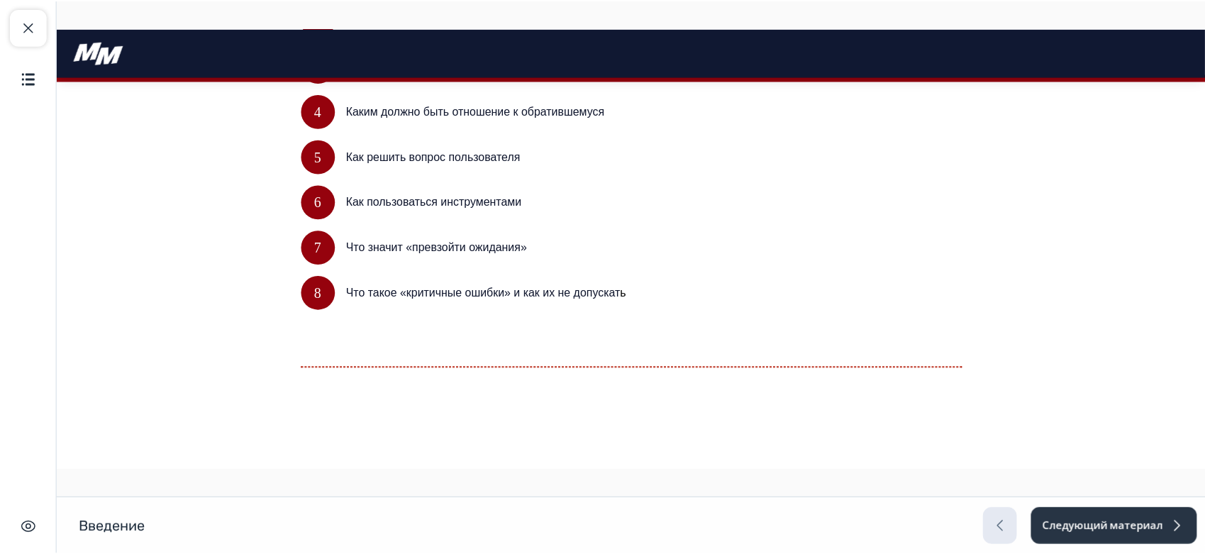
scroll to position [479, 0]
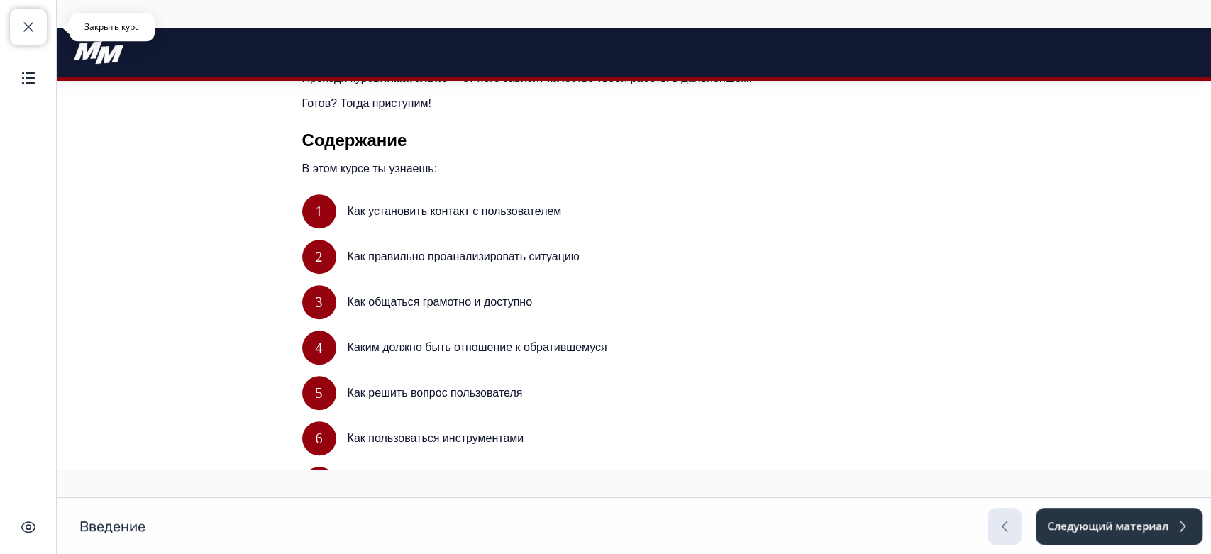
click at [31, 26] on span "button" at bounding box center [28, 26] width 17 height 17
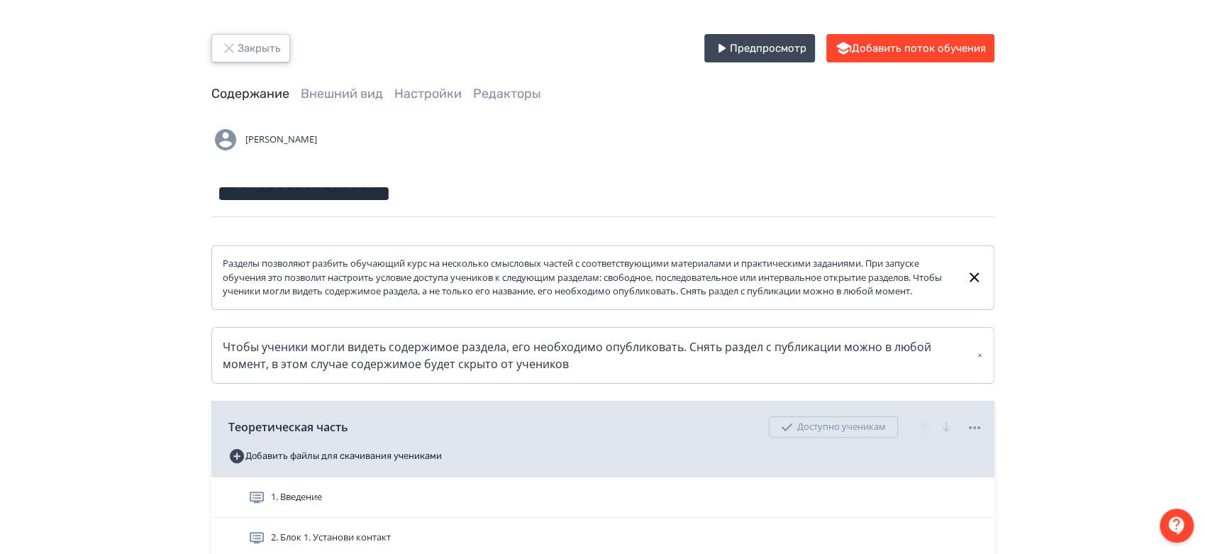
click at [268, 48] on button "Закрыть" at bounding box center [250, 48] width 79 height 28
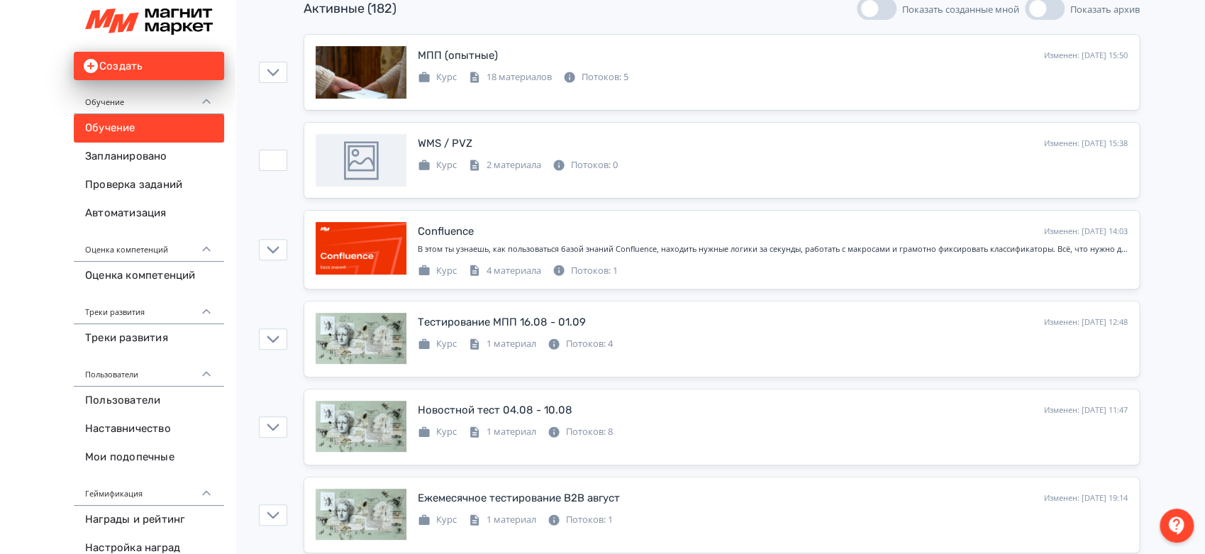
scroll to position [236, 0]
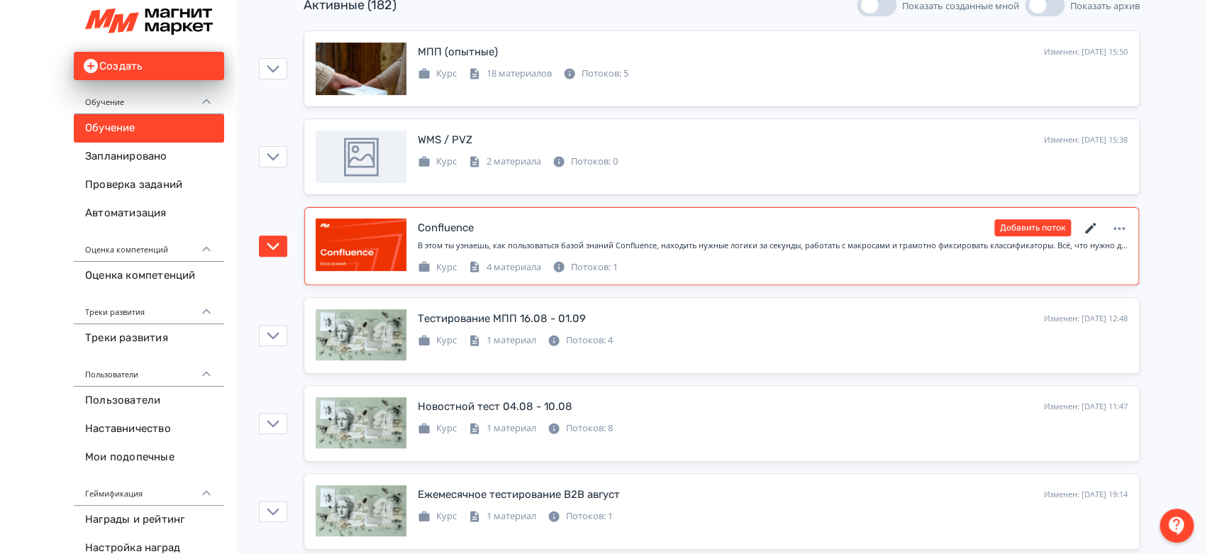
click at [1087, 230] on icon at bounding box center [1090, 228] width 11 height 11
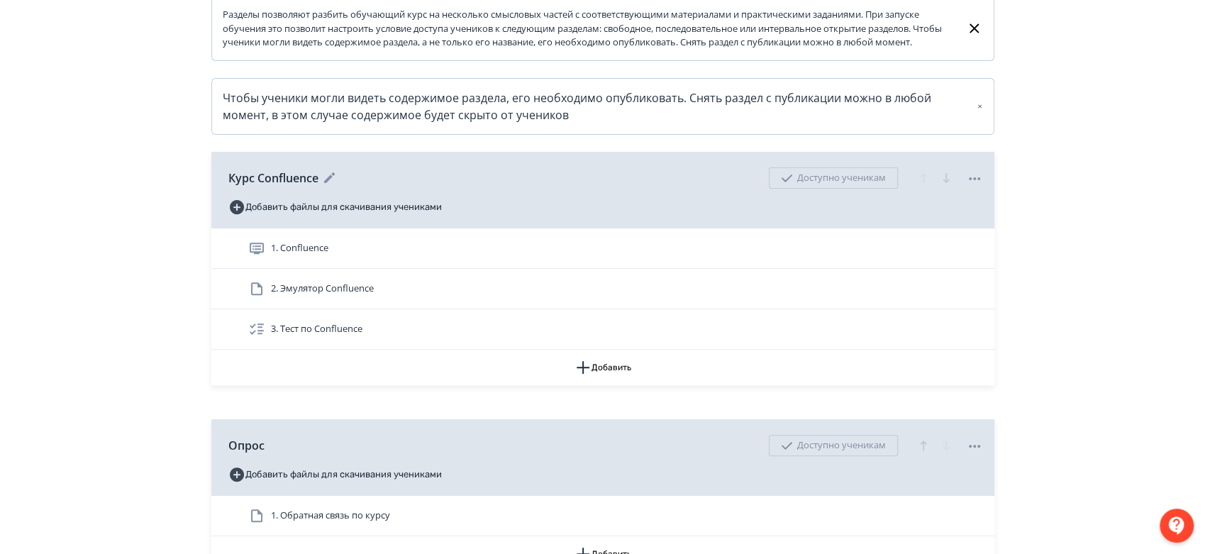
scroll to position [322, 0]
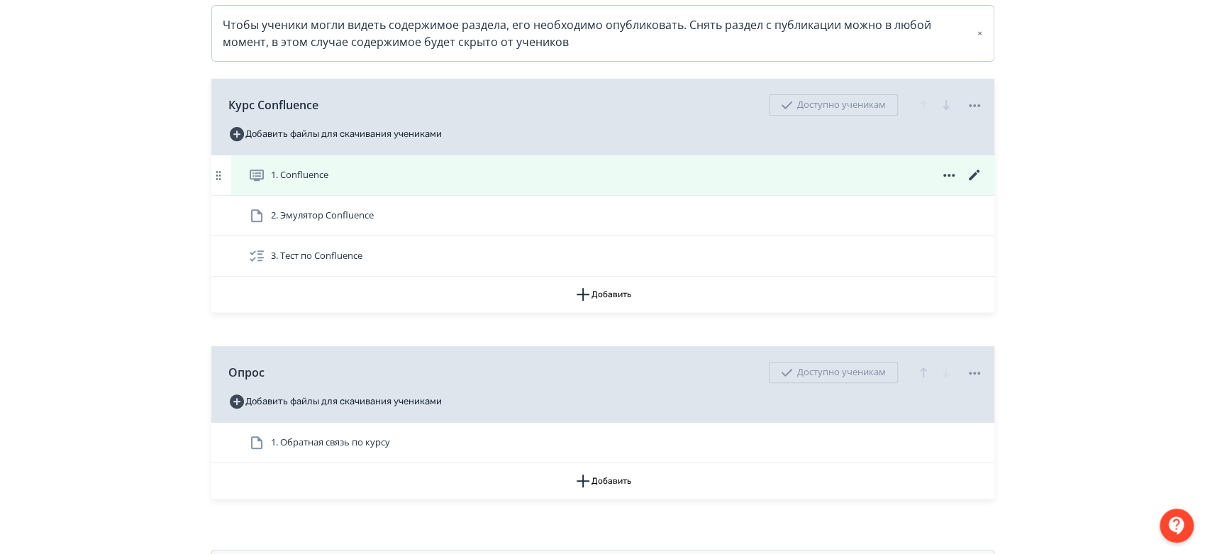
click at [619, 184] on div "1. Confluence" at bounding box center [615, 175] width 735 height 17
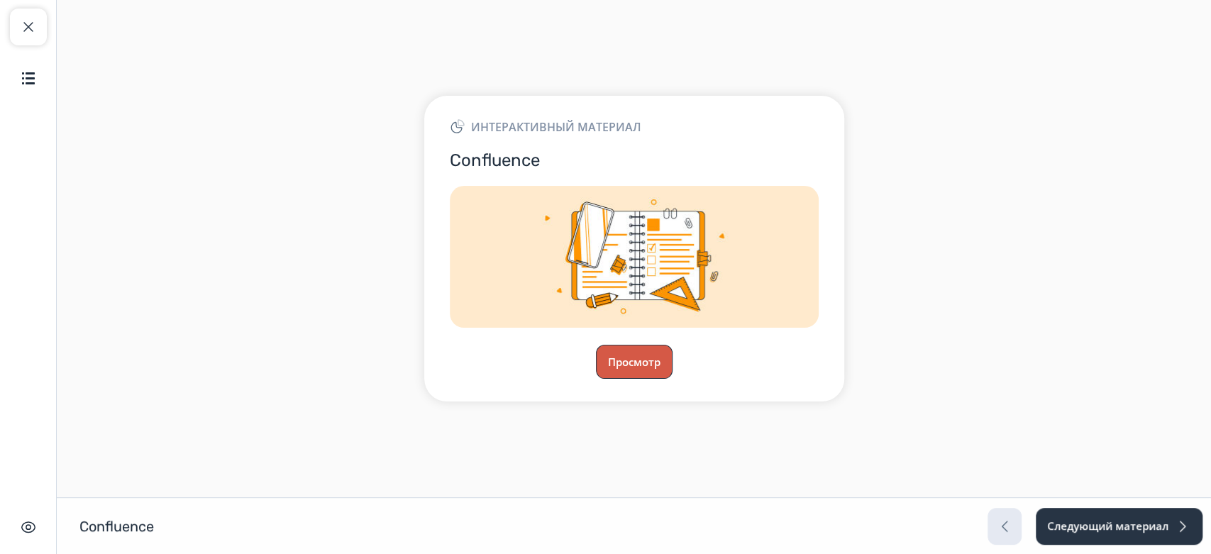
click at [638, 359] on button "Просмотр" at bounding box center [634, 362] width 77 height 34
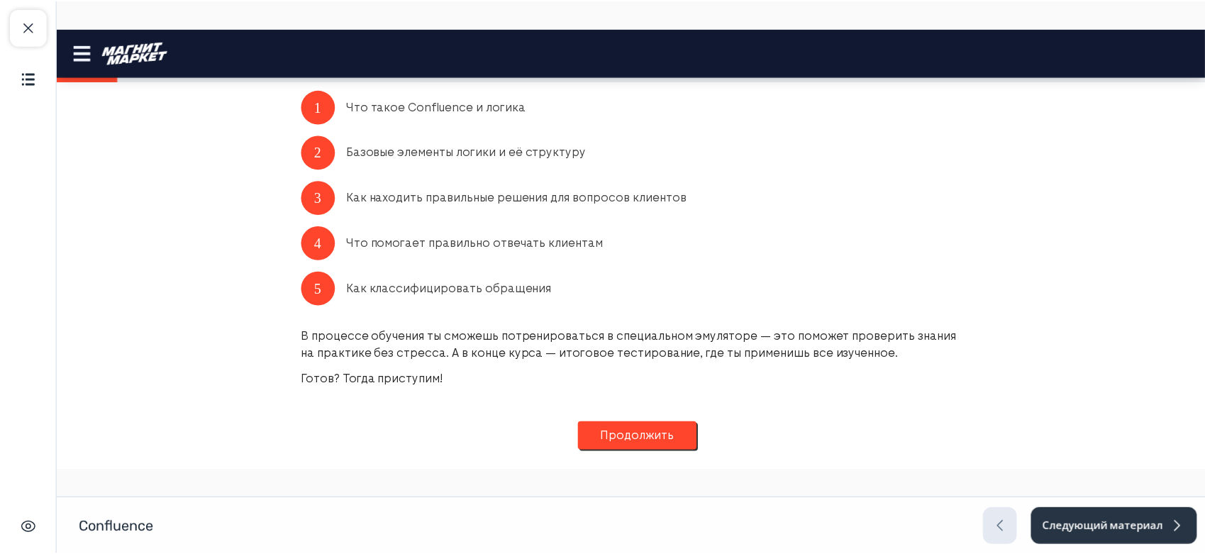
scroll to position [482, 0]
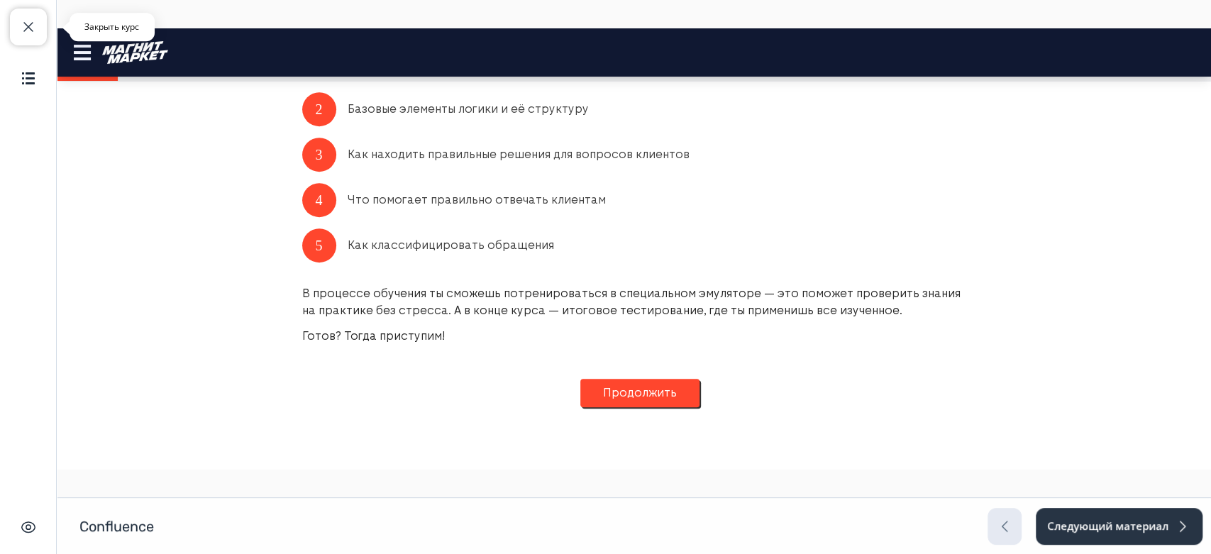
click at [29, 28] on span "button" at bounding box center [28, 26] width 17 height 17
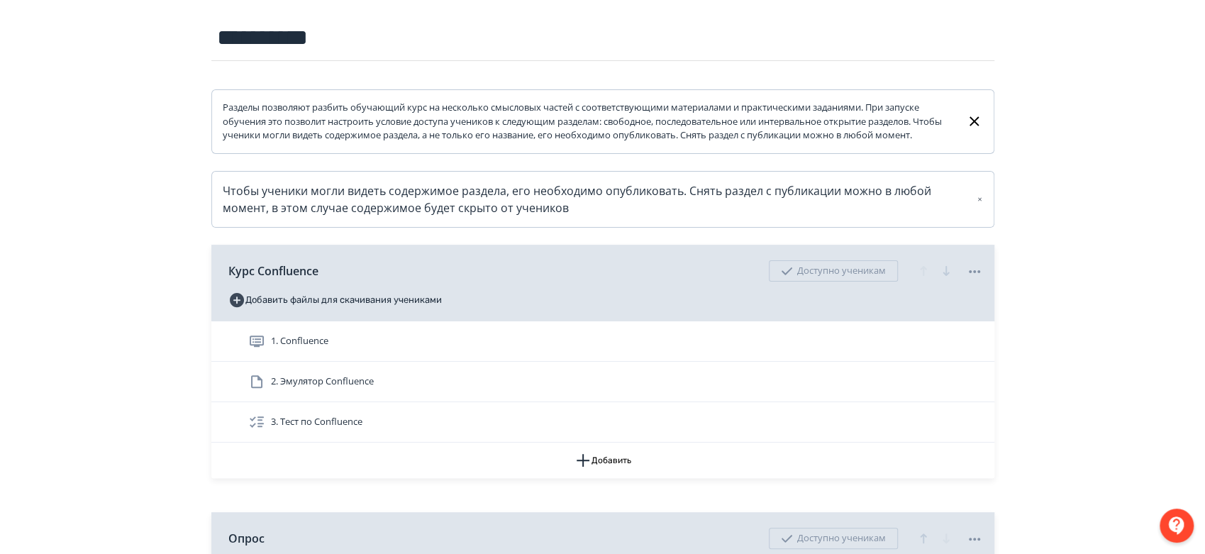
scroll to position [315, 0]
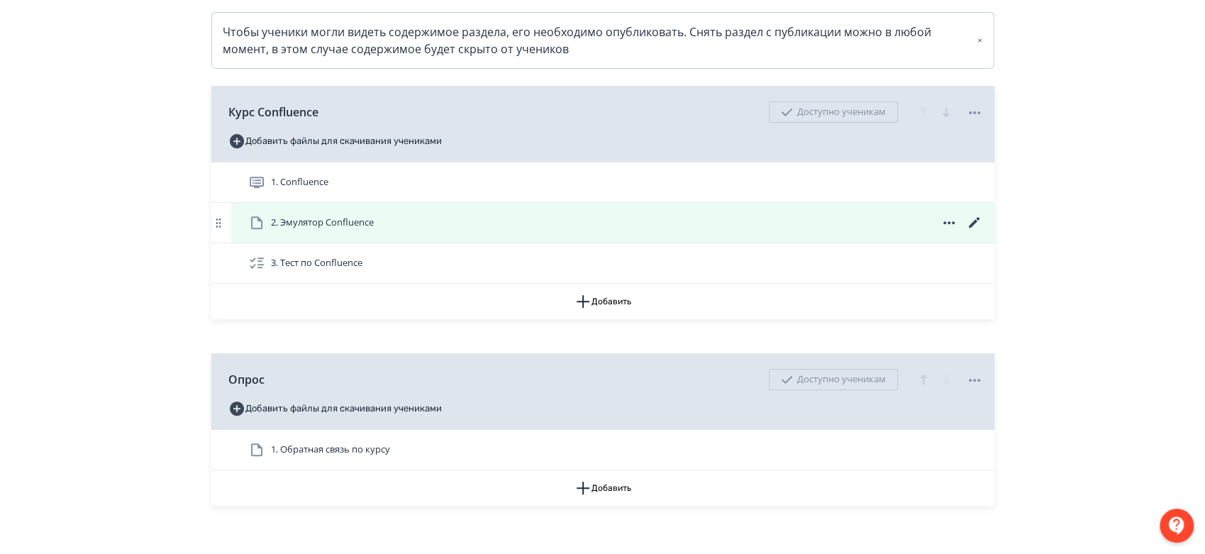
click at [480, 231] on div "2. Эмулятор Confluence" at bounding box center [615, 222] width 735 height 17
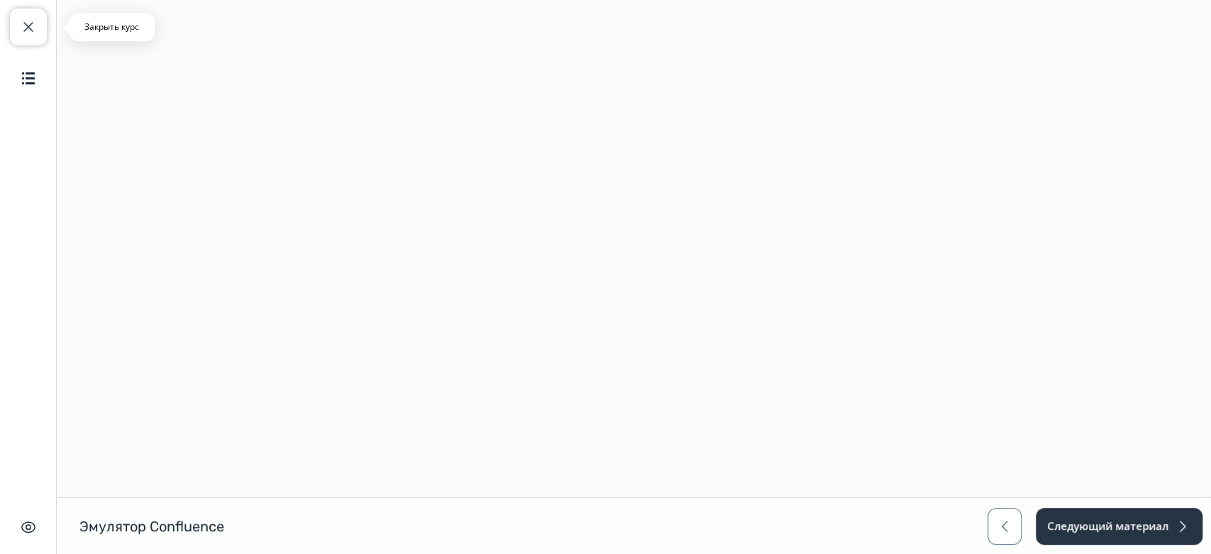
click at [31, 23] on span "button" at bounding box center [28, 26] width 17 height 17
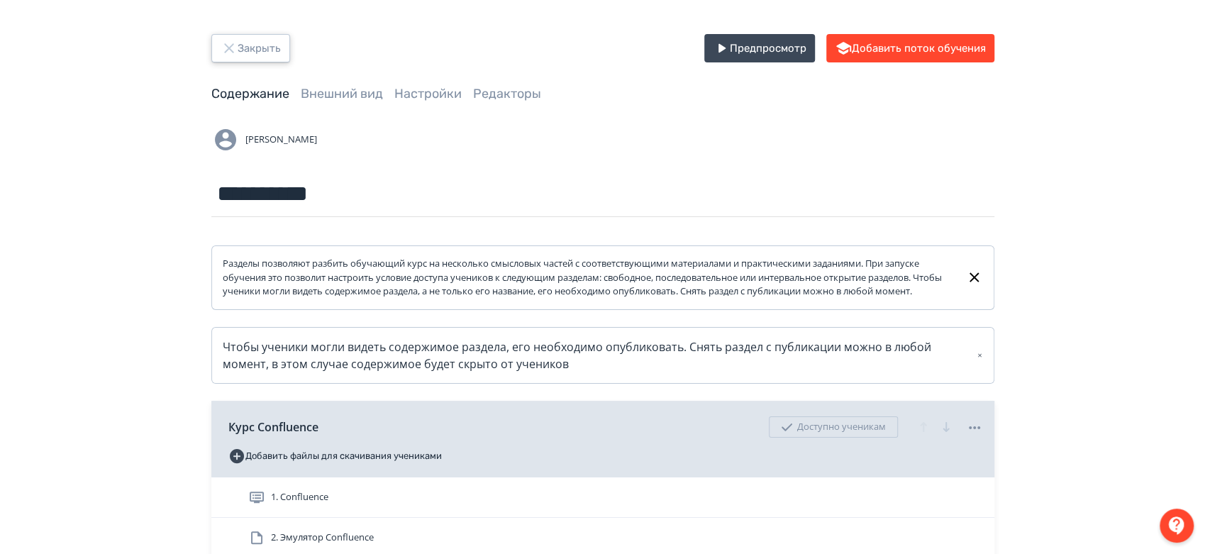
click at [253, 54] on button "Закрыть" at bounding box center [250, 48] width 79 height 28
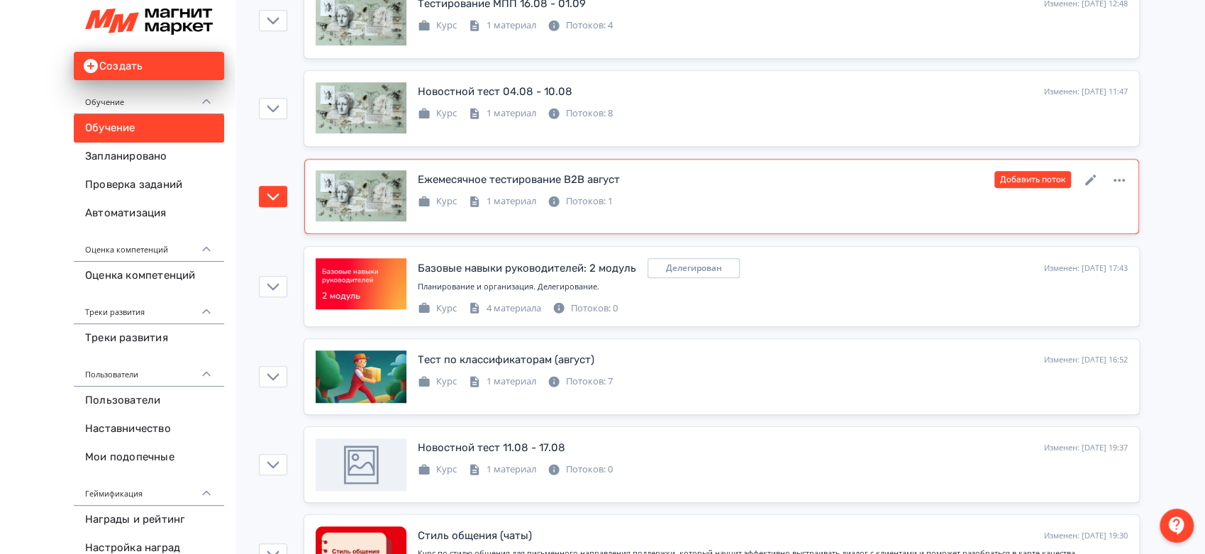
scroll to position [867, 0]
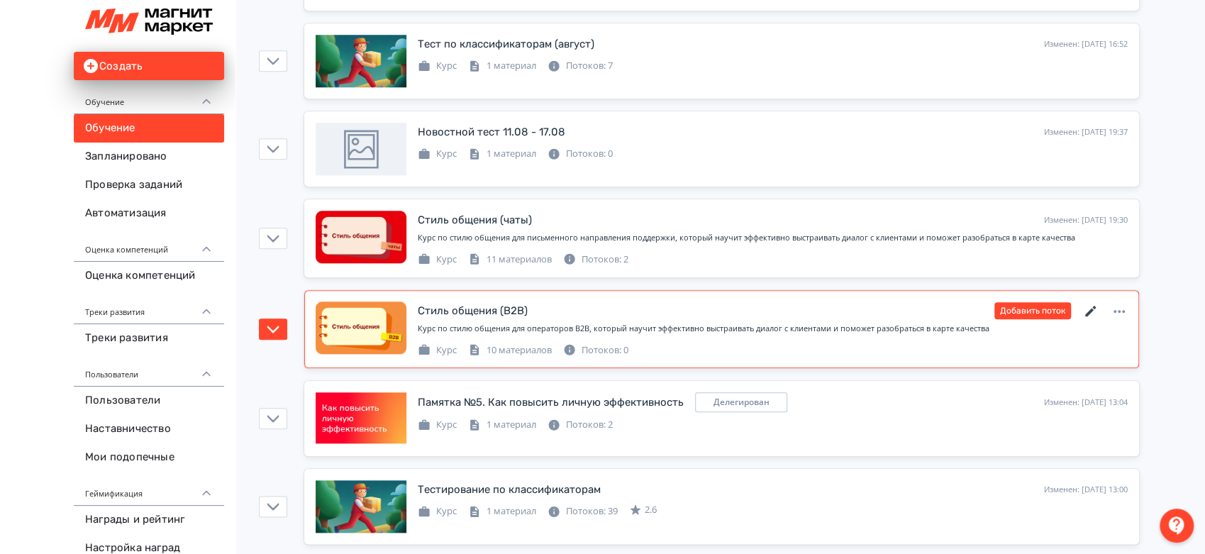
click at [1089, 311] on icon at bounding box center [1090, 311] width 11 height 11
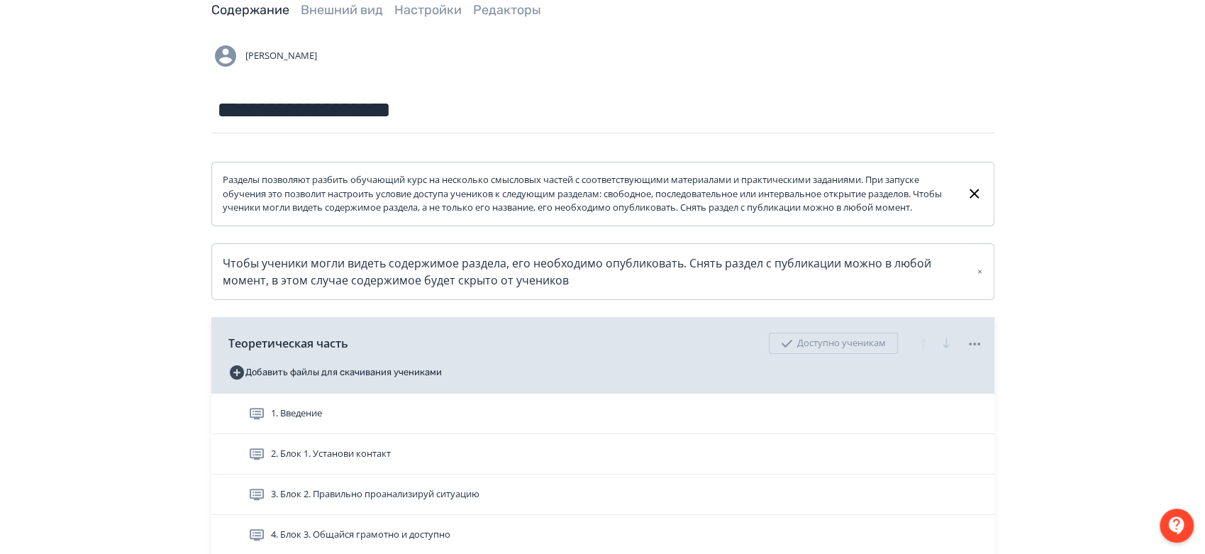
scroll to position [315, 0]
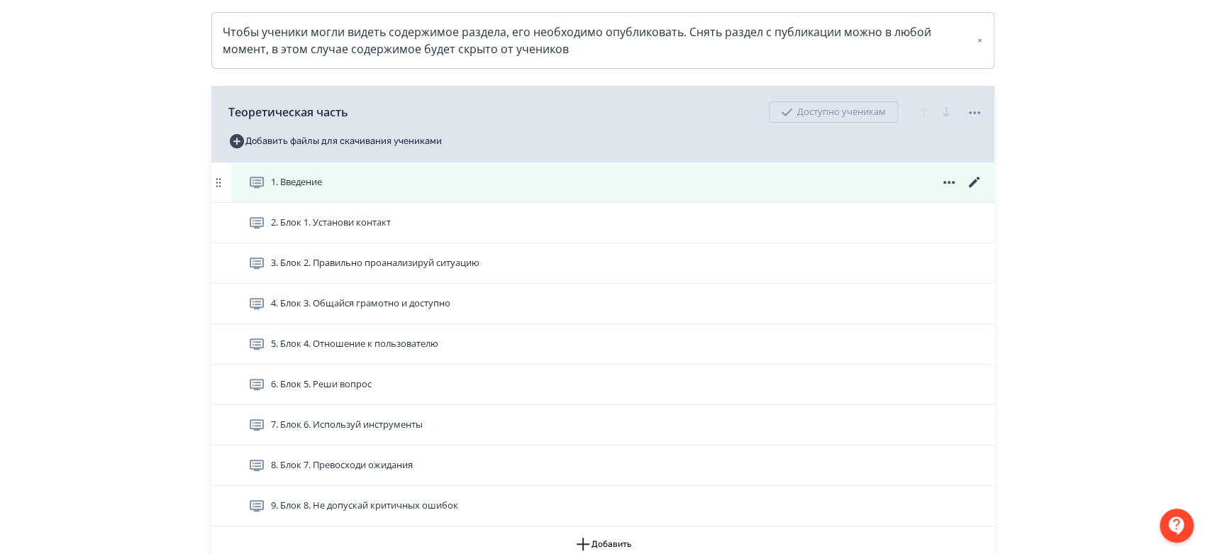
click at [975, 191] on icon at bounding box center [974, 182] width 17 height 17
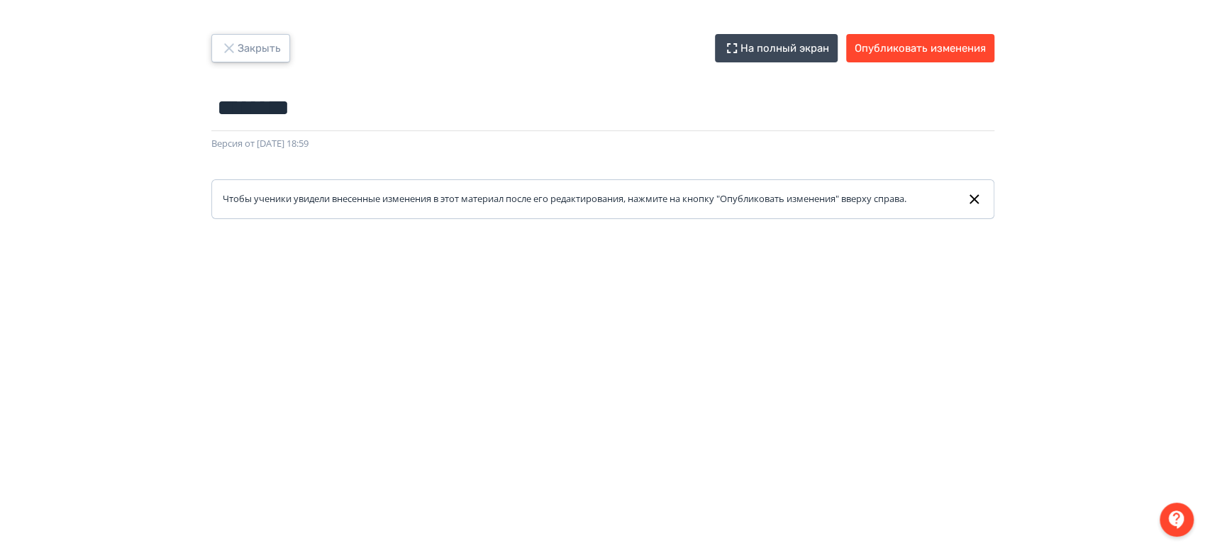
click at [263, 52] on button "Закрыть" at bounding box center [250, 48] width 79 height 28
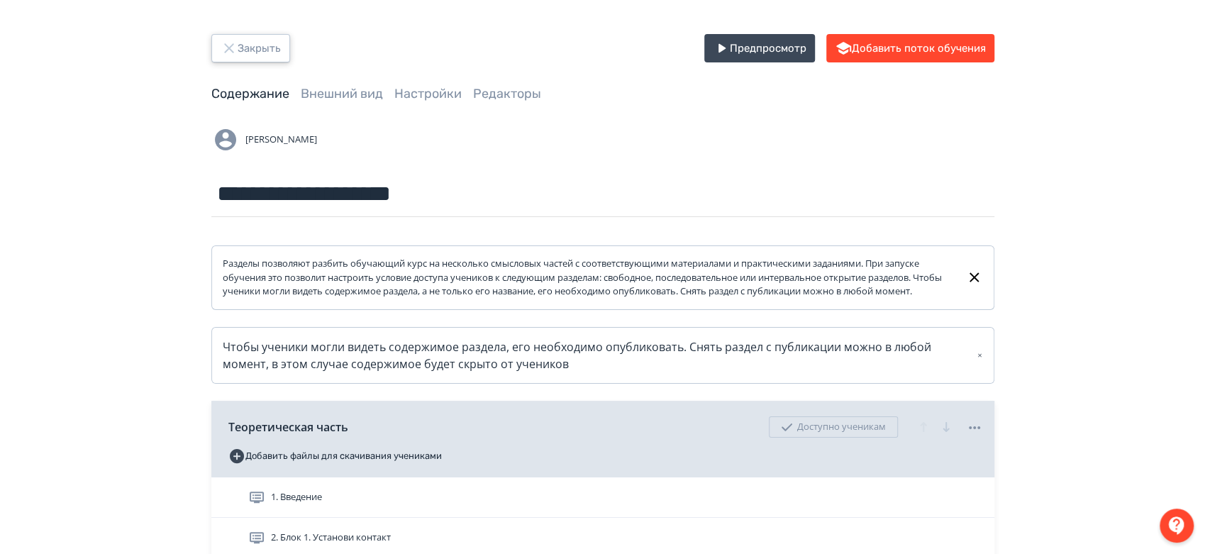
click at [253, 47] on button "Закрыть" at bounding box center [250, 48] width 79 height 28
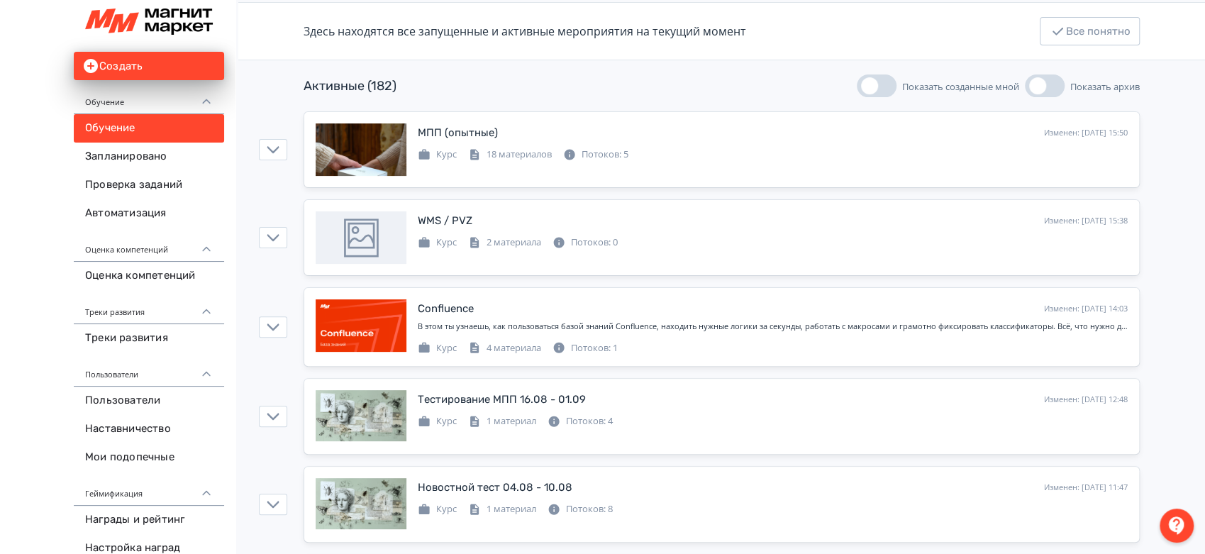
scroll to position [157, 0]
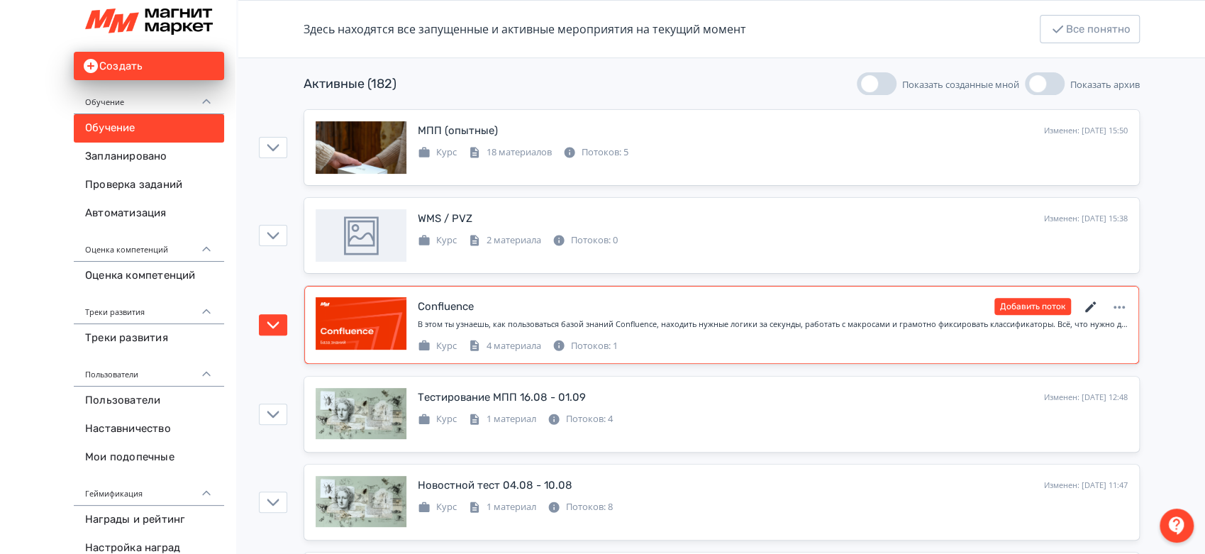
click at [1088, 304] on icon at bounding box center [1090, 307] width 17 height 17
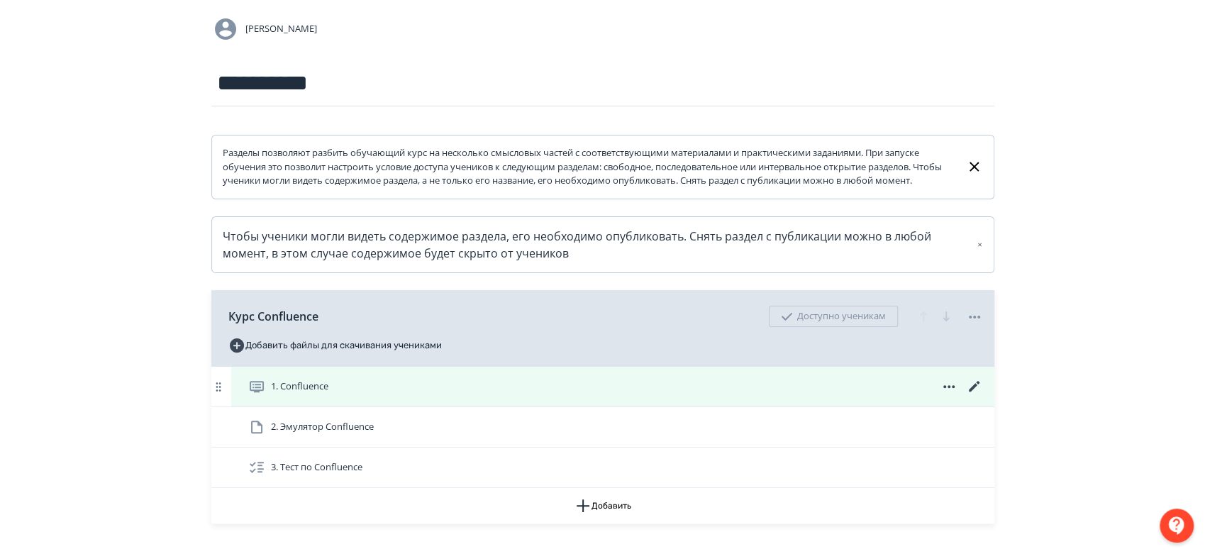
scroll to position [236, 0]
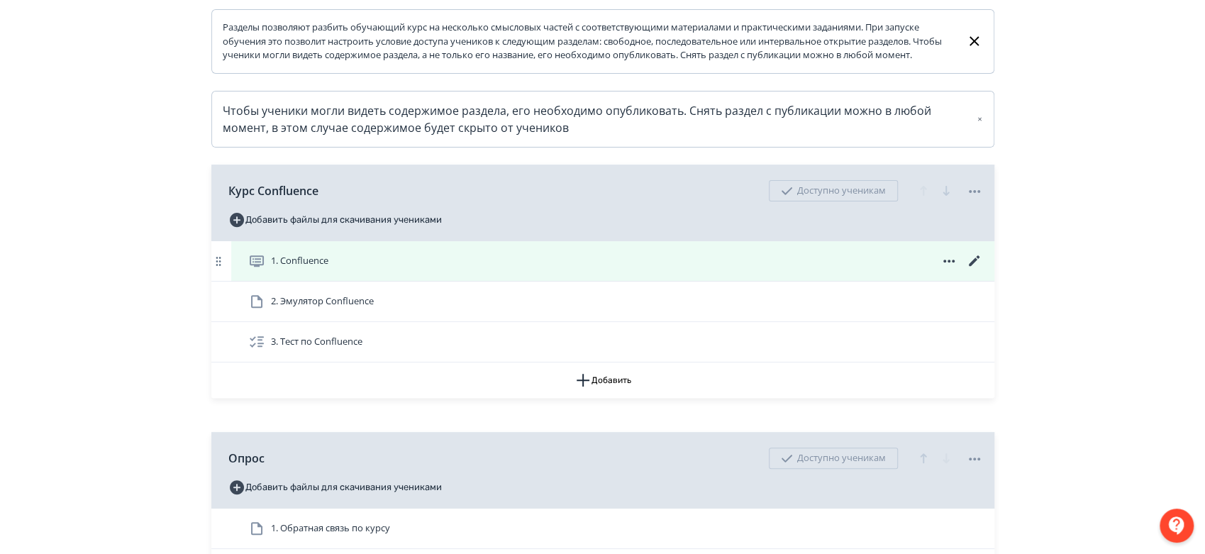
click at [783, 267] on div "1. Confluence" at bounding box center [615, 261] width 735 height 17
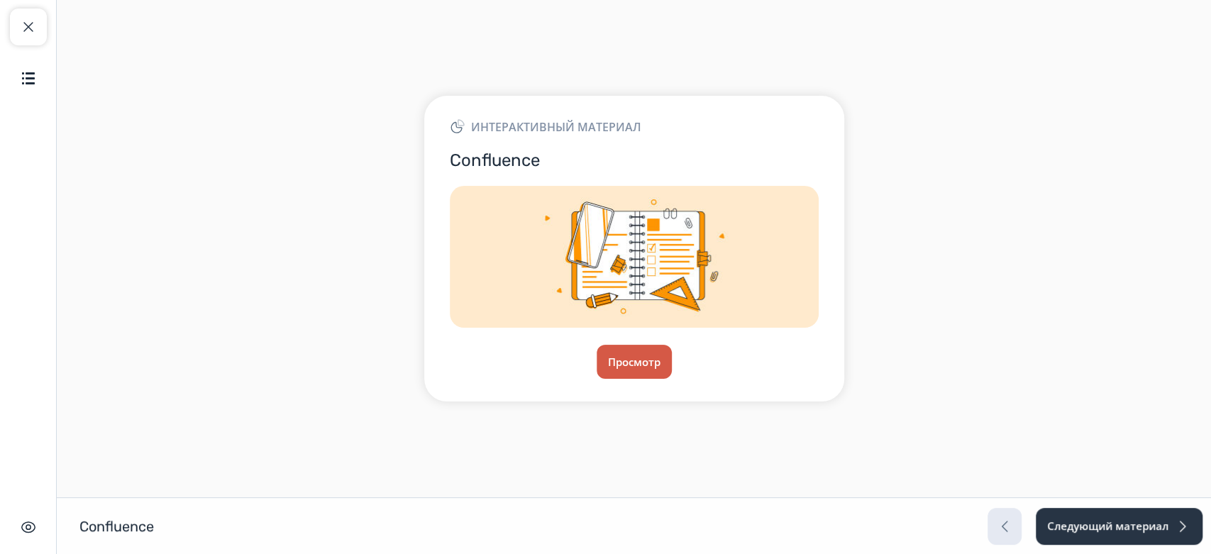
drag, startPoint x: 578, startPoint y: 356, endPoint x: 598, endPoint y: 356, distance: 19.9
click at [582, 356] on div "Просмотр" at bounding box center [634, 362] width 369 height 34
click at [621, 360] on button "Просмотр" at bounding box center [634, 362] width 77 height 34
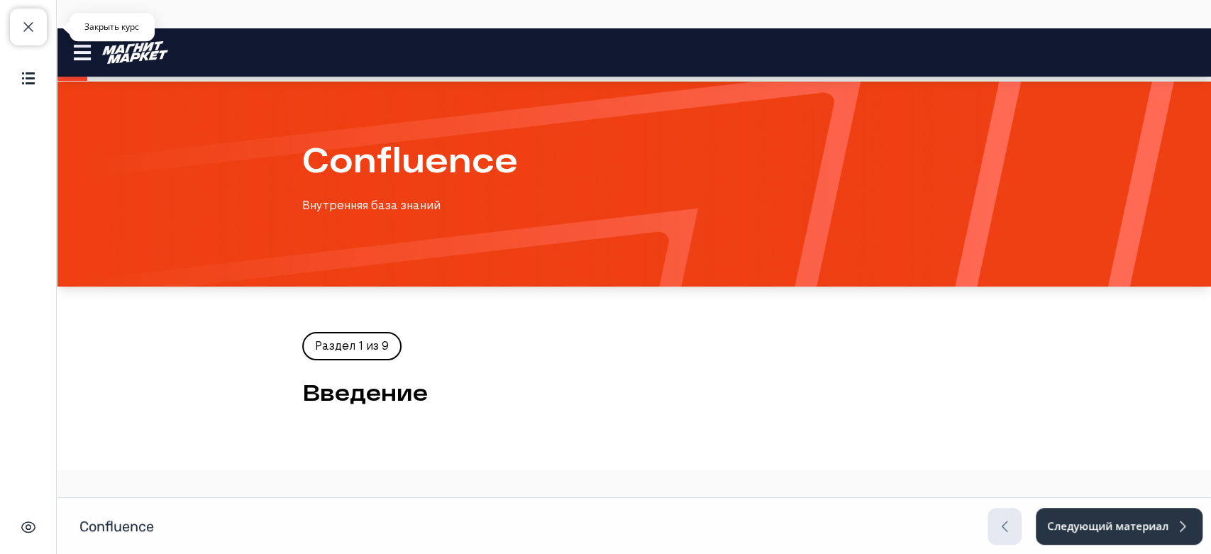
click at [38, 27] on button "Закрыть курс" at bounding box center [28, 27] width 37 height 37
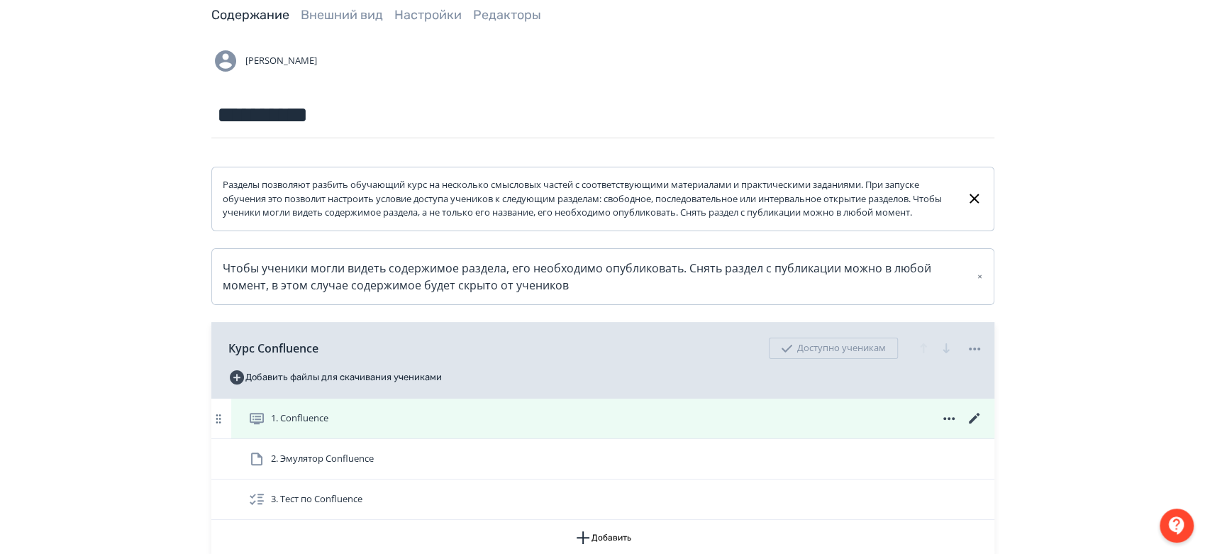
click at [974, 427] on icon at bounding box center [974, 418] width 17 height 17
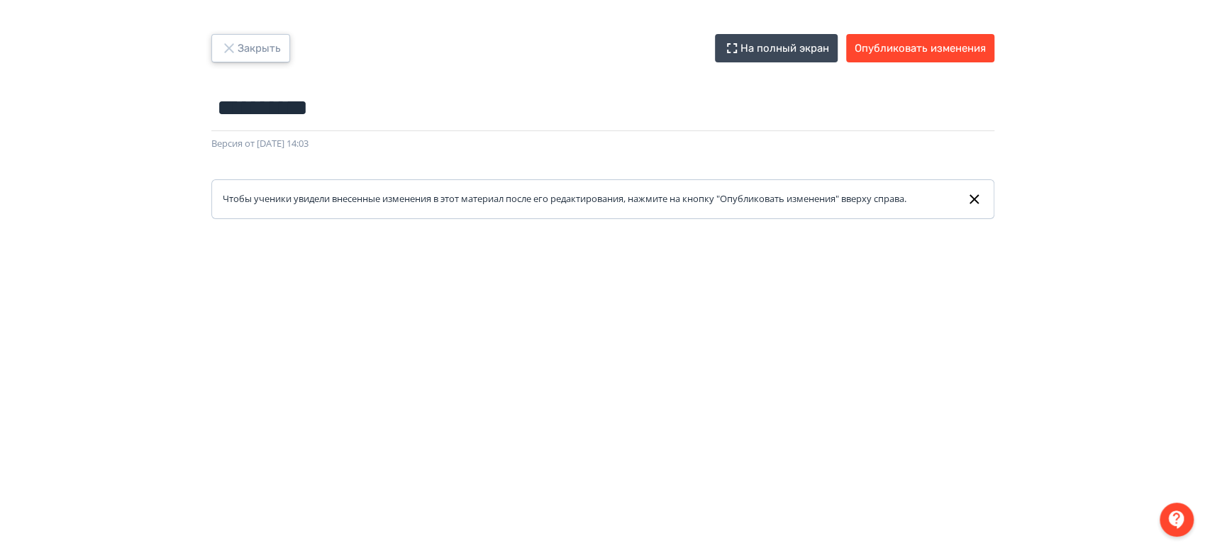
click at [278, 44] on button "Закрыть" at bounding box center [250, 48] width 79 height 28
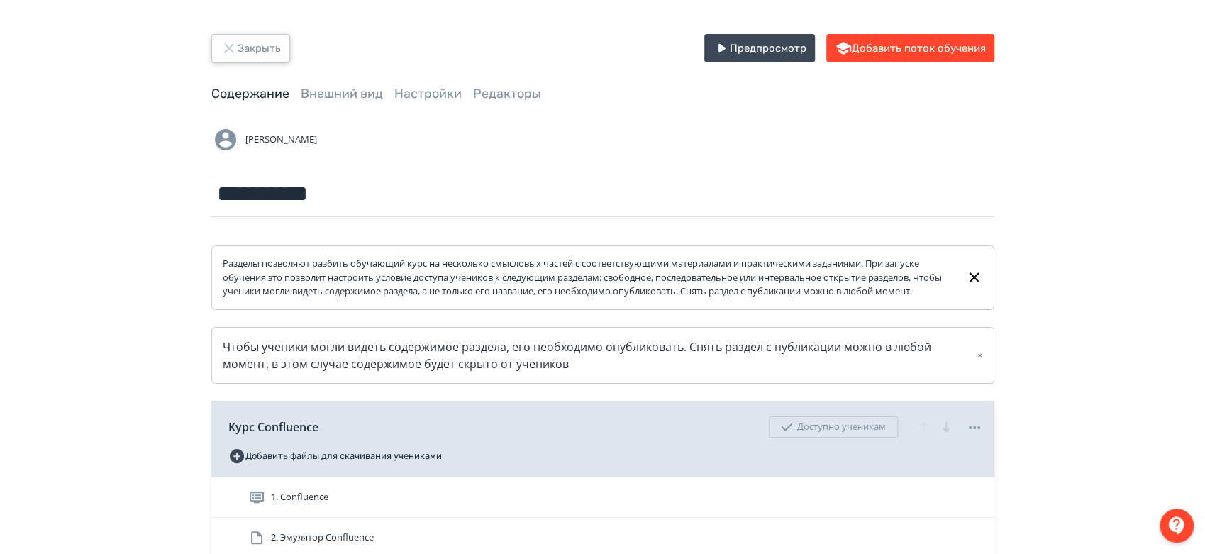
click at [278, 44] on button "Закрыть" at bounding box center [250, 48] width 79 height 28
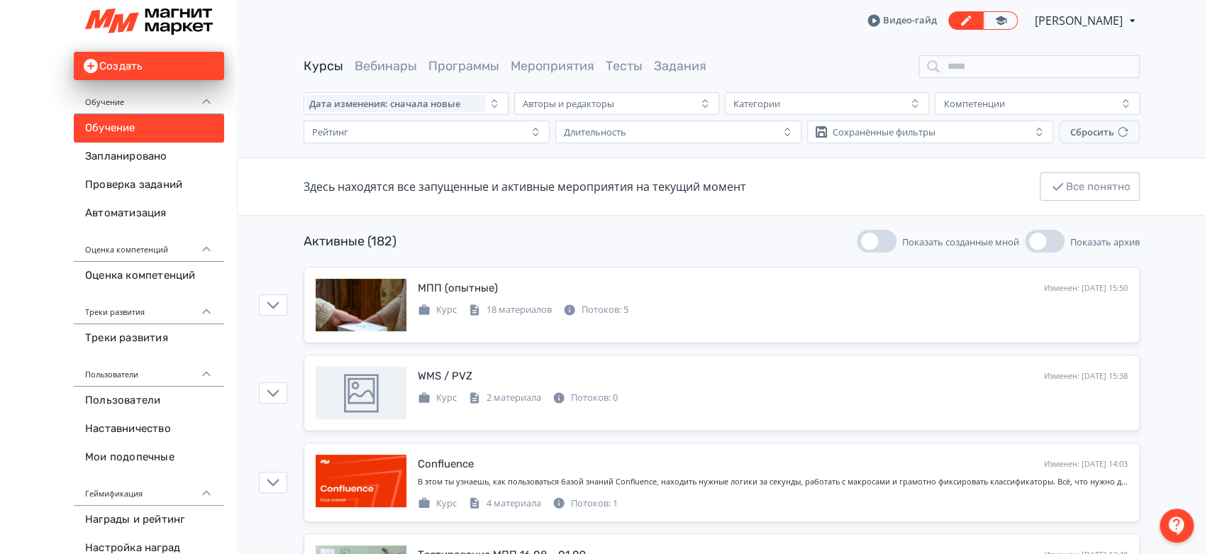
click at [1077, 17] on span "[PERSON_NAME]" at bounding box center [1080, 20] width 90 height 17
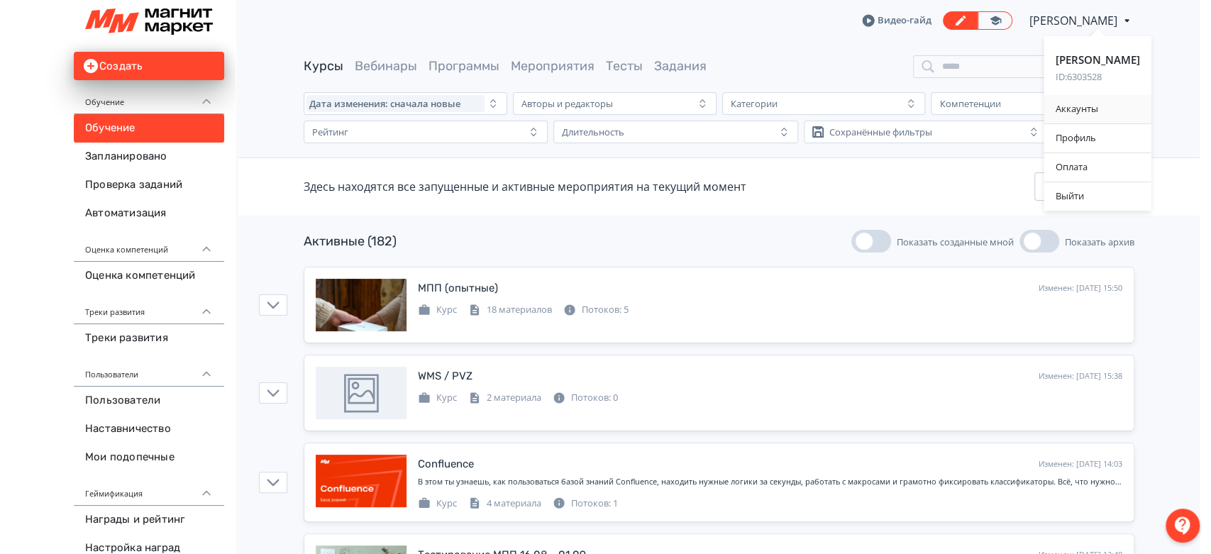
click at [1107, 99] on div "Аккаунты" at bounding box center [1097, 109] width 107 height 28
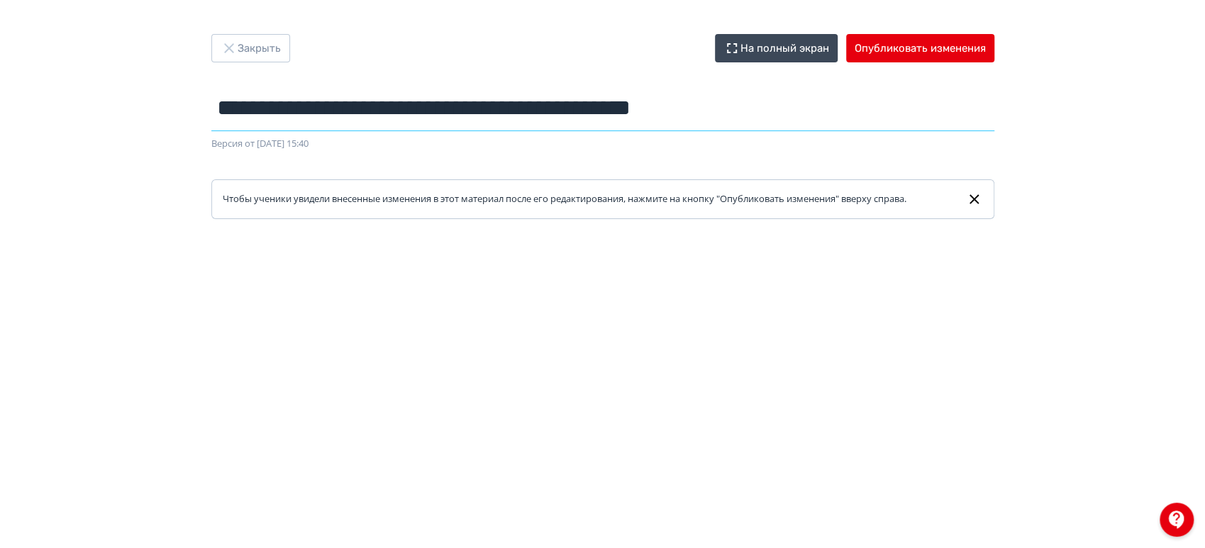
drag, startPoint x: 418, startPoint y: 107, endPoint x: 845, endPoint y: 123, distance: 427.3
click at [845, 123] on input "**********" at bounding box center [602, 108] width 783 height 46
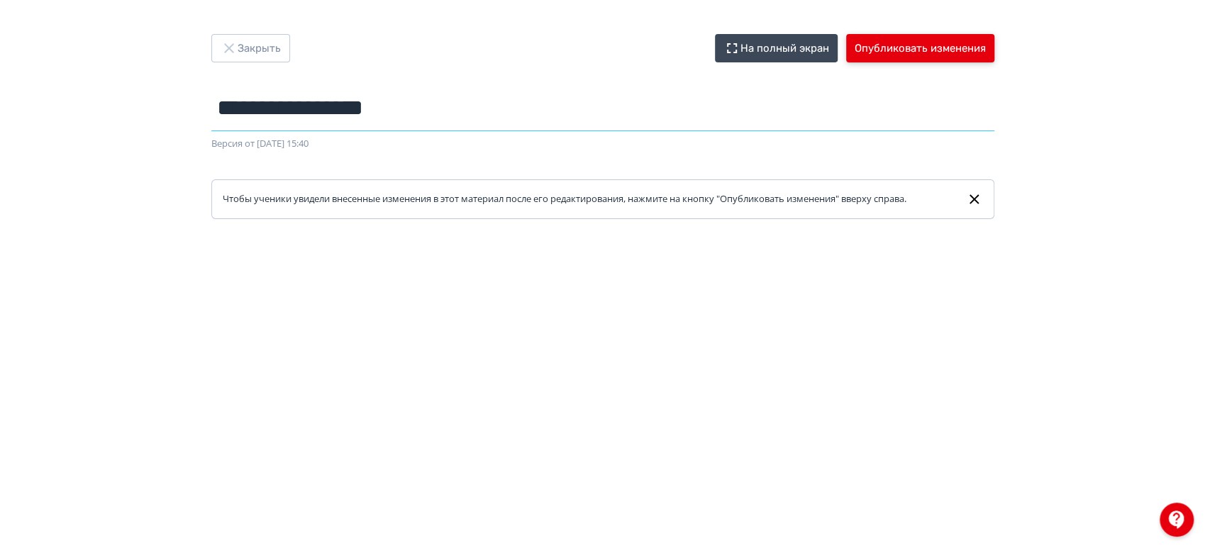
type input "**********"
click at [971, 50] on button "Опубликовать изменения" at bounding box center [920, 48] width 148 height 28
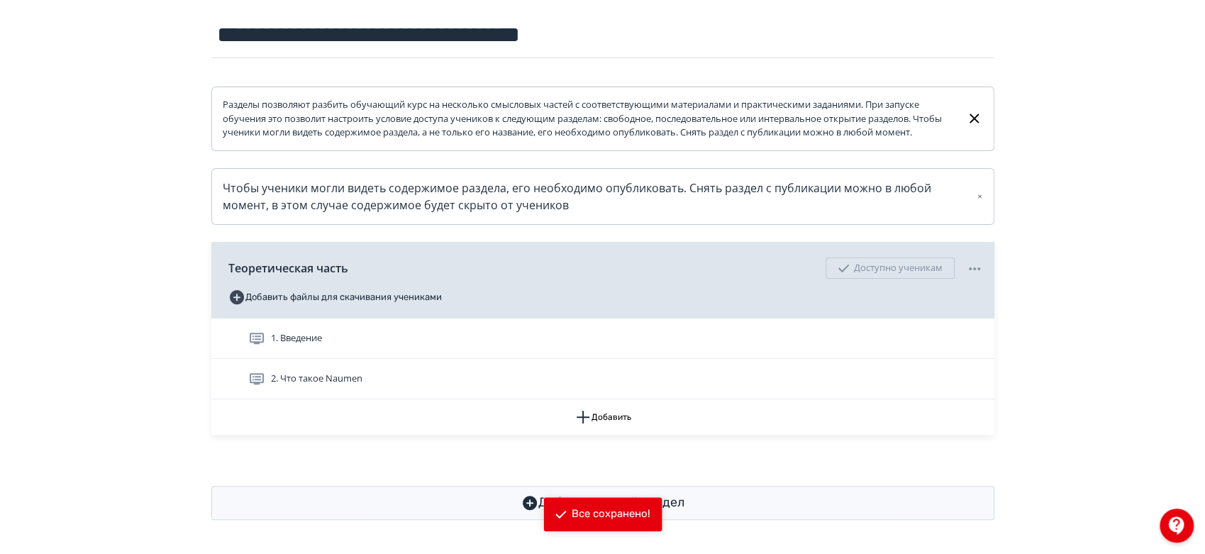
scroll to position [172, 0]
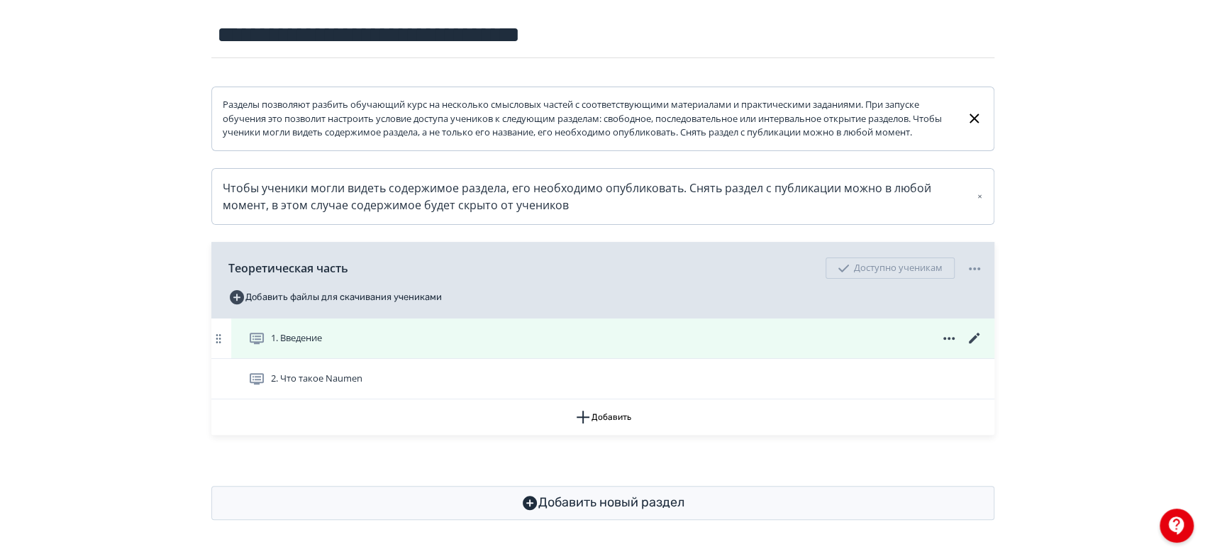
click at [971, 338] on icon at bounding box center [974, 338] width 17 height 17
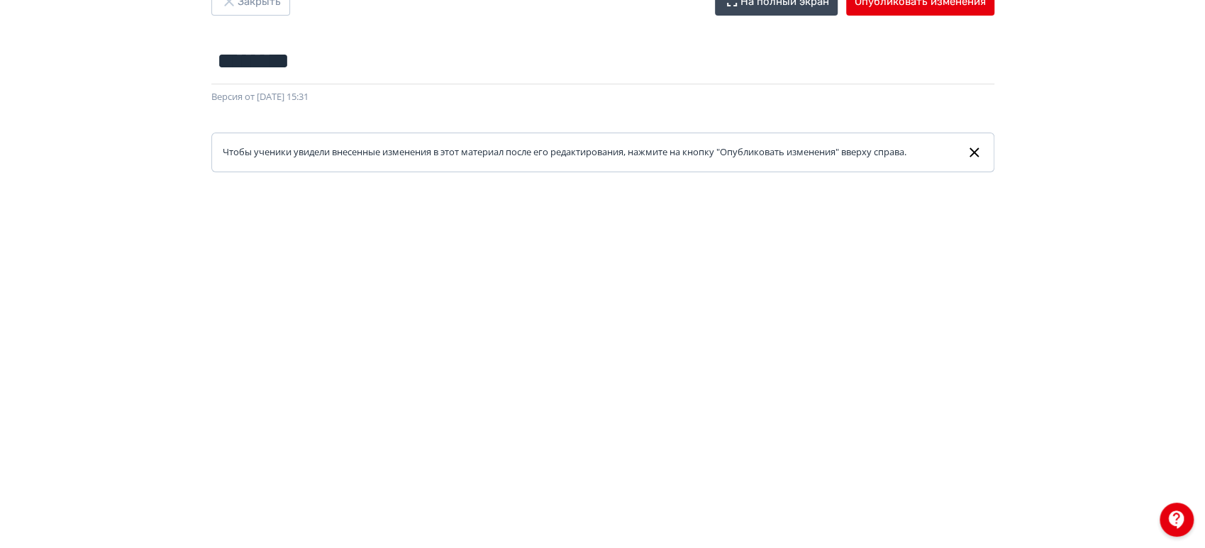
scroll to position [21, 0]
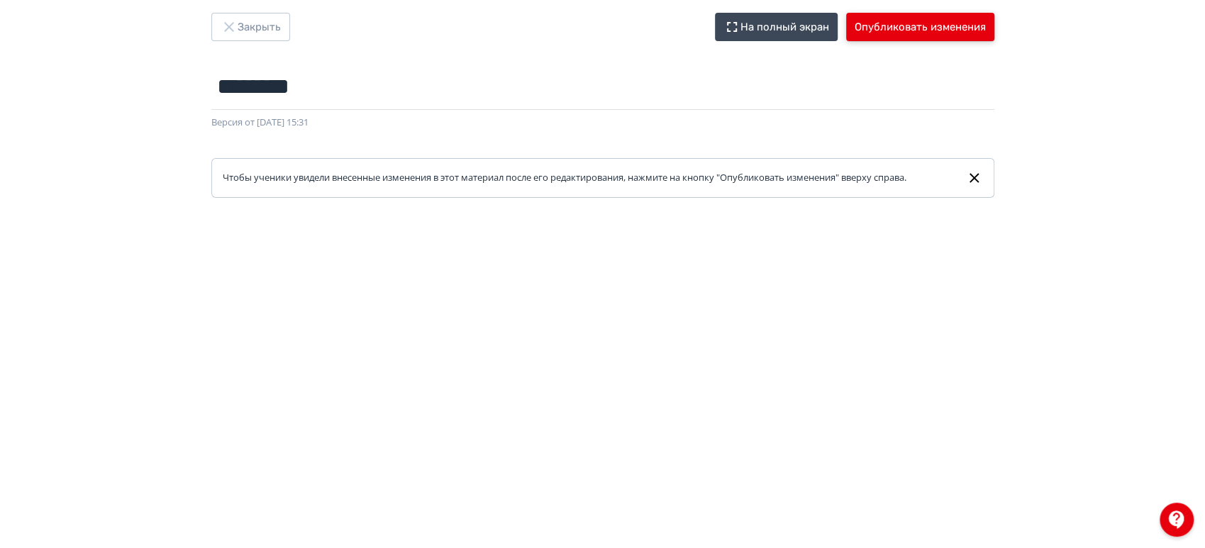
click at [871, 34] on button "Опубликовать изменения" at bounding box center [920, 27] width 148 height 28
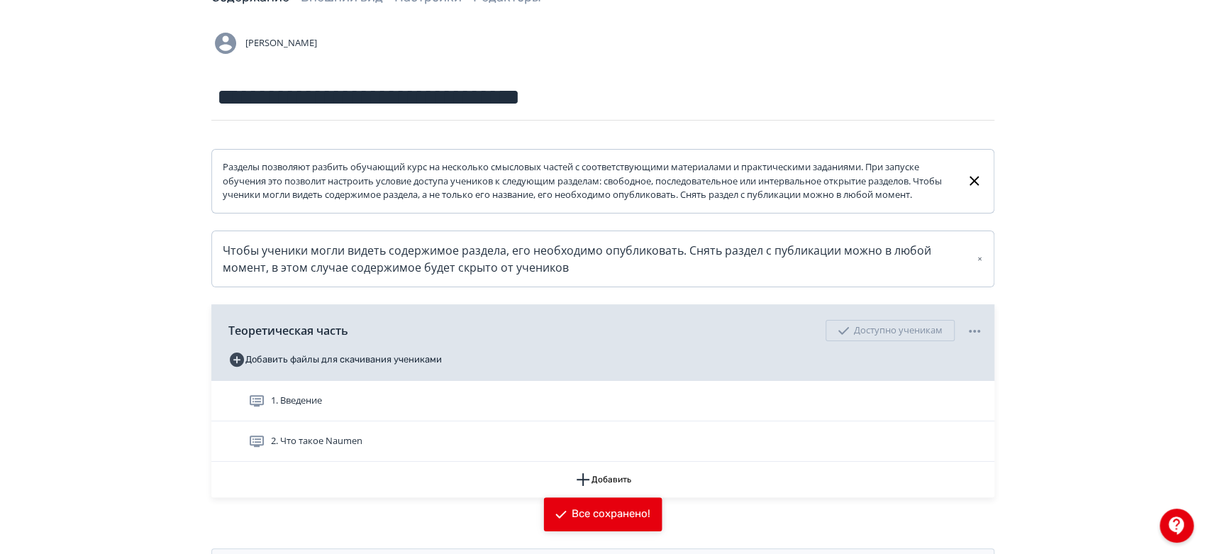
scroll to position [172, 0]
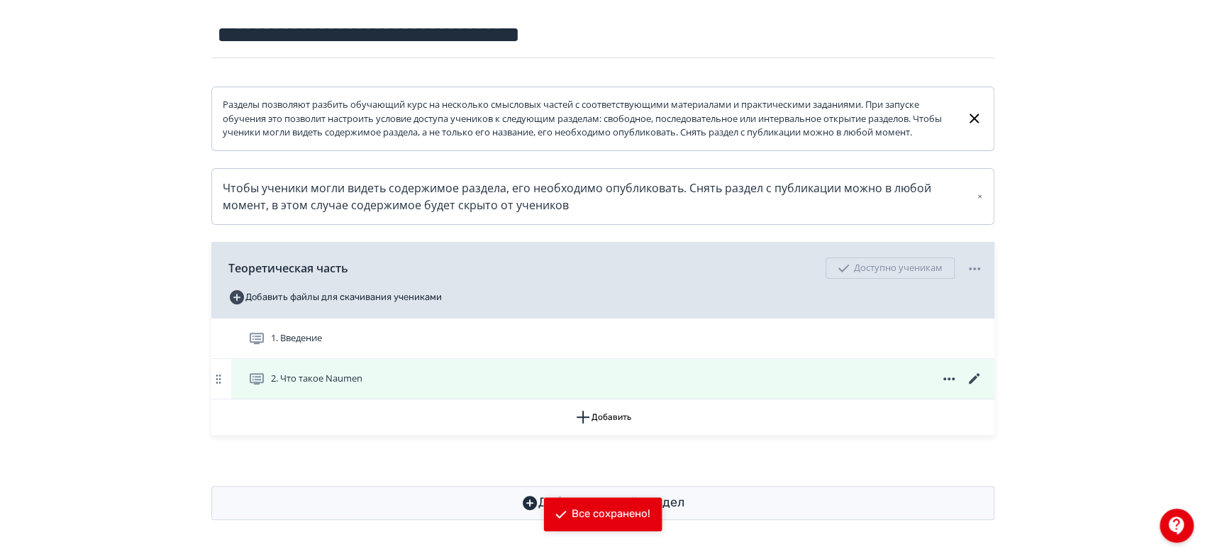
click at [975, 382] on icon at bounding box center [974, 378] width 17 height 17
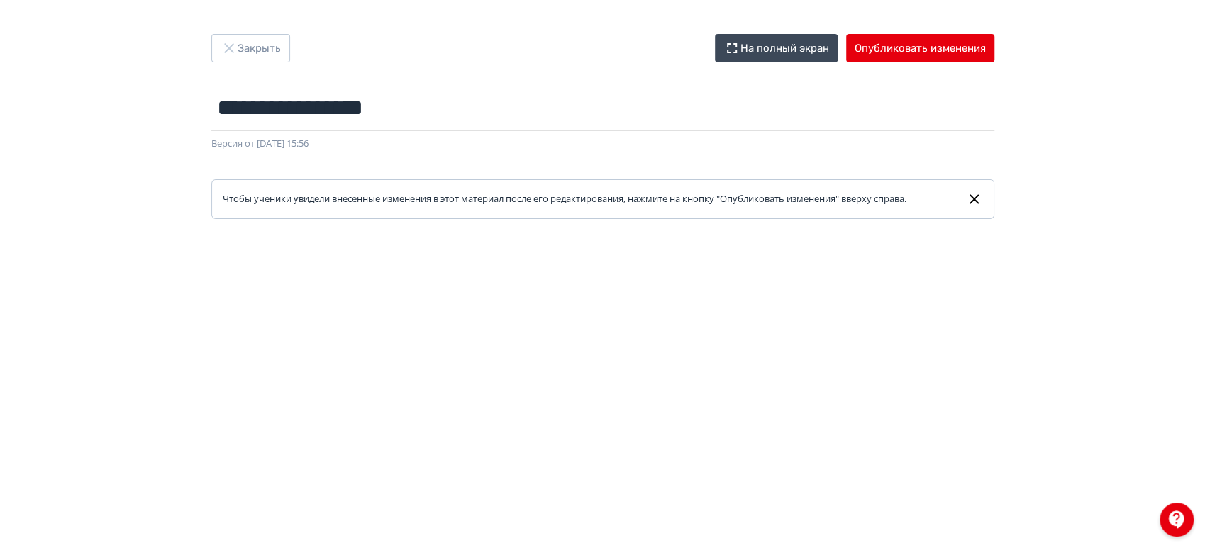
click at [899, 63] on div "**********" at bounding box center [602, 126] width 851 height 185
click at [899, 57] on button "Опубликовать изменения" at bounding box center [920, 48] width 148 height 28
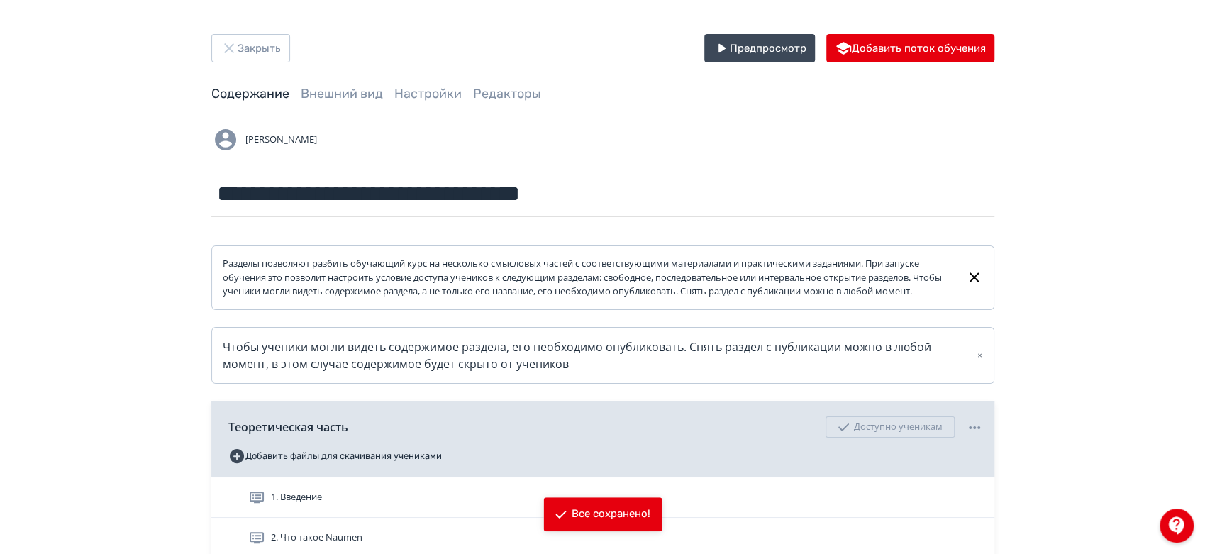
scroll to position [172, 0]
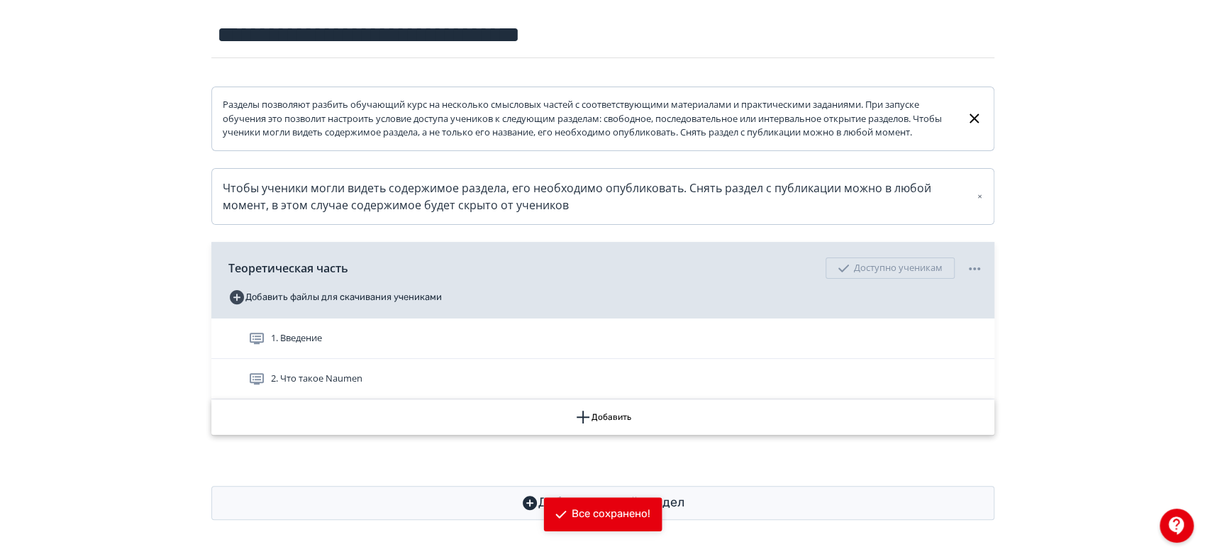
click at [684, 417] on button "Добавить" at bounding box center [602, 416] width 783 height 35
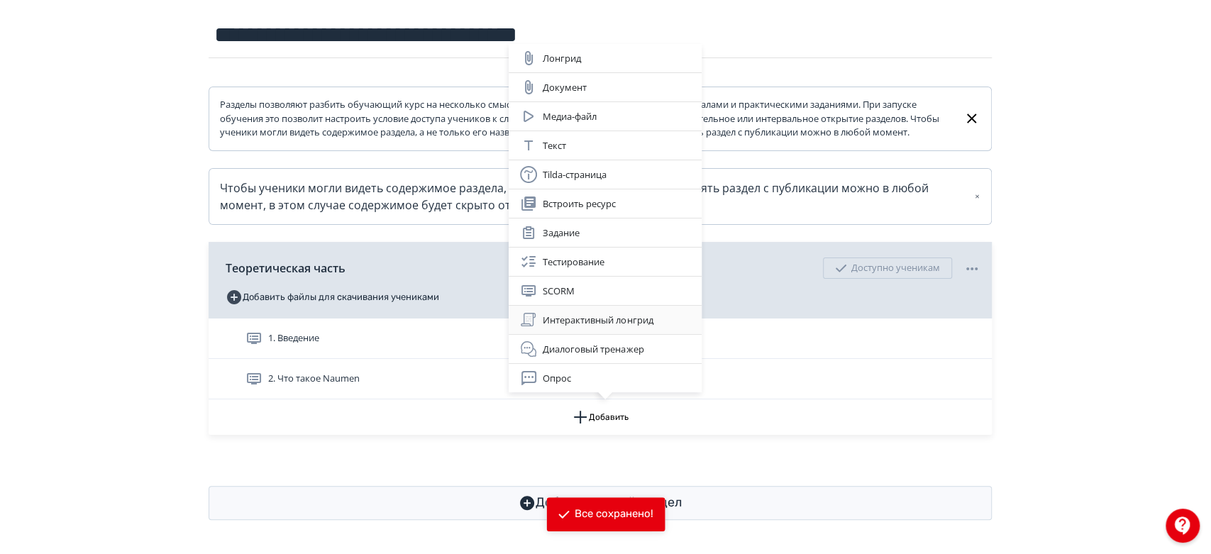
click at [663, 321] on div "Интерактивный лонгрид" at bounding box center [605, 319] width 170 height 17
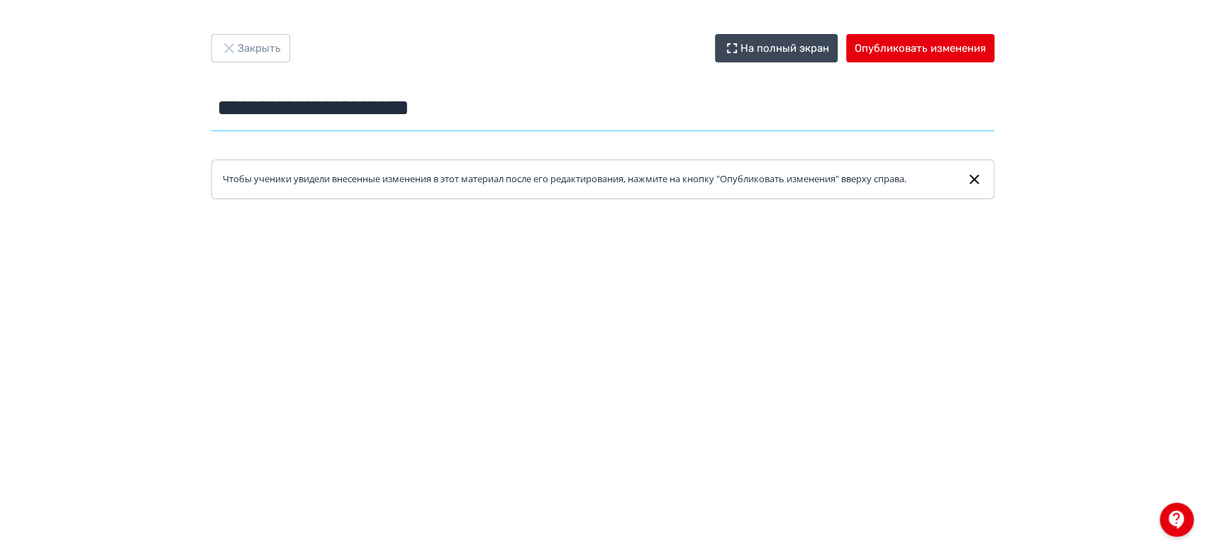
drag, startPoint x: 505, startPoint y: 114, endPoint x: 196, endPoint y: 113, distance: 309.3
click at [196, 113] on div "**********" at bounding box center [602, 116] width 851 height 165
drag, startPoint x: 360, startPoint y: 114, endPoint x: 148, endPoint y: 123, distance: 212.3
click at [148, 123] on div "Закрыть На полный экран Опубликовать изменения ******** Название задания... Что…" at bounding box center [602, 274] width 1205 height 480
type input "********"
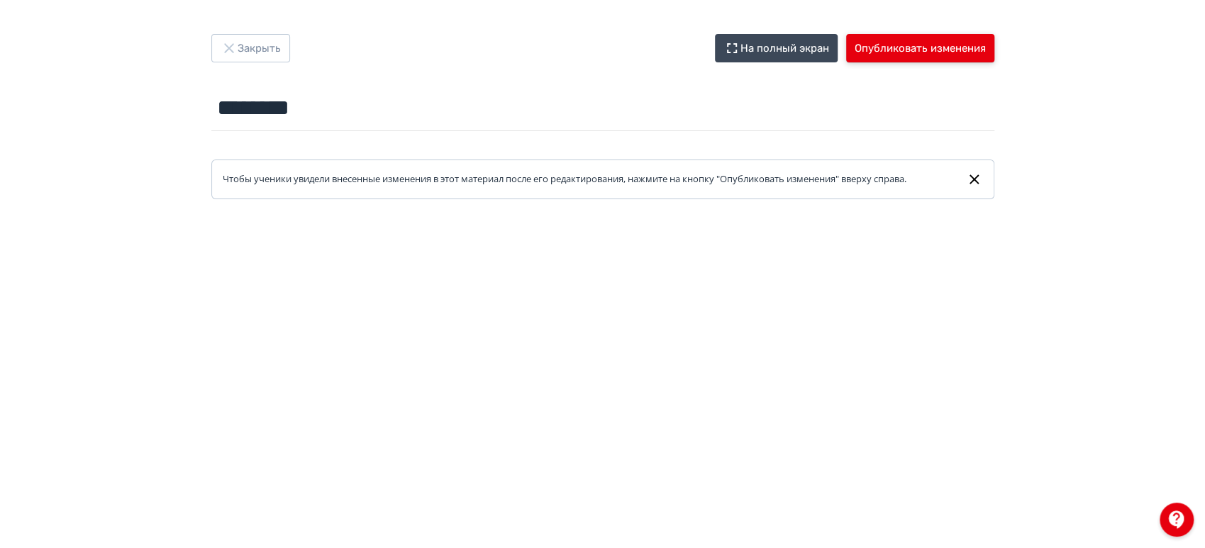
click at [882, 52] on button "Опубликовать изменения" at bounding box center [920, 48] width 148 height 28
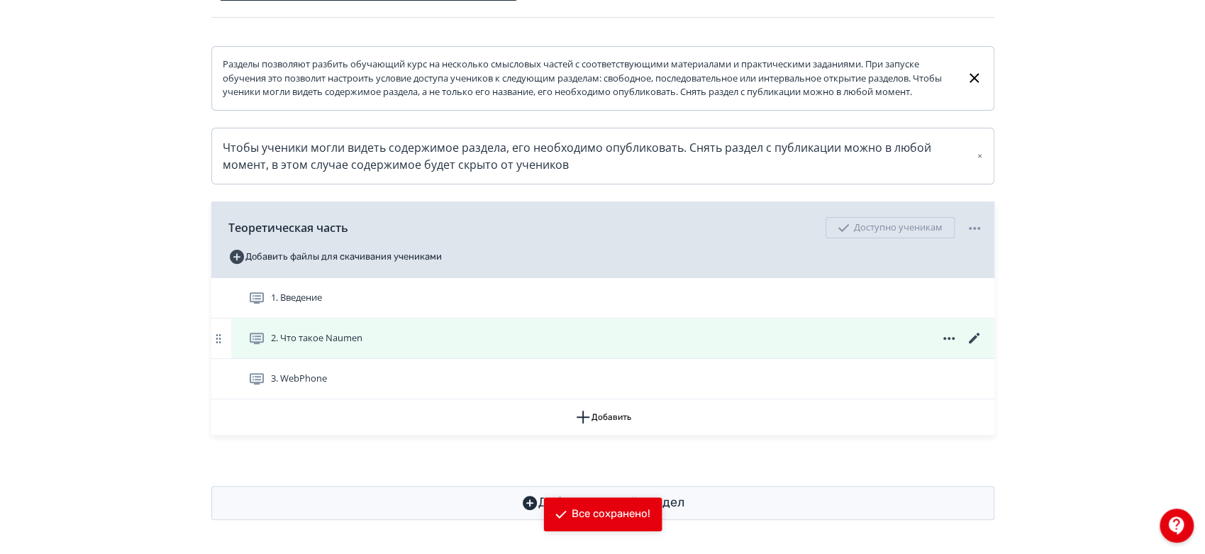
click at [977, 339] on icon at bounding box center [974, 338] width 17 height 17
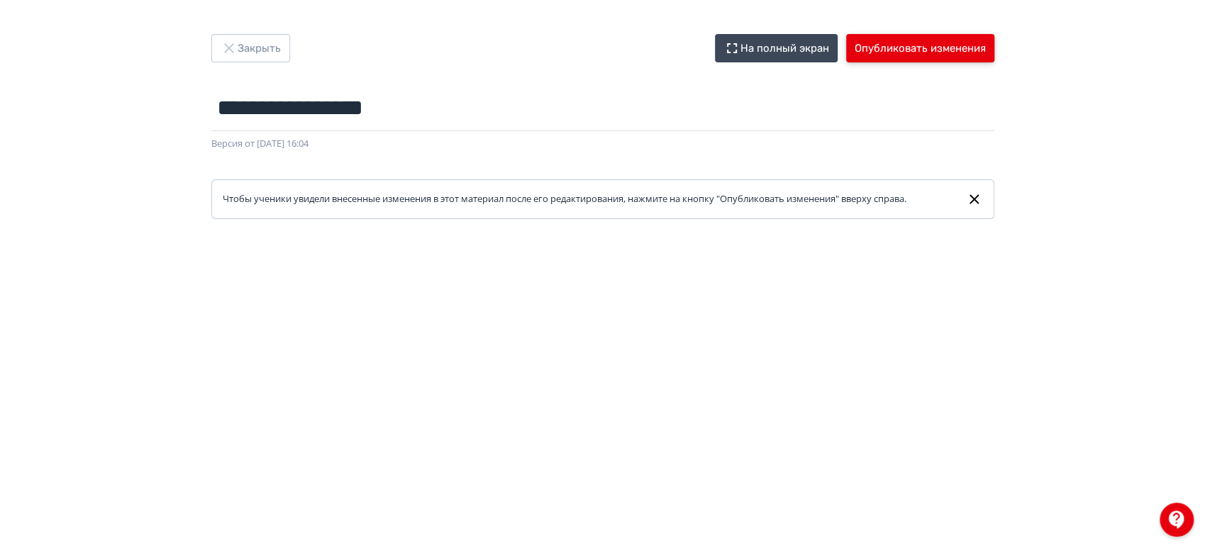
click at [908, 45] on button "Опубликовать изменения" at bounding box center [920, 48] width 148 height 28
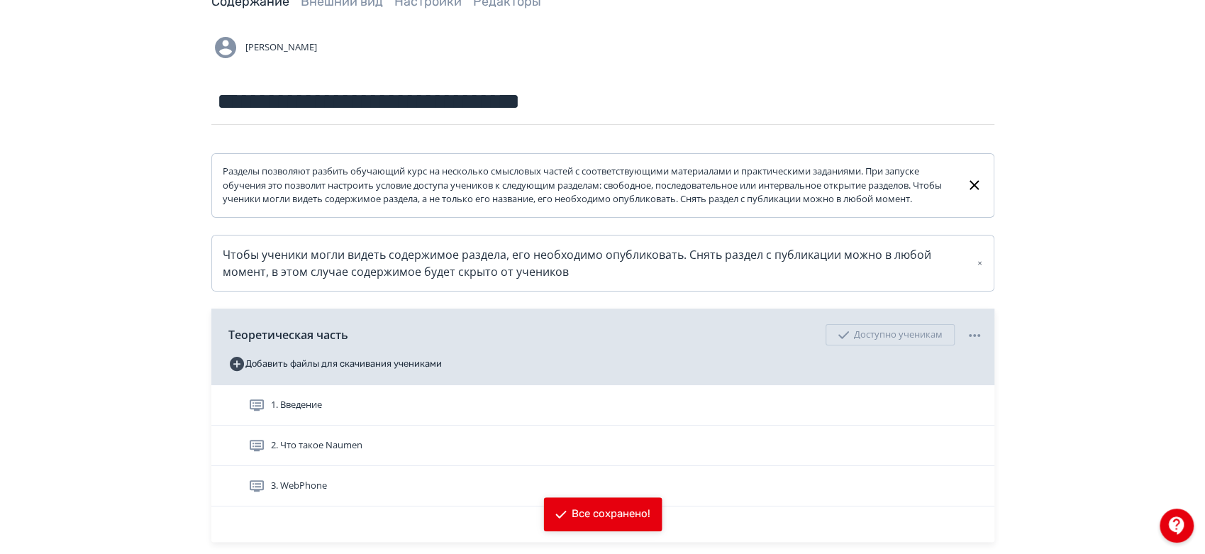
scroll to position [157, 0]
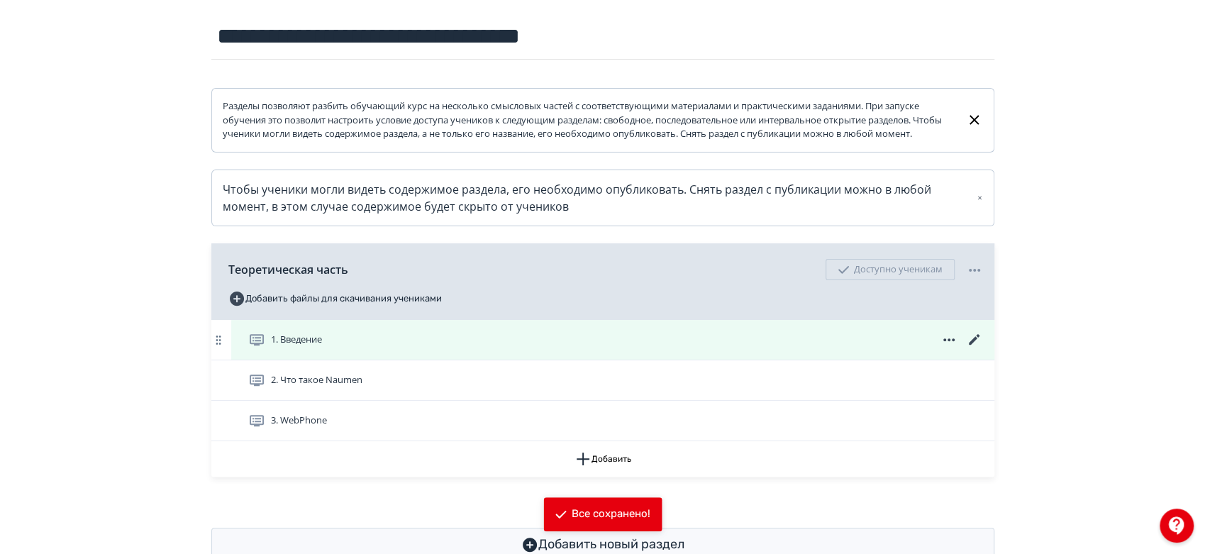
click at [981, 360] on div "1. Введение" at bounding box center [612, 340] width 763 height 40
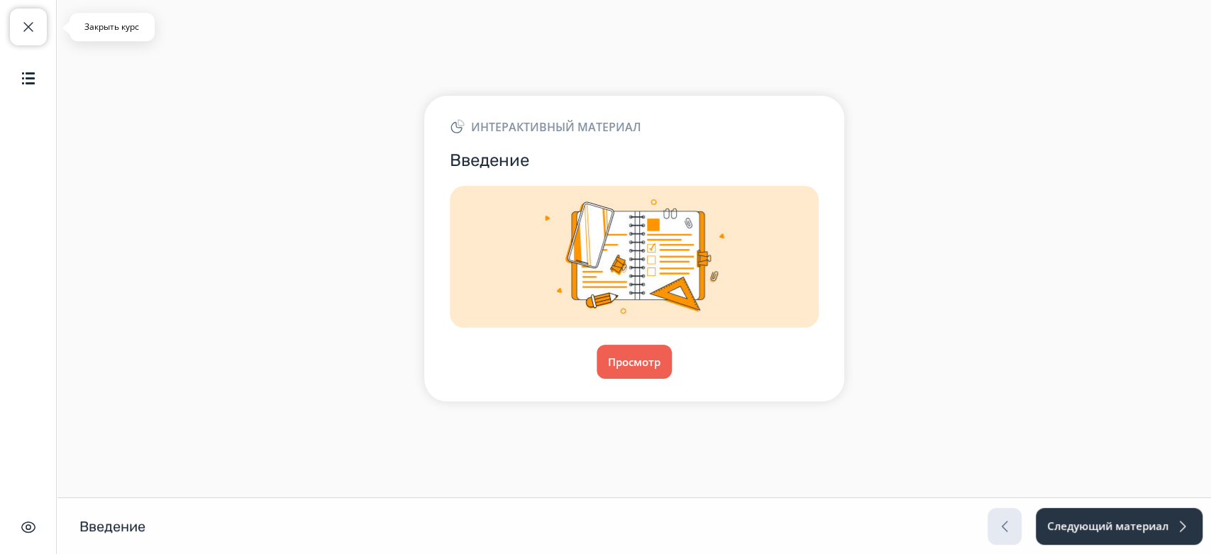
click at [40, 26] on button "Закрыть курс" at bounding box center [28, 27] width 37 height 37
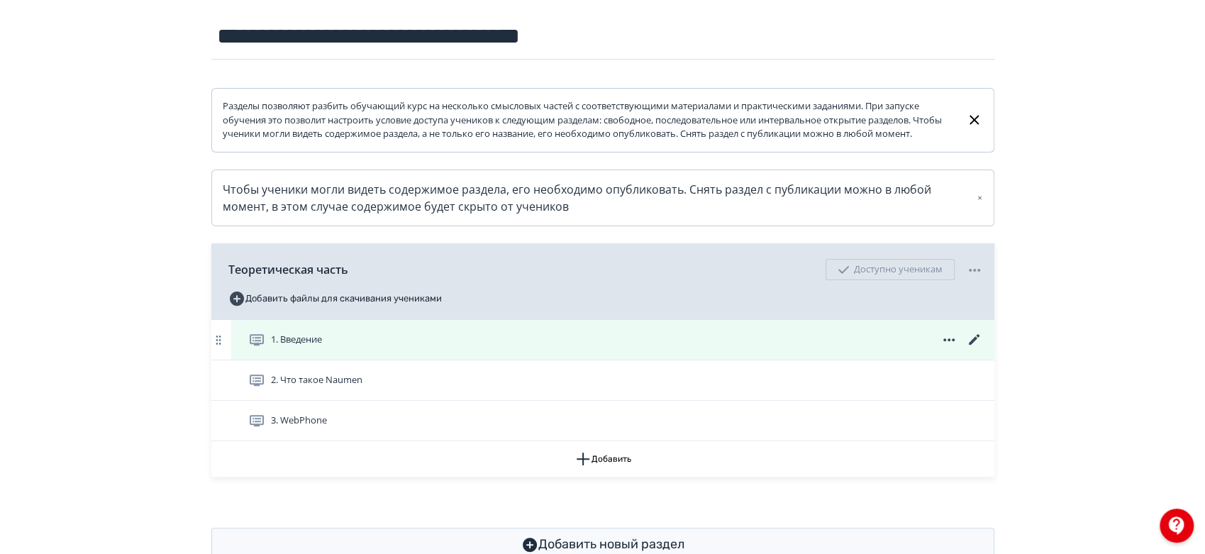
click at [976, 348] on icon at bounding box center [974, 339] width 17 height 17
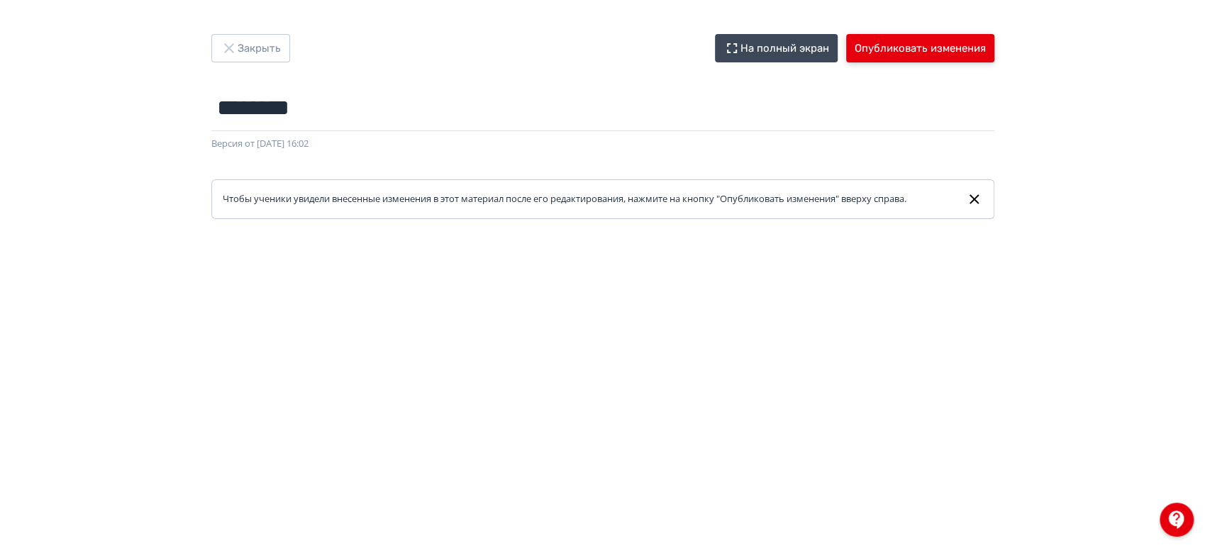
click at [940, 43] on button "Опубликовать изменения" at bounding box center [920, 48] width 148 height 28
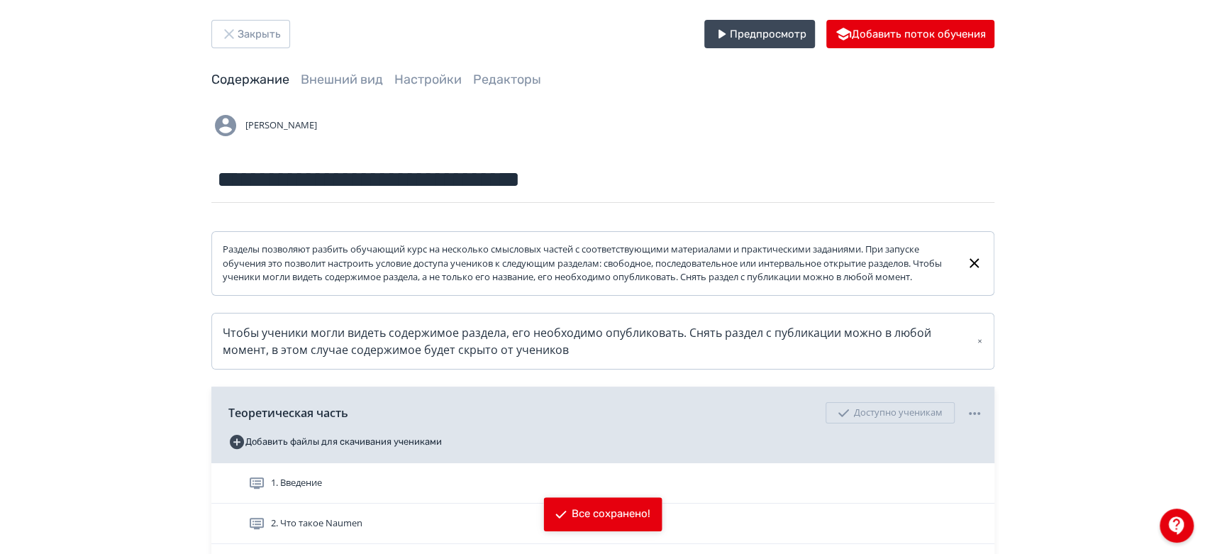
scroll to position [212, 0]
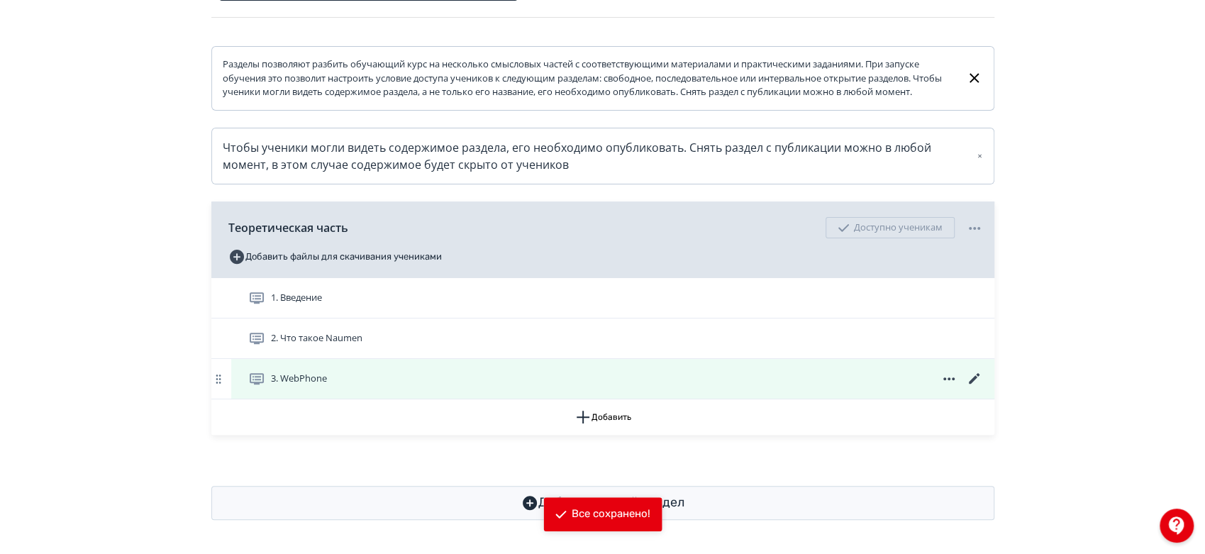
click at [973, 378] on icon at bounding box center [973, 378] width 11 height 11
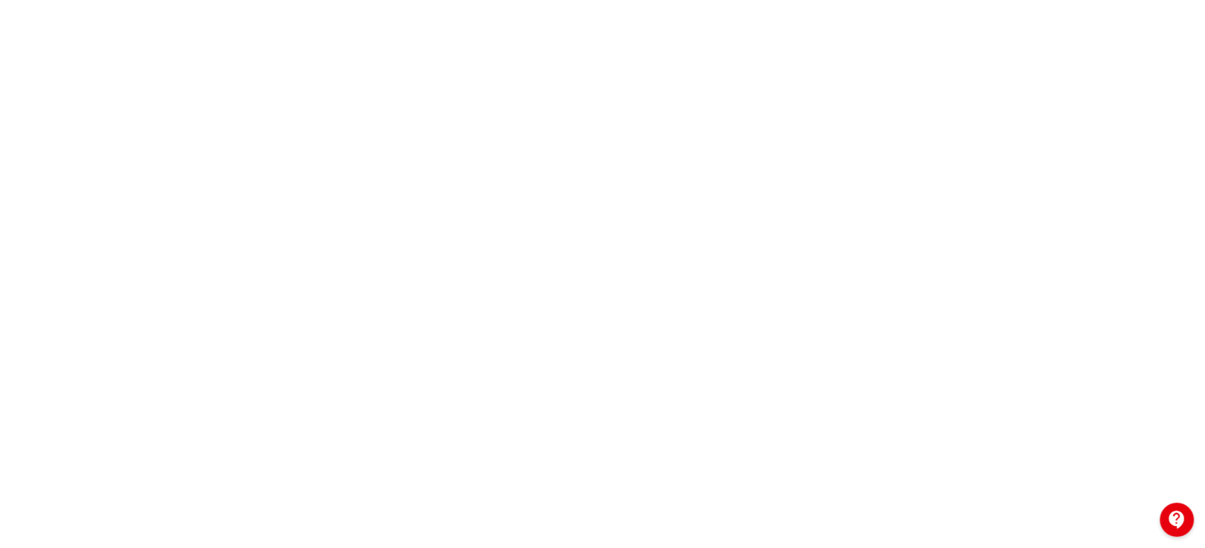
scroll to position [179, 0]
